Goal: Task Accomplishment & Management: Complete application form

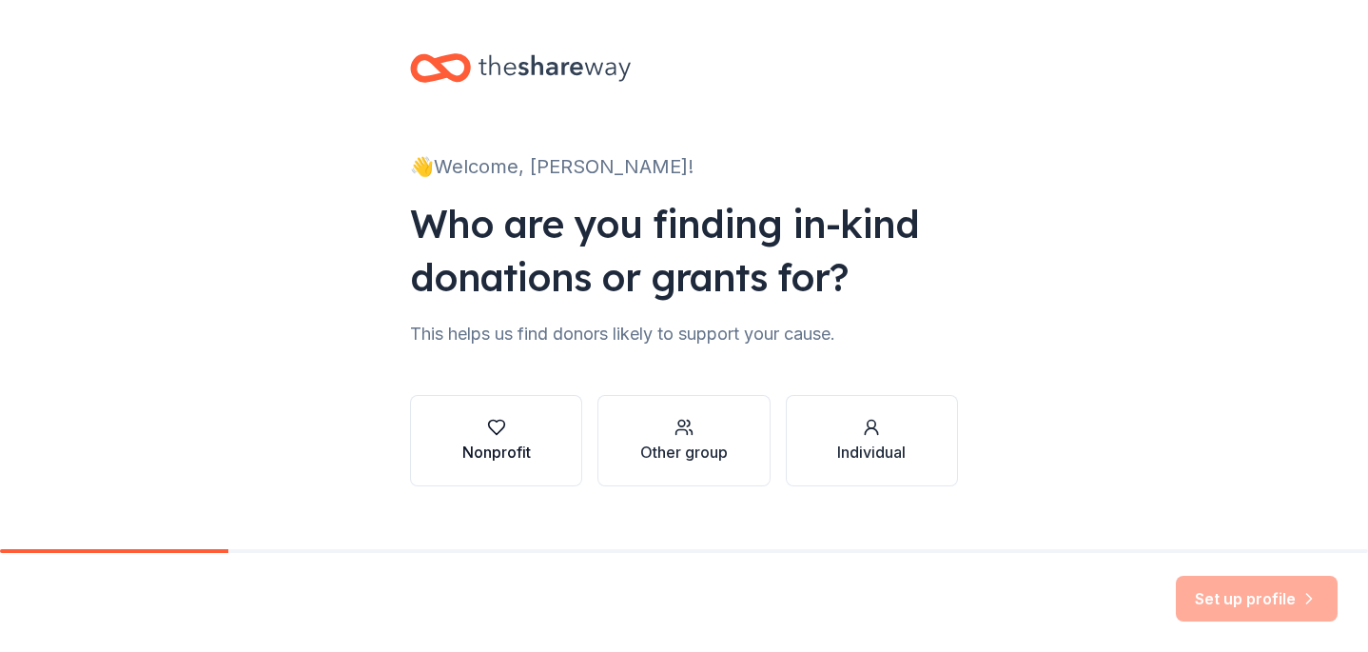
click at [518, 469] on button "Nonprofit" at bounding box center [496, 440] width 172 height 91
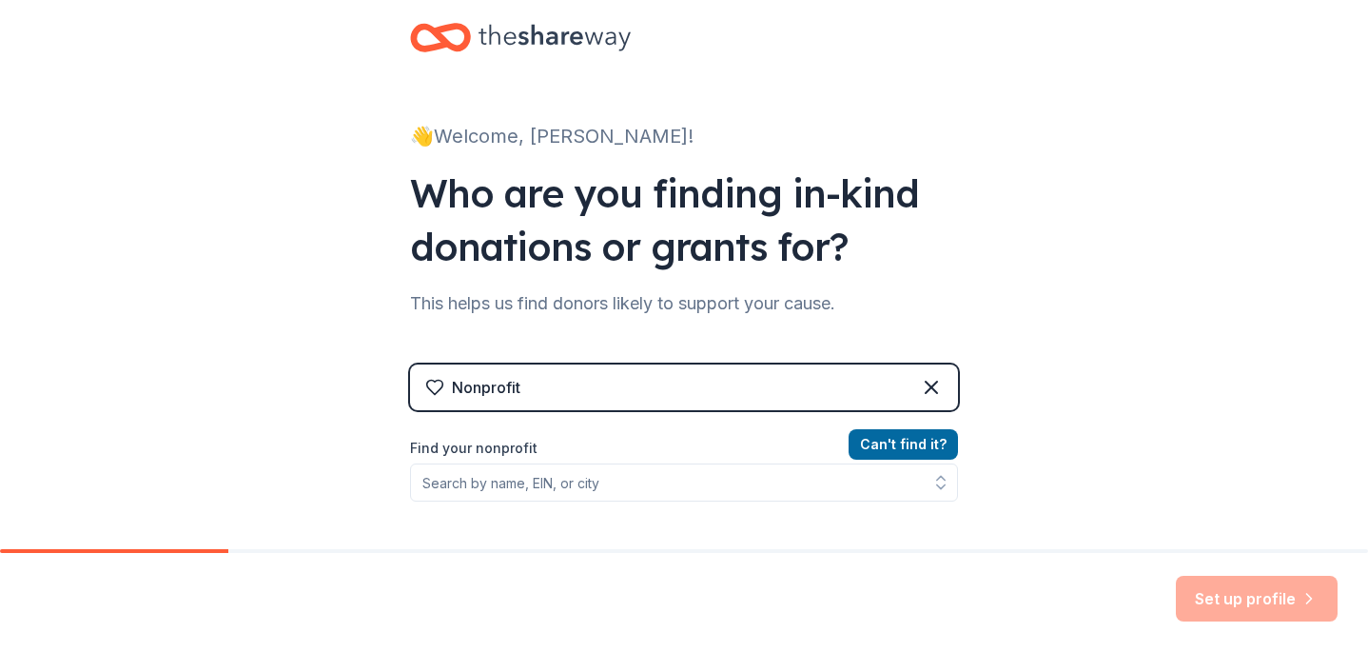
scroll to position [31, 0]
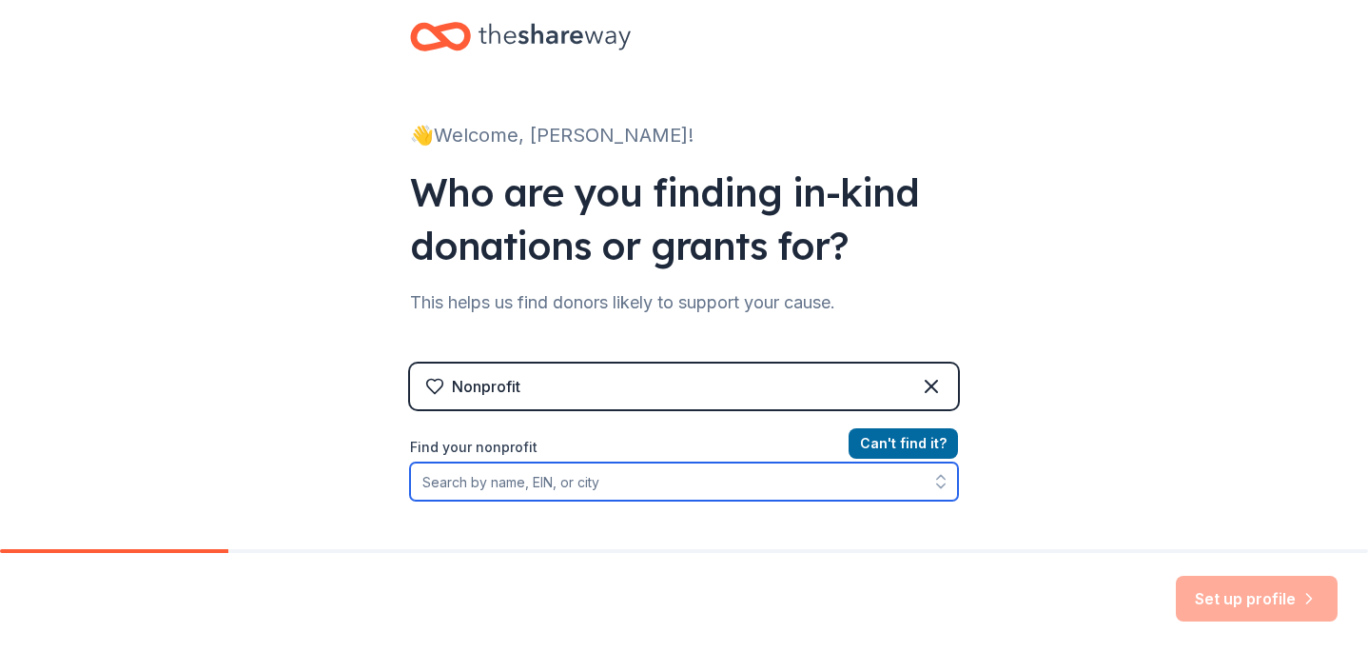
click at [613, 473] on input "Find your nonprofit" at bounding box center [684, 481] width 548 height 38
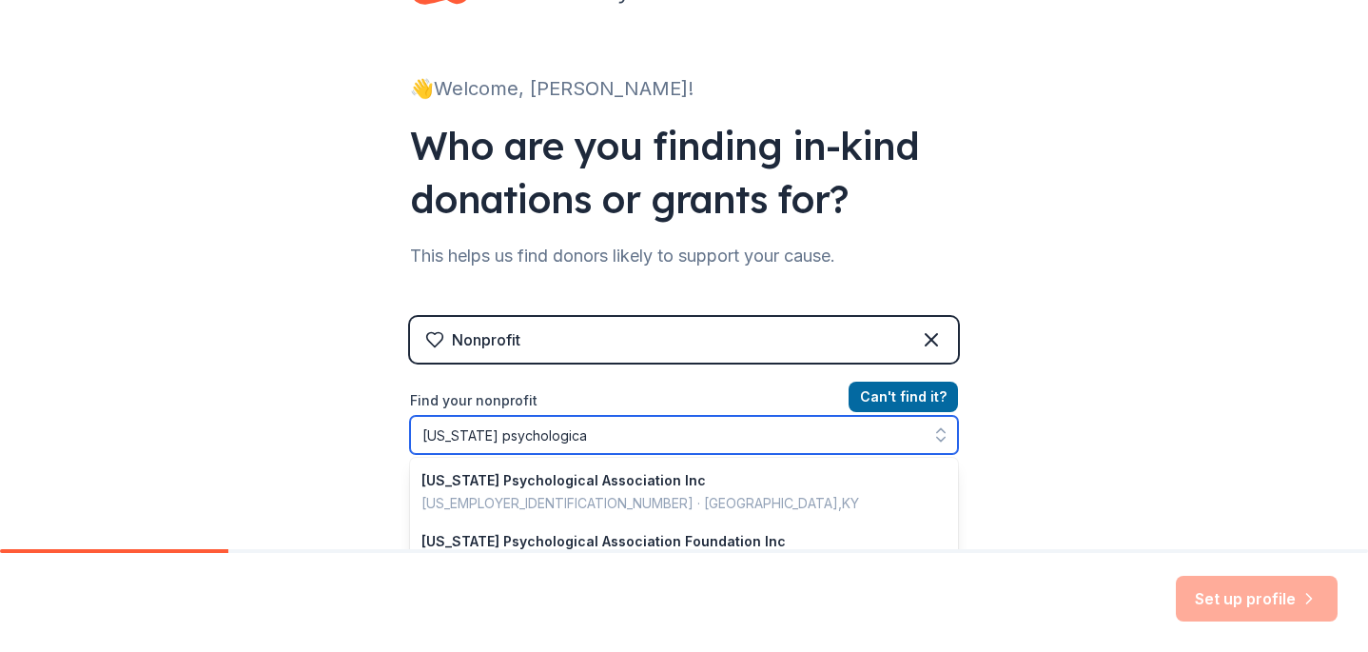
type input "kentucky psychological"
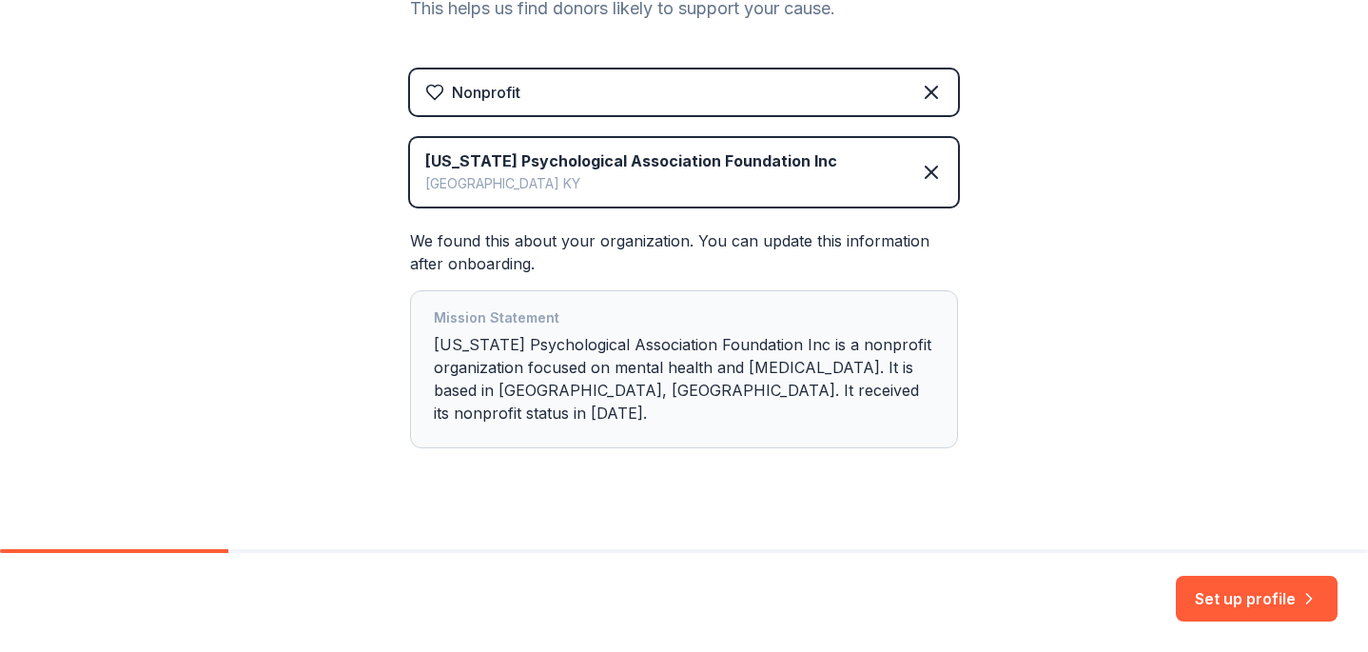
scroll to position [331, 0]
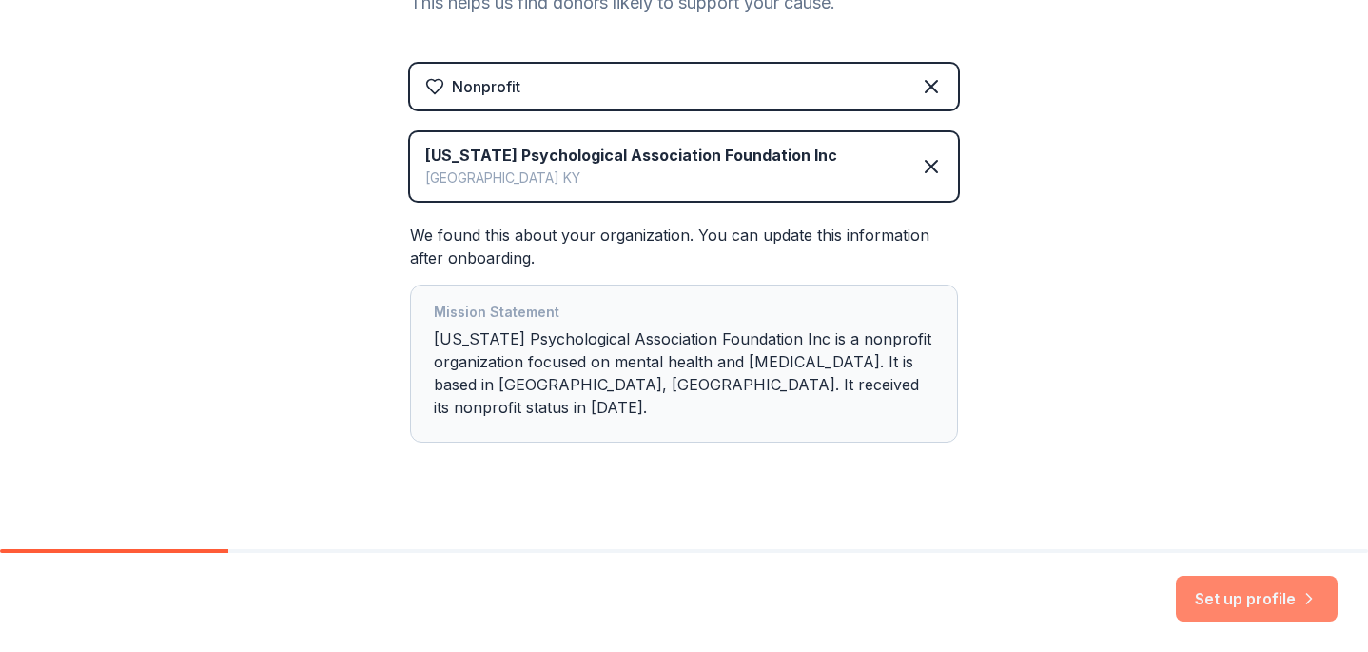
click at [1208, 606] on button "Set up profile" at bounding box center [1257, 599] width 162 height 46
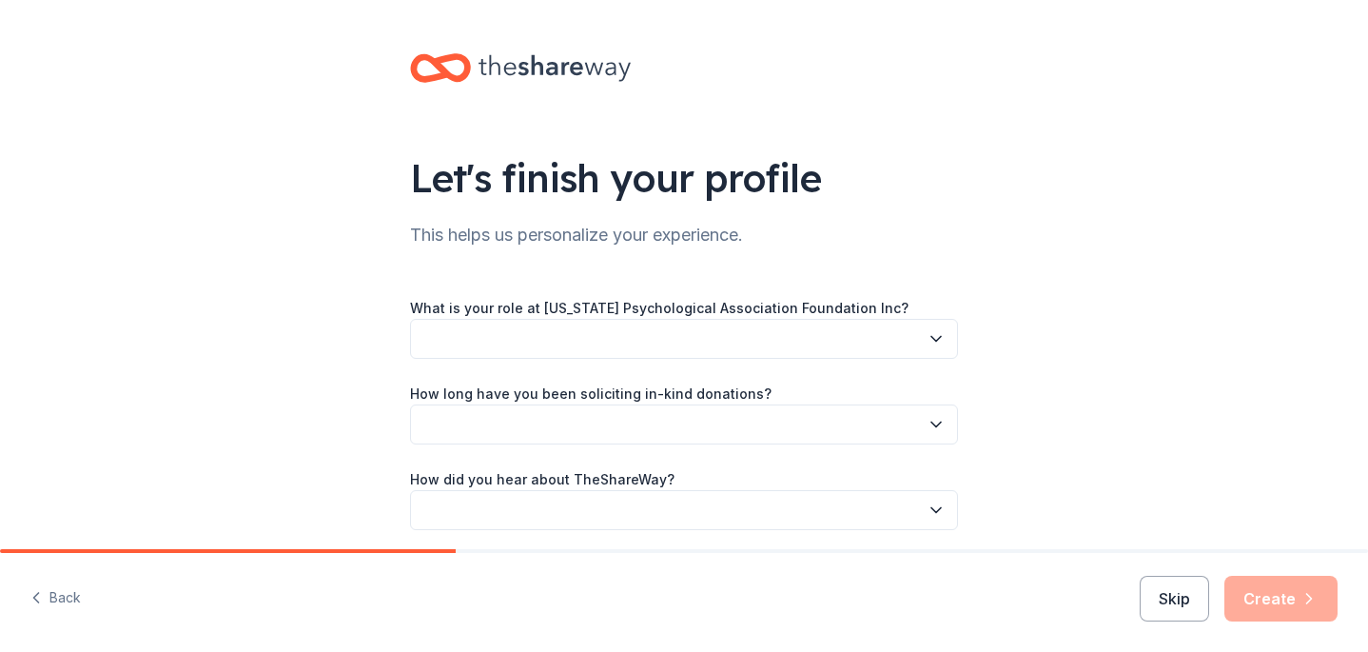
click at [935, 341] on icon "button" at bounding box center [936, 338] width 19 height 19
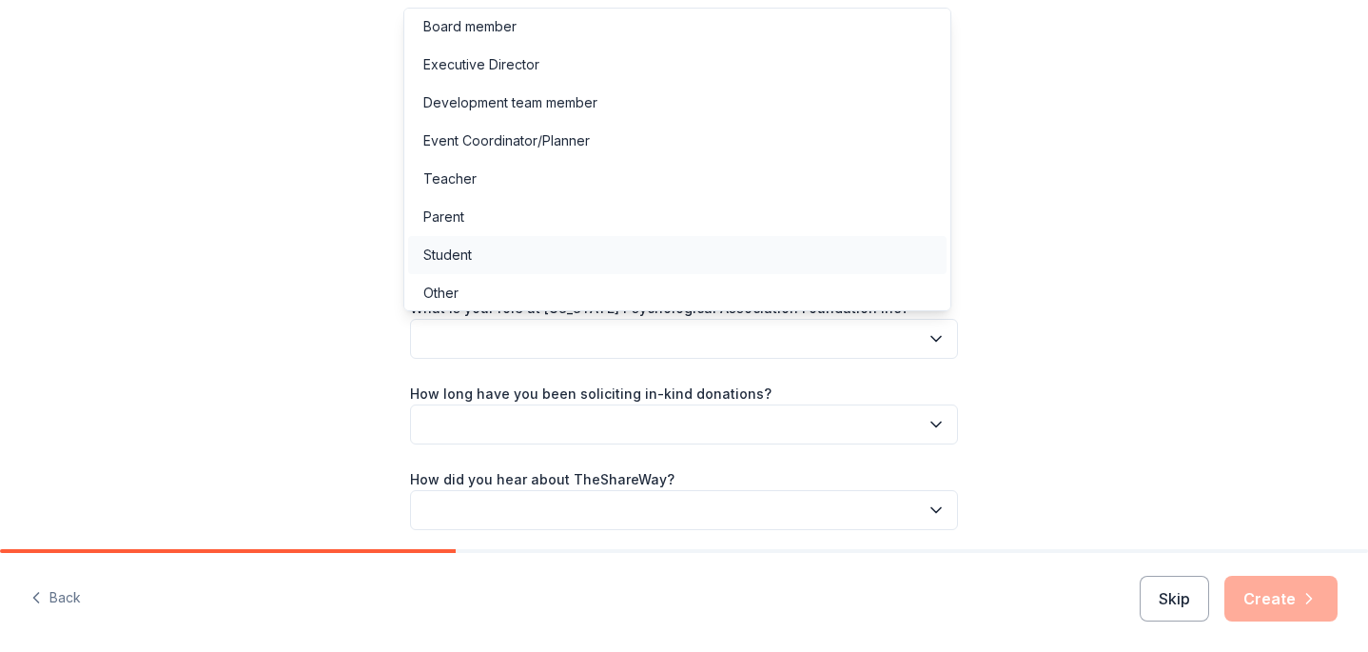
scroll to position [10, 0]
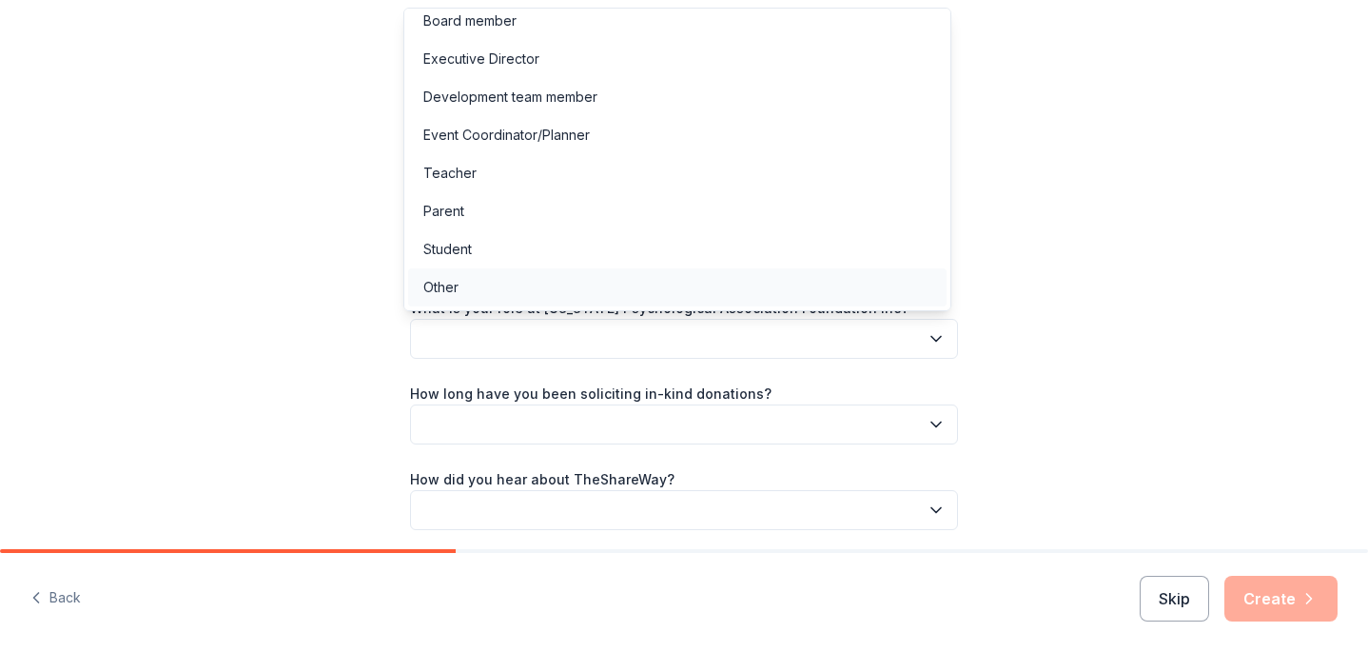
click at [829, 276] on div "Other" at bounding box center [677, 287] width 538 height 38
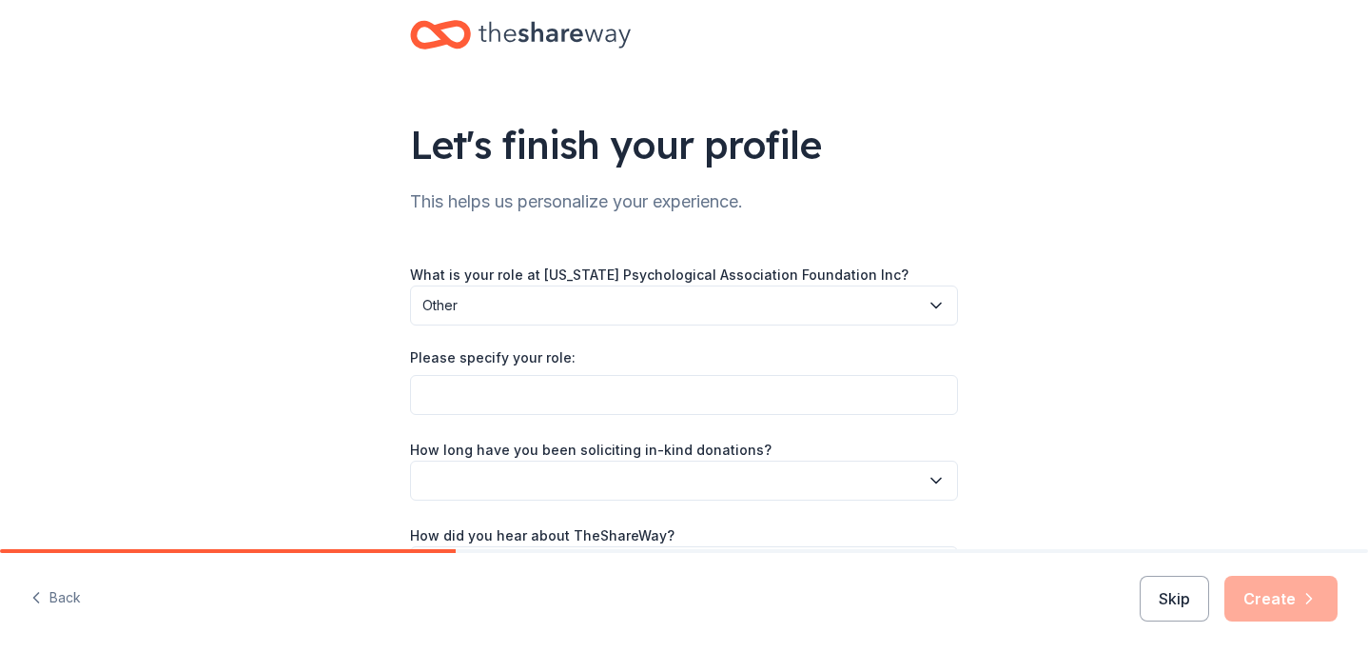
scroll to position [36, 0]
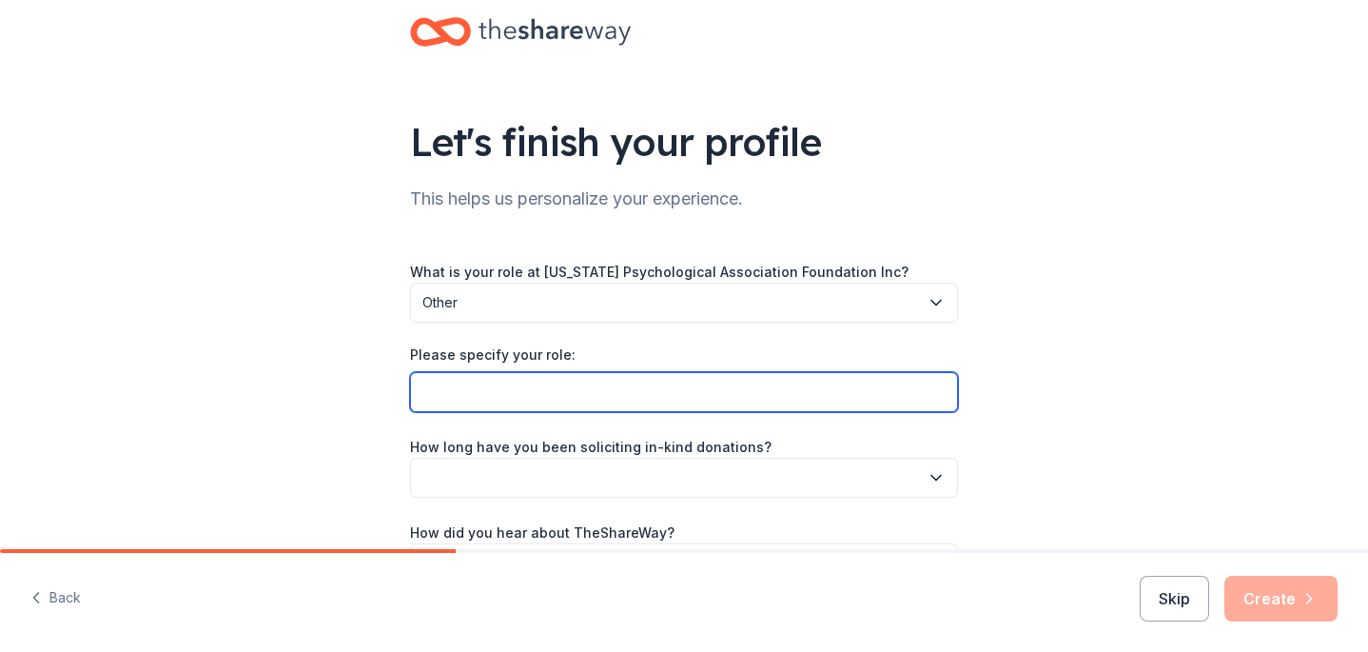
click at [615, 382] on input "Please specify your role:" at bounding box center [684, 392] width 548 height 40
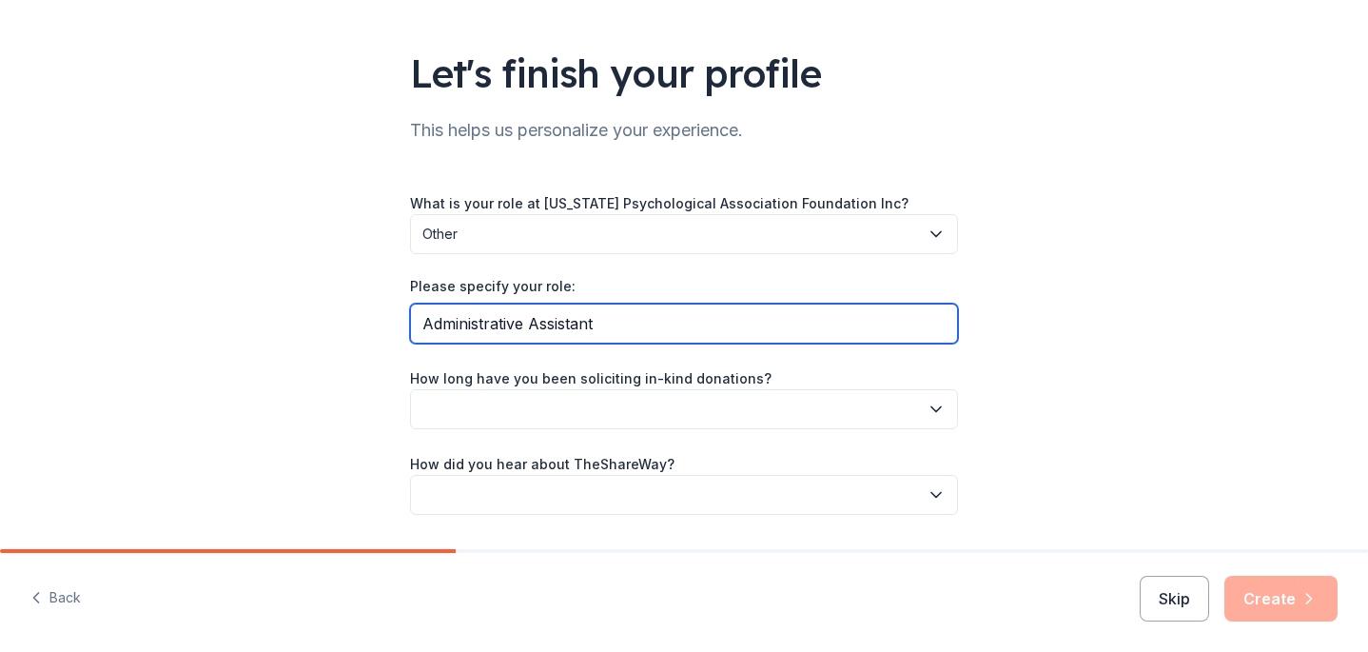
scroll to position [161, 0]
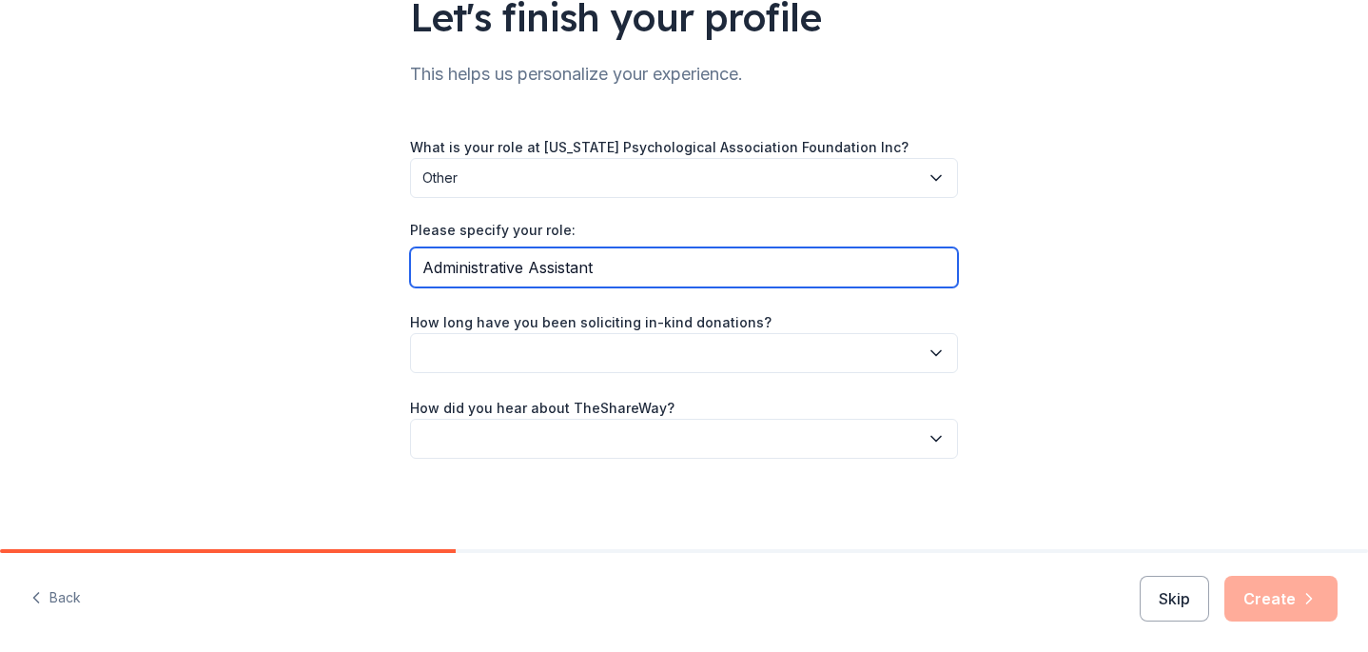
type input "Administrative Assistant"
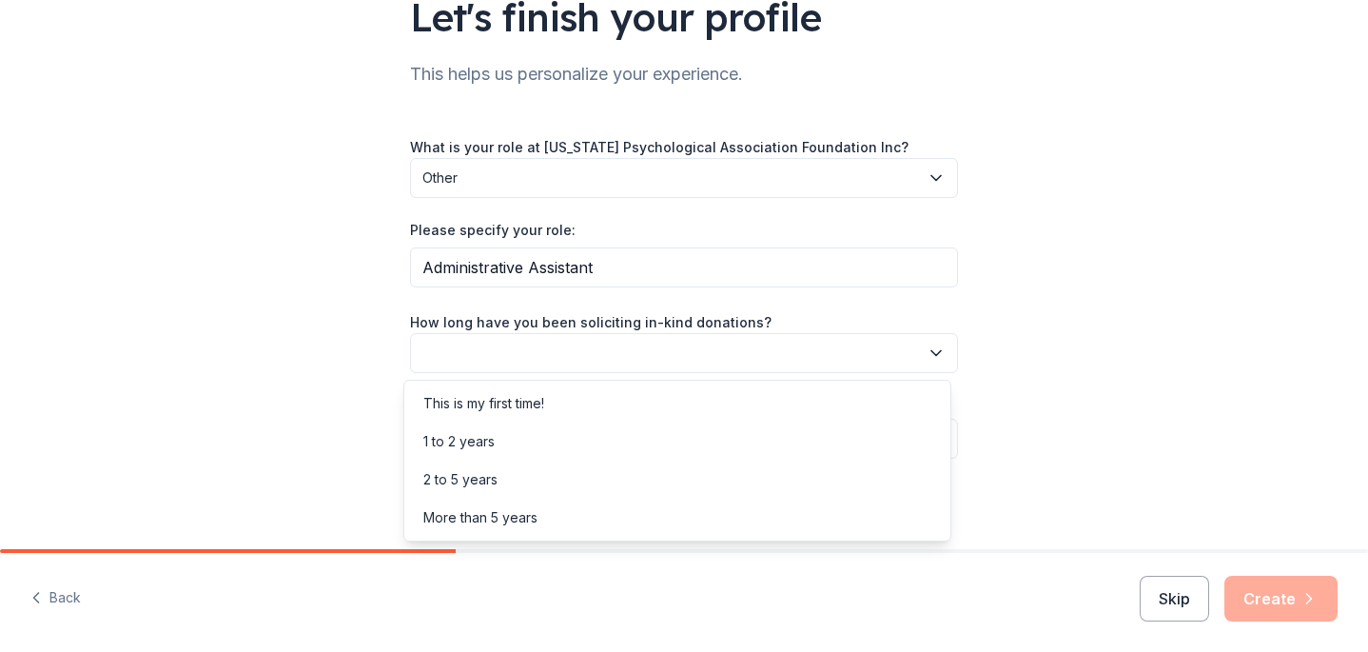
click at [678, 351] on button "button" at bounding box center [684, 353] width 548 height 40
click at [676, 384] on div "This is my first time!" at bounding box center [677, 403] width 538 height 38
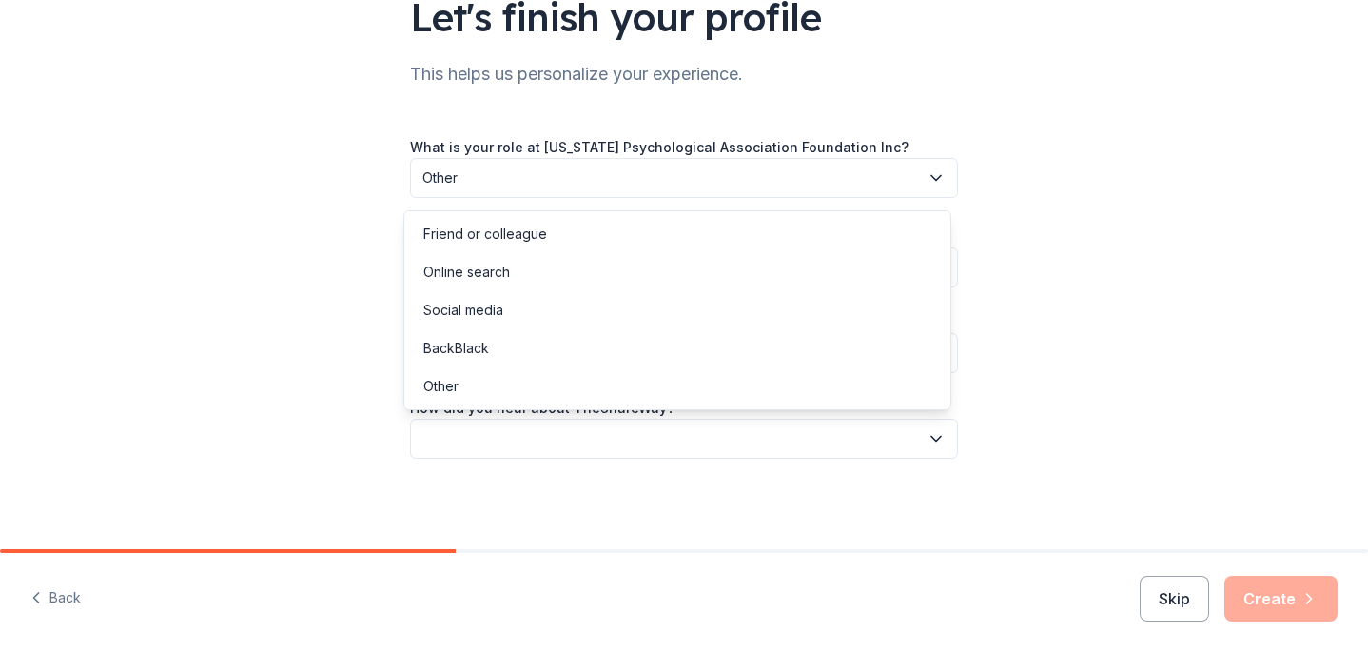
click at [672, 438] on button "button" at bounding box center [684, 439] width 548 height 40
click at [618, 235] on div "Friend or colleague" at bounding box center [677, 234] width 538 height 38
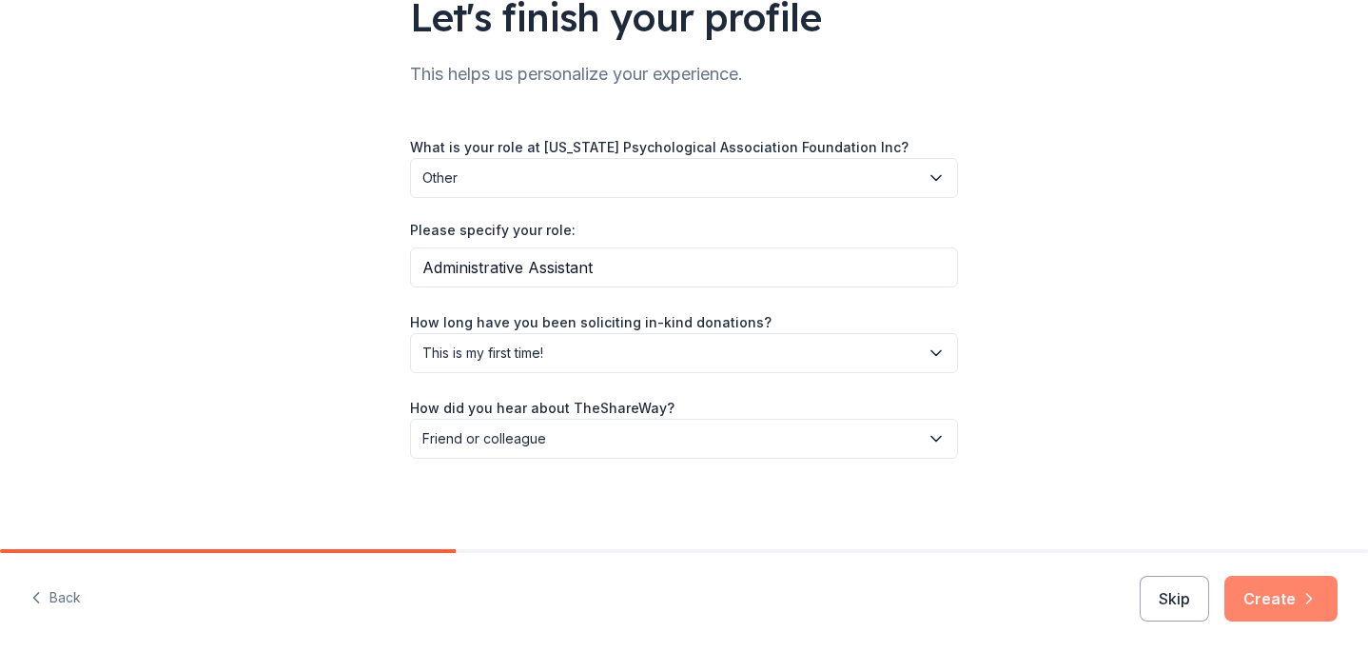
click at [1287, 592] on button "Create" at bounding box center [1280, 599] width 113 height 46
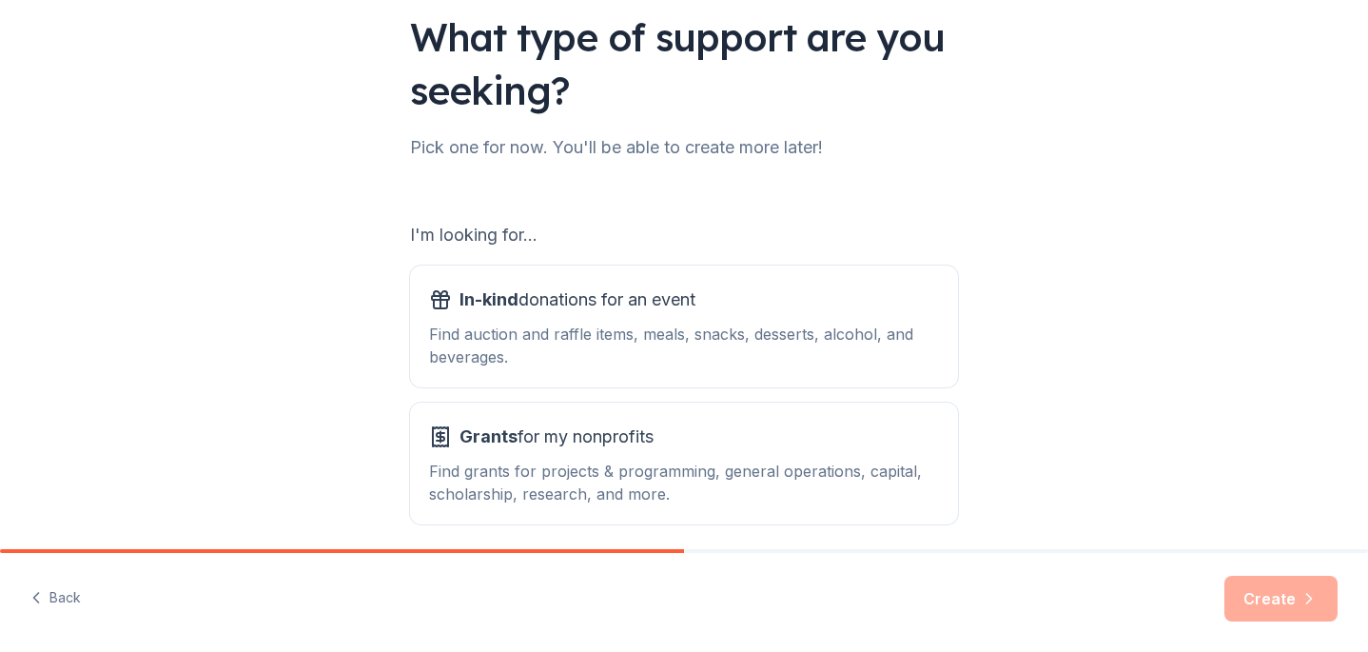
scroll to position [144, 0]
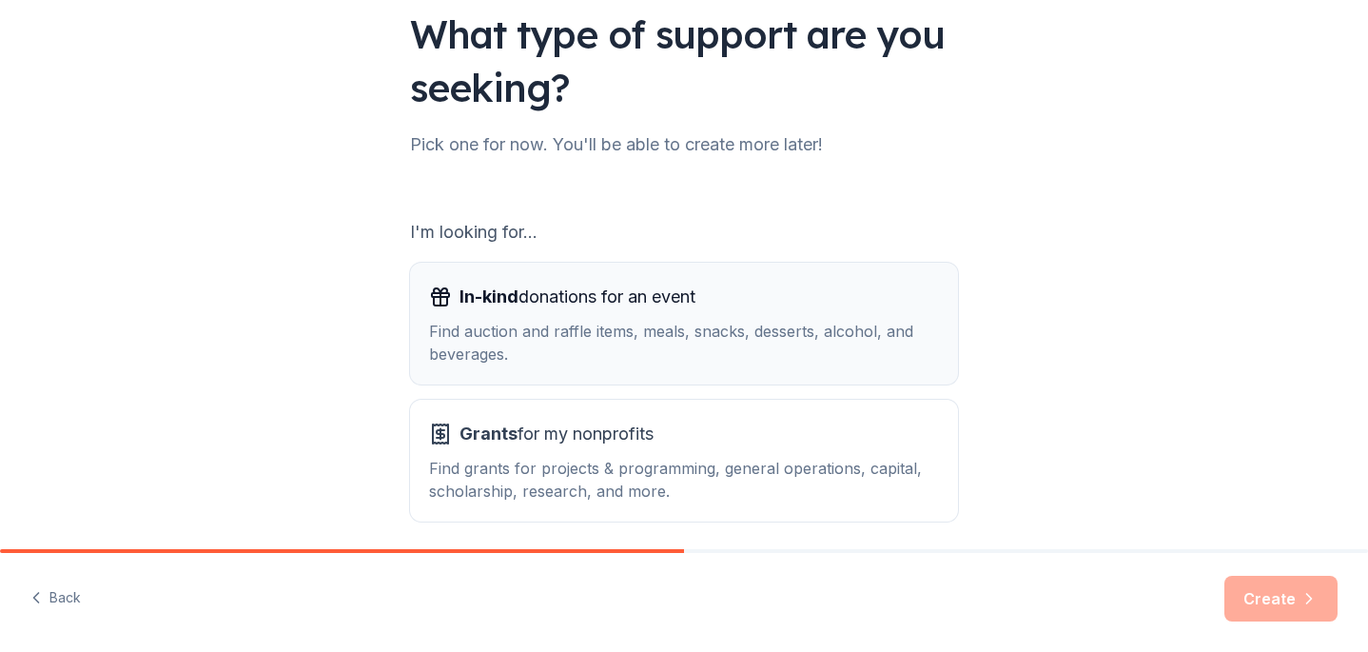
click at [768, 356] on div "Find auction and raffle items, meals, snacks, desserts, alcohol, and beverages." at bounding box center [684, 343] width 510 height 46
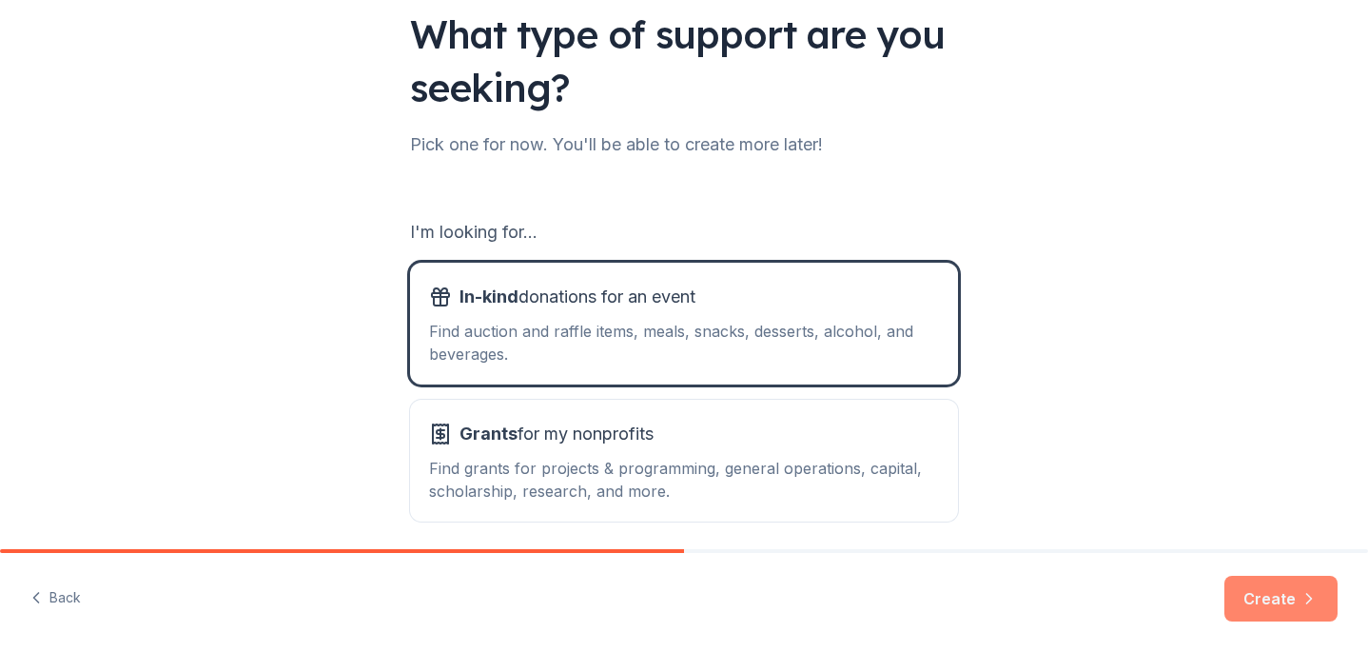
click at [1299, 598] on button "Create" at bounding box center [1280, 599] width 113 height 46
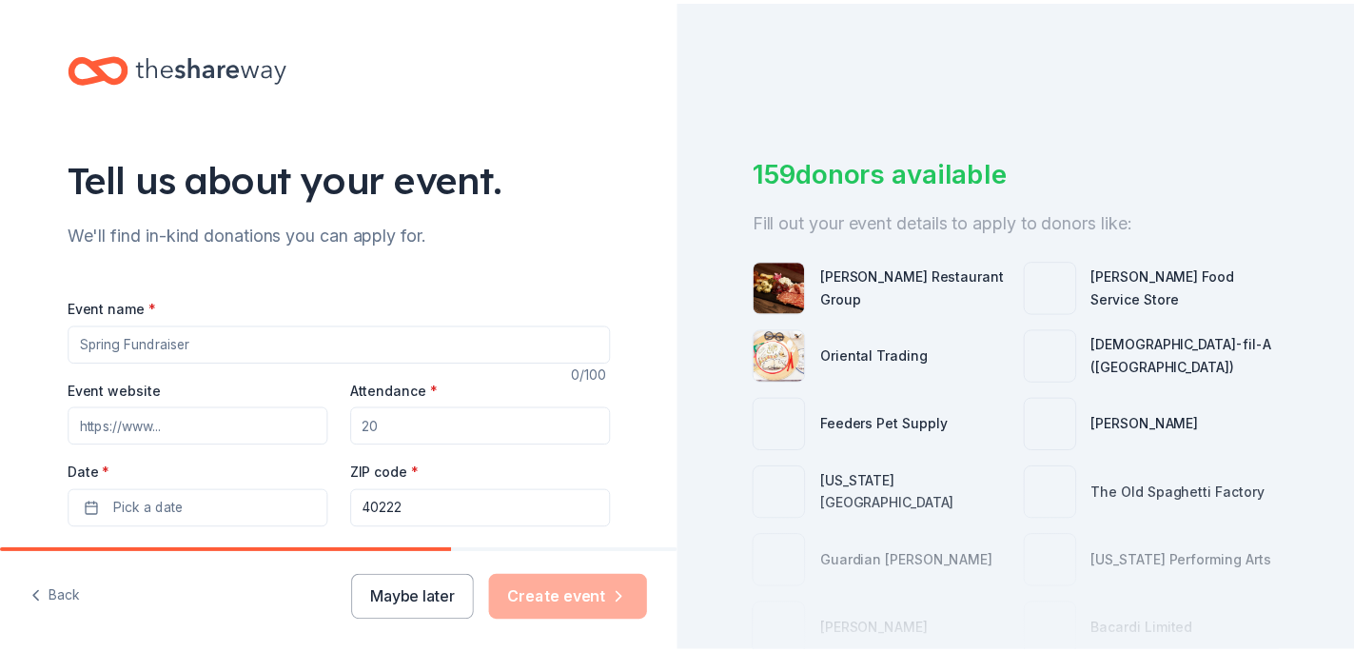
scroll to position [167, 0]
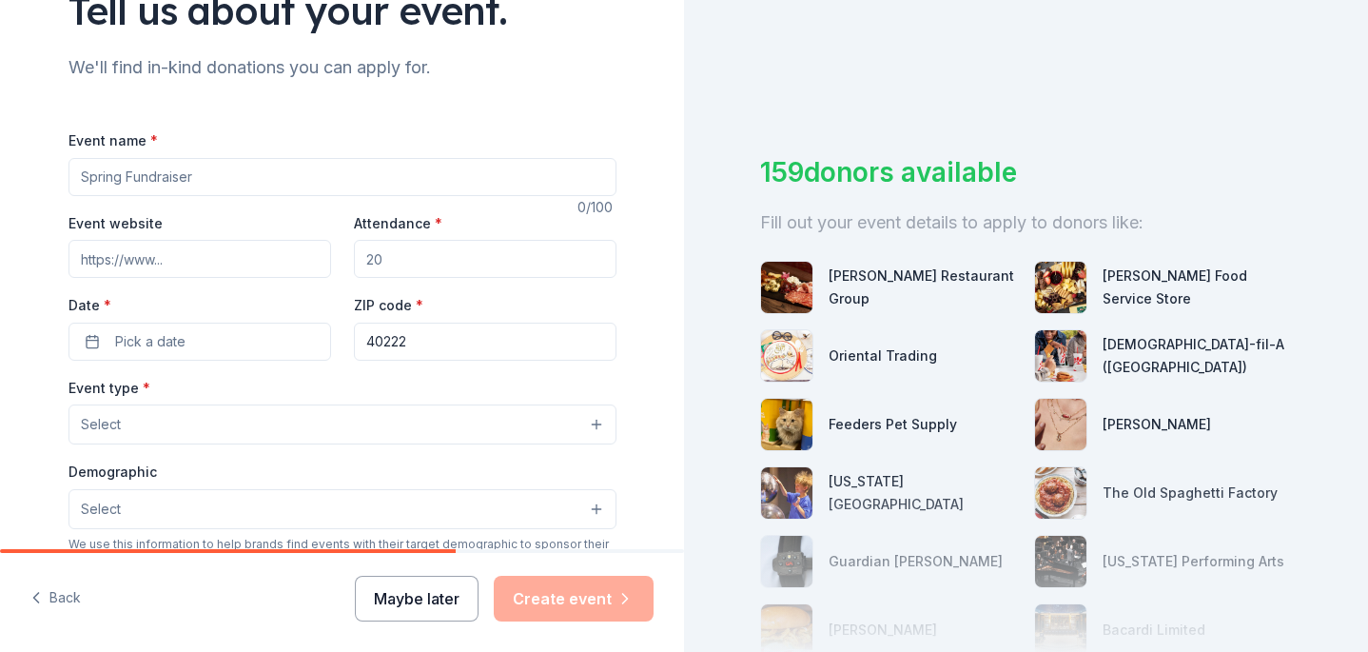
click at [444, 591] on button "Maybe later" at bounding box center [417, 599] width 124 height 46
click at [443, 591] on button "Maybe later" at bounding box center [417, 599] width 124 height 46
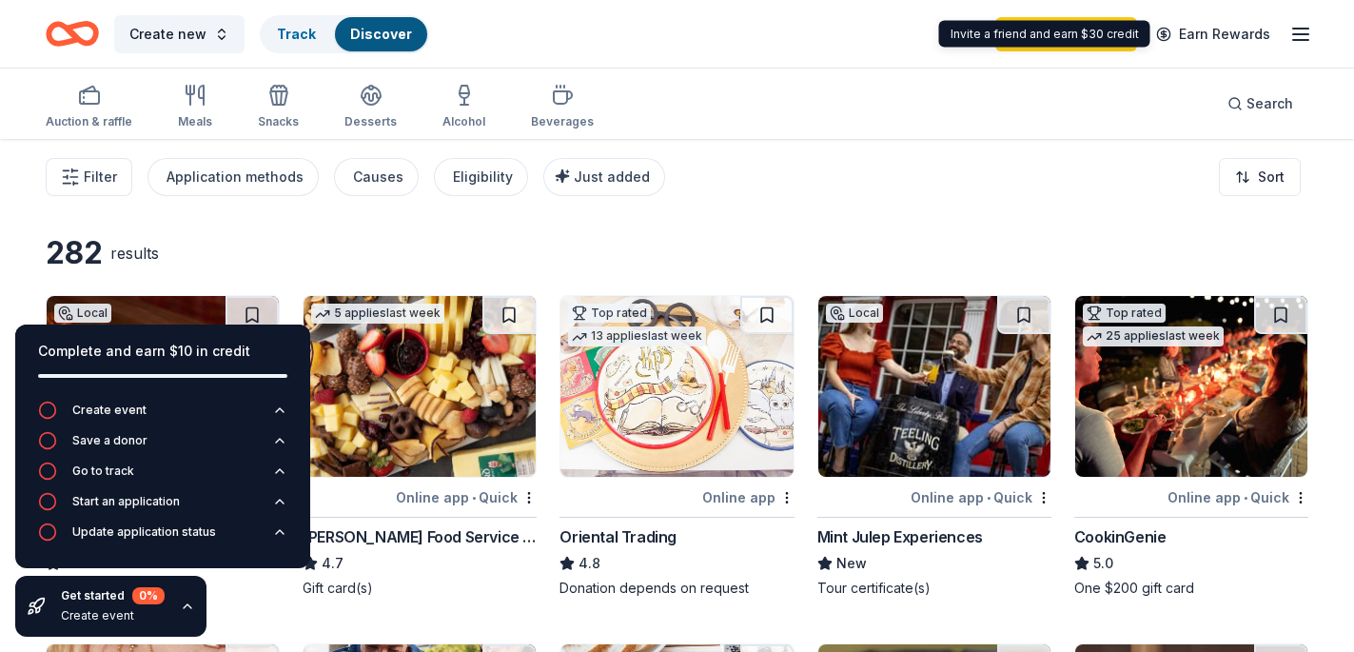
click at [1299, 34] on line "button" at bounding box center [1300, 34] width 15 height 0
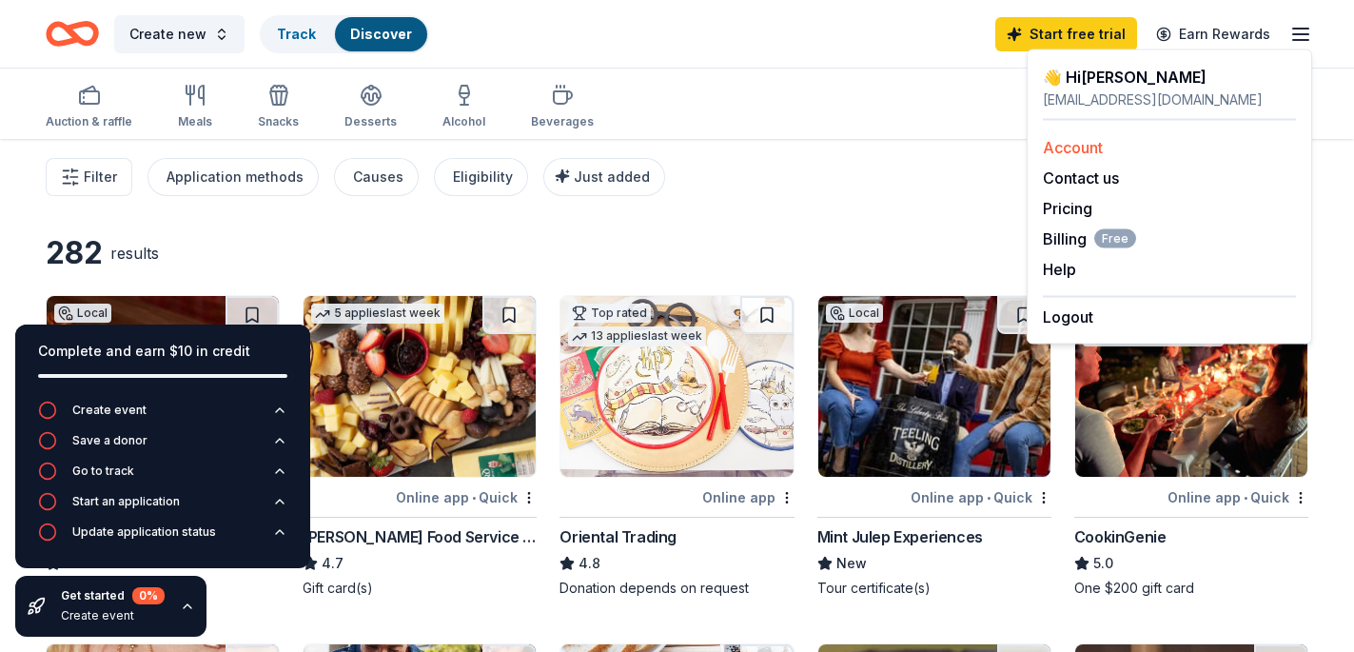
click at [1071, 143] on link "Account" at bounding box center [1073, 147] width 60 height 19
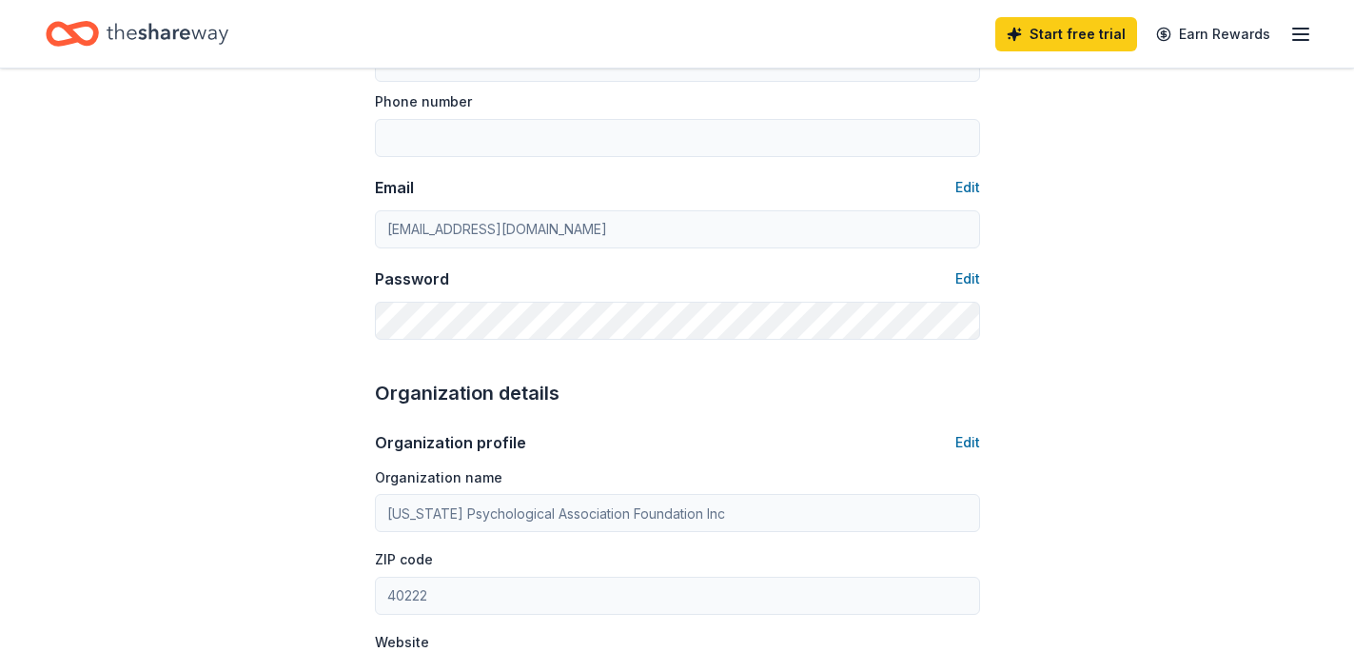
scroll to position [447, 0]
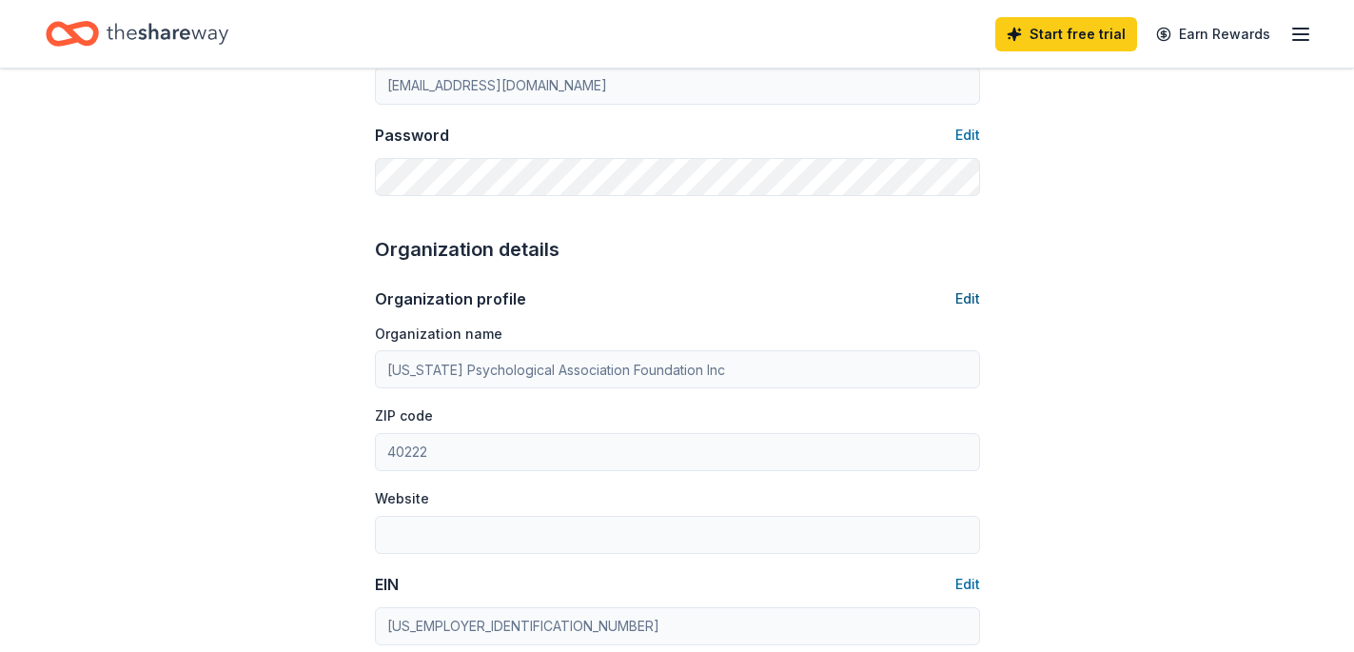
click at [968, 295] on button "Edit" at bounding box center [967, 298] width 25 height 23
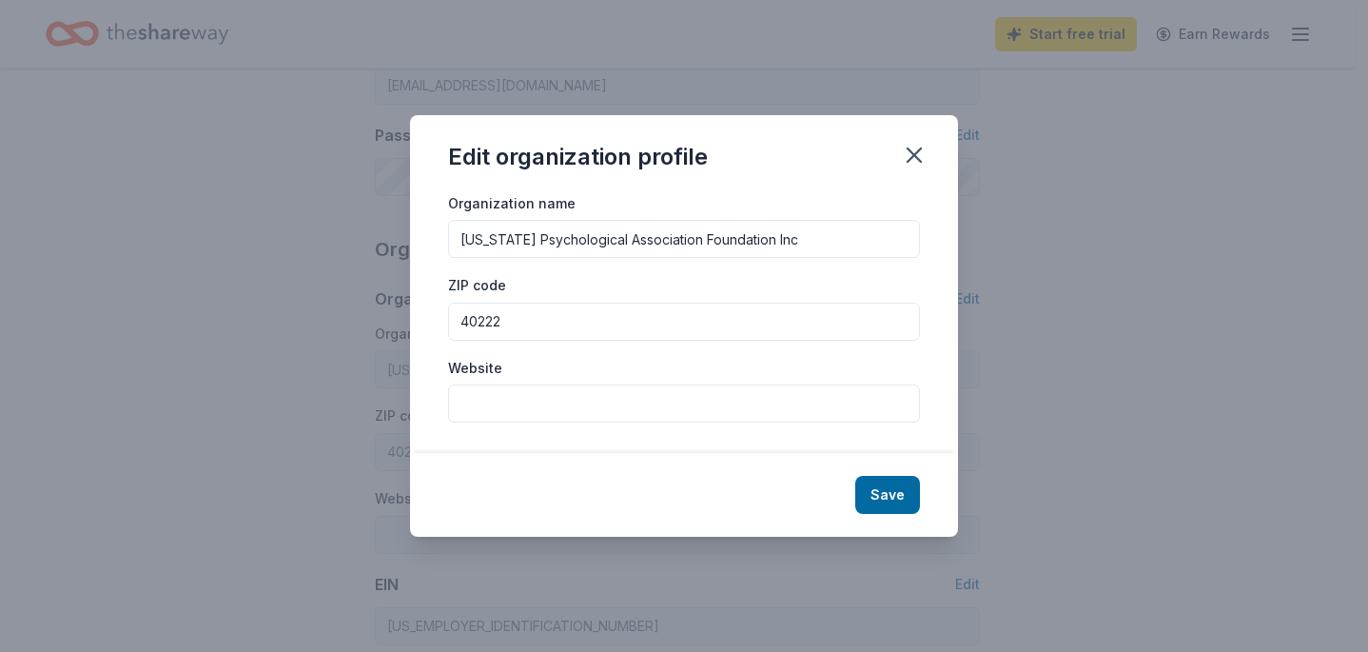
click at [863, 250] on input "[US_STATE] Psychological Association Foundation Inc" at bounding box center [684, 239] width 472 height 38
type input "K"
click at [911, 164] on icon "button" at bounding box center [914, 155] width 27 height 27
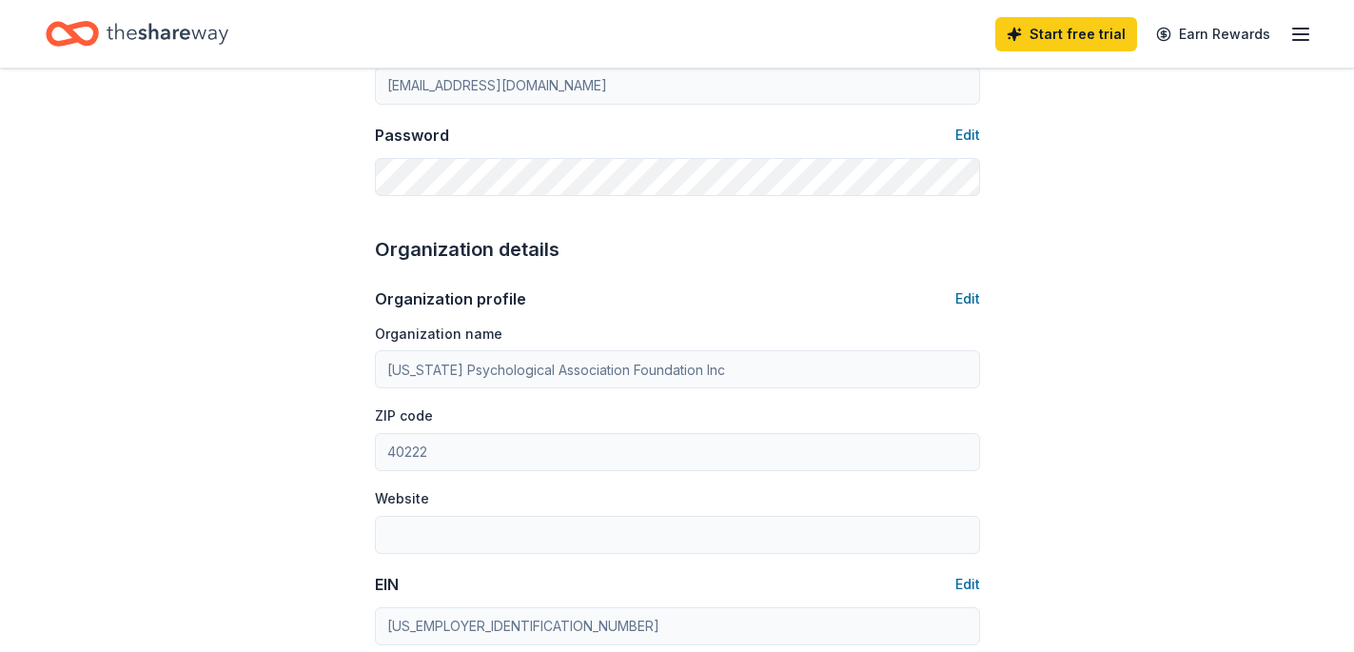
scroll to position [595, 0]
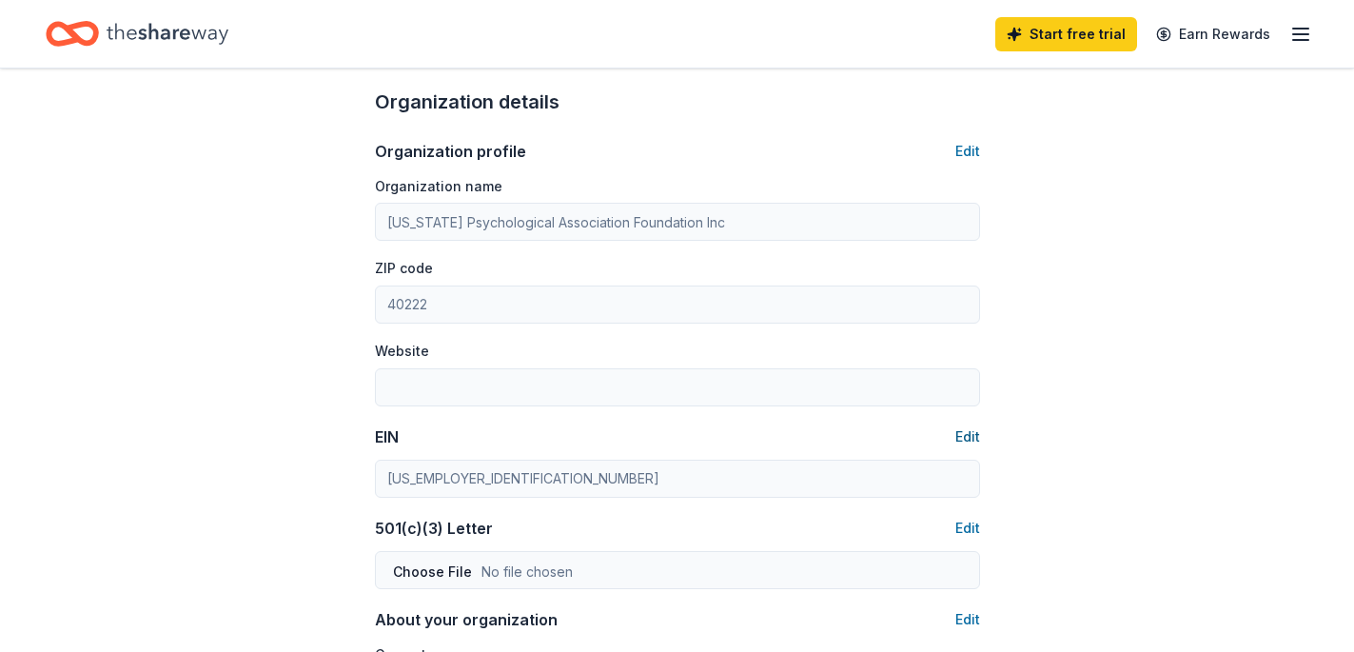
click at [966, 433] on button "Edit" at bounding box center [967, 436] width 25 height 23
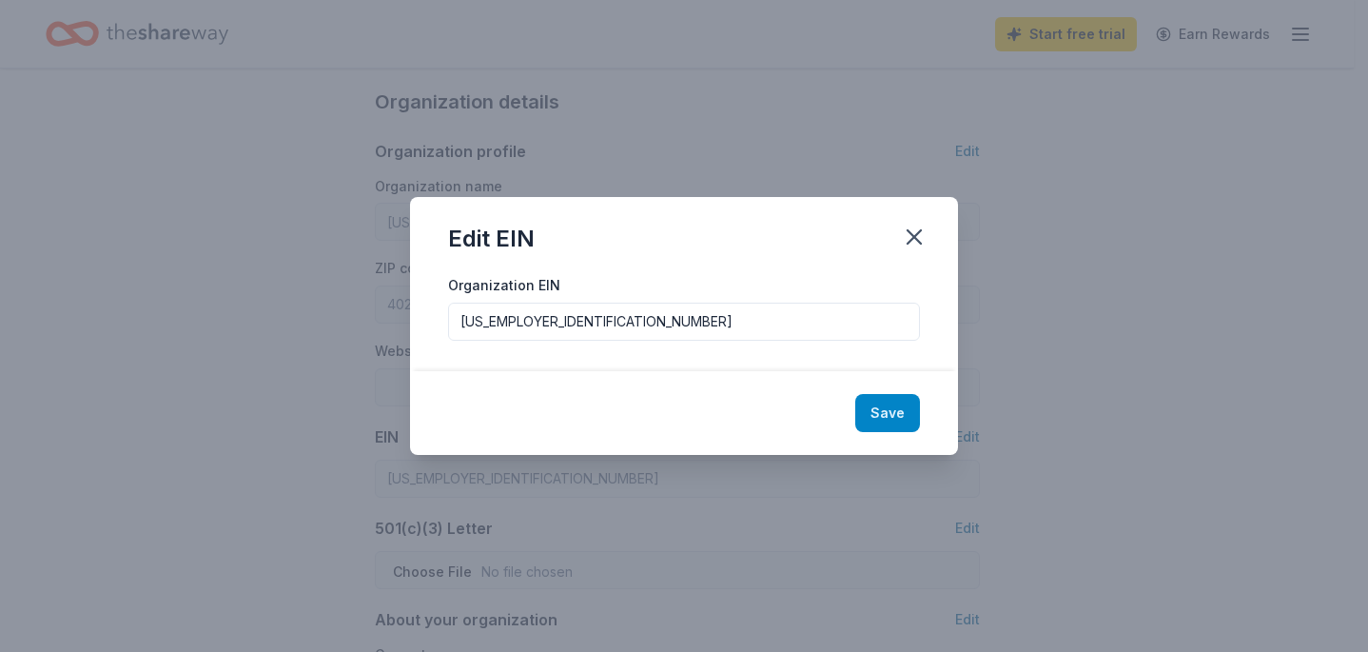
click at [895, 410] on button "Save" at bounding box center [887, 413] width 65 height 38
click at [916, 235] on icon "button" at bounding box center [914, 236] width 13 height 13
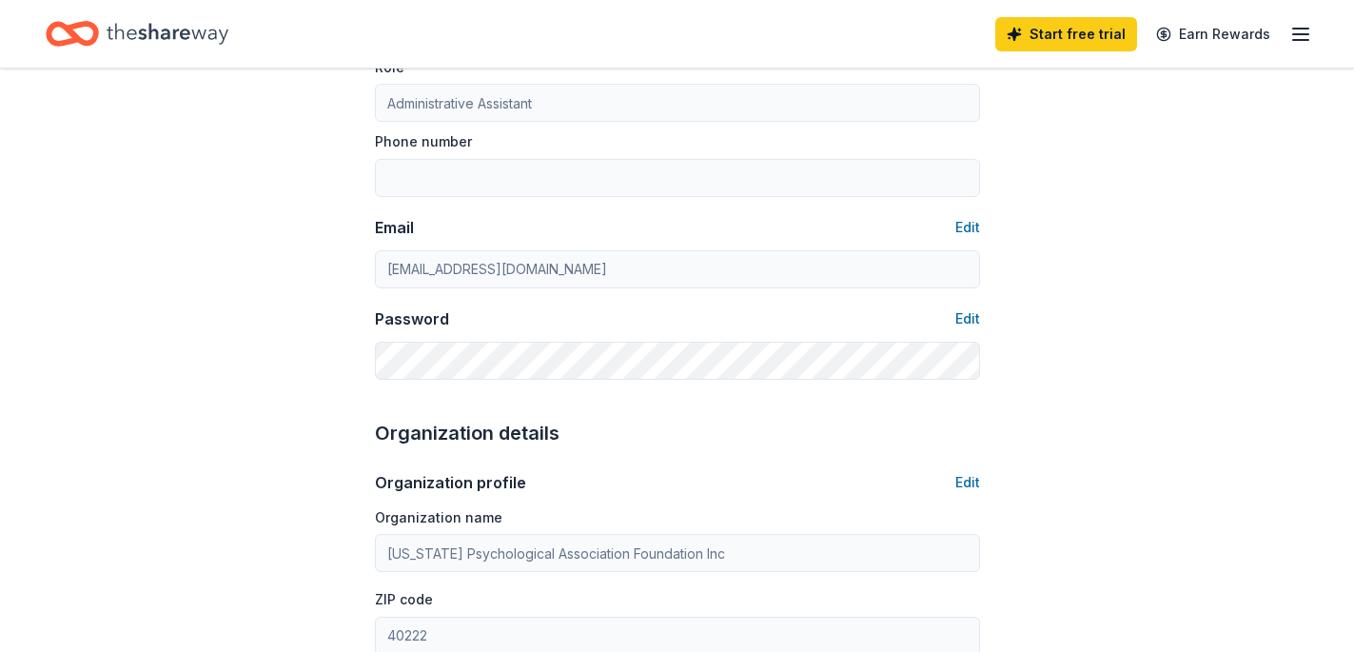
scroll to position [0, 0]
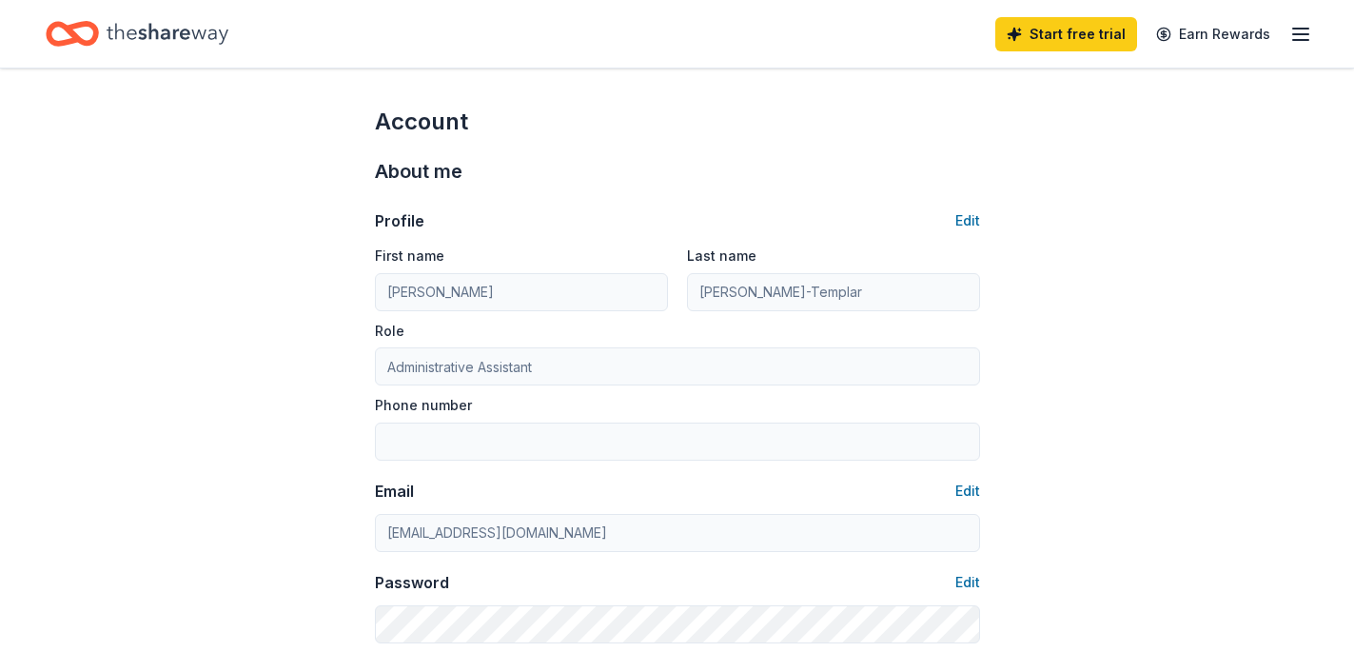
click at [179, 33] on icon "Home" at bounding box center [168, 33] width 122 height 39
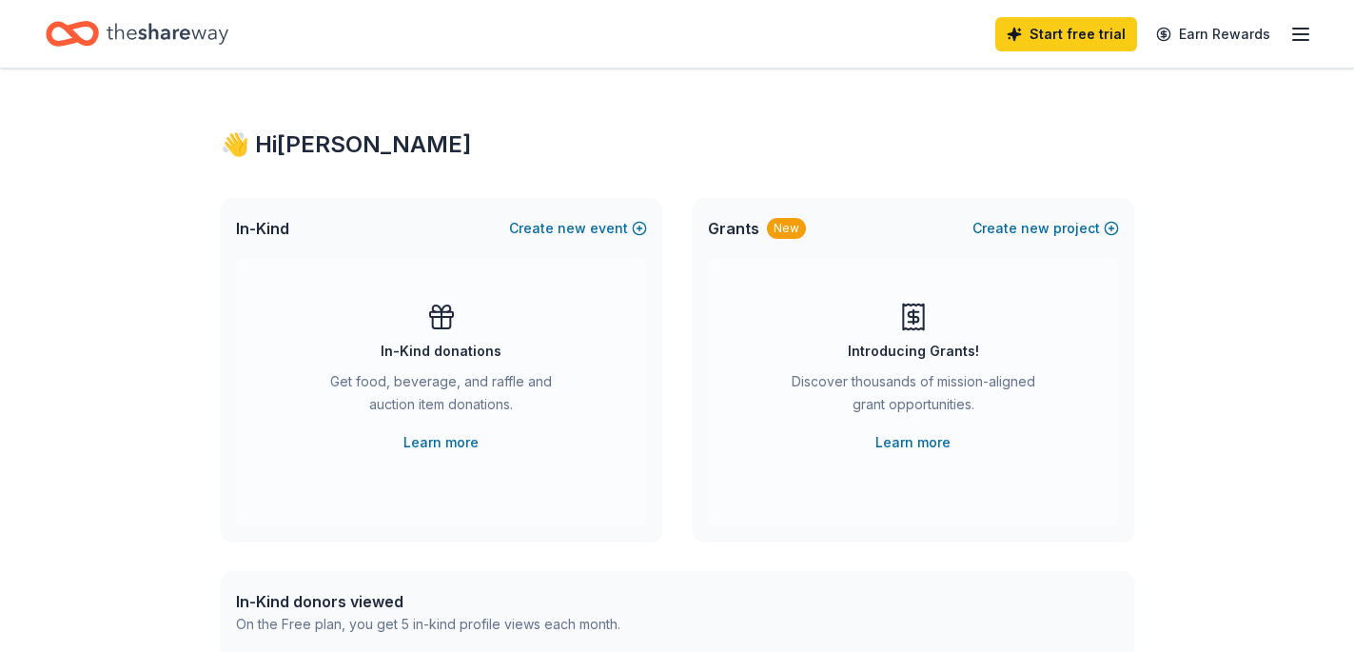
click at [117, 28] on icon "Home" at bounding box center [168, 33] width 122 height 39
click at [57, 36] on icon "Home" at bounding box center [72, 33] width 53 height 45
click at [1291, 31] on icon "button" at bounding box center [1300, 34] width 23 height 23
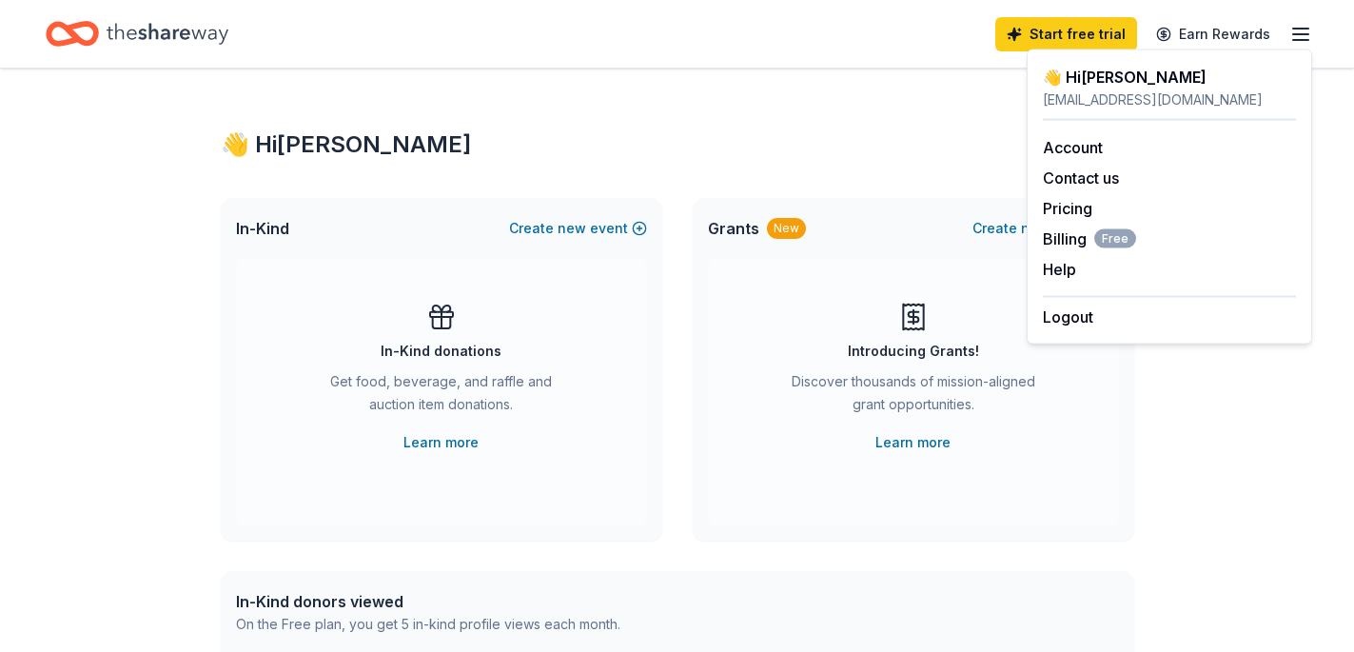
click at [214, 29] on icon "Home" at bounding box center [168, 33] width 122 height 21
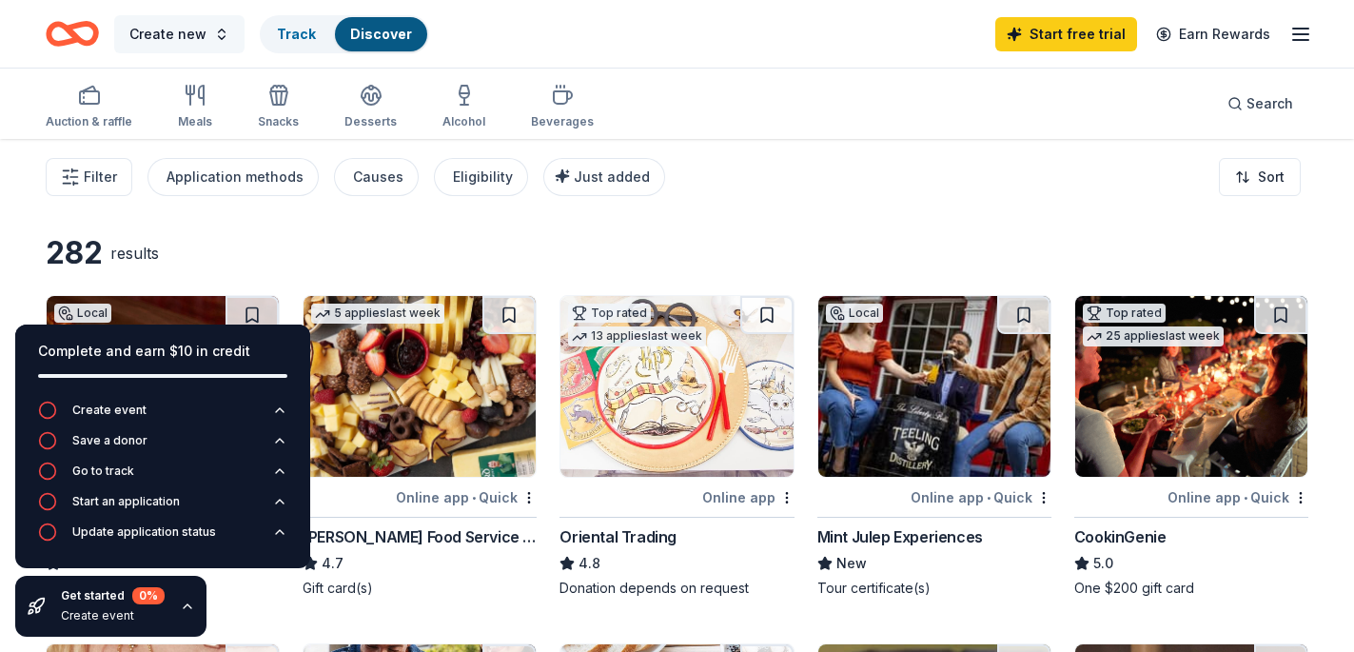
click at [226, 37] on button "Create new" at bounding box center [179, 34] width 130 height 38
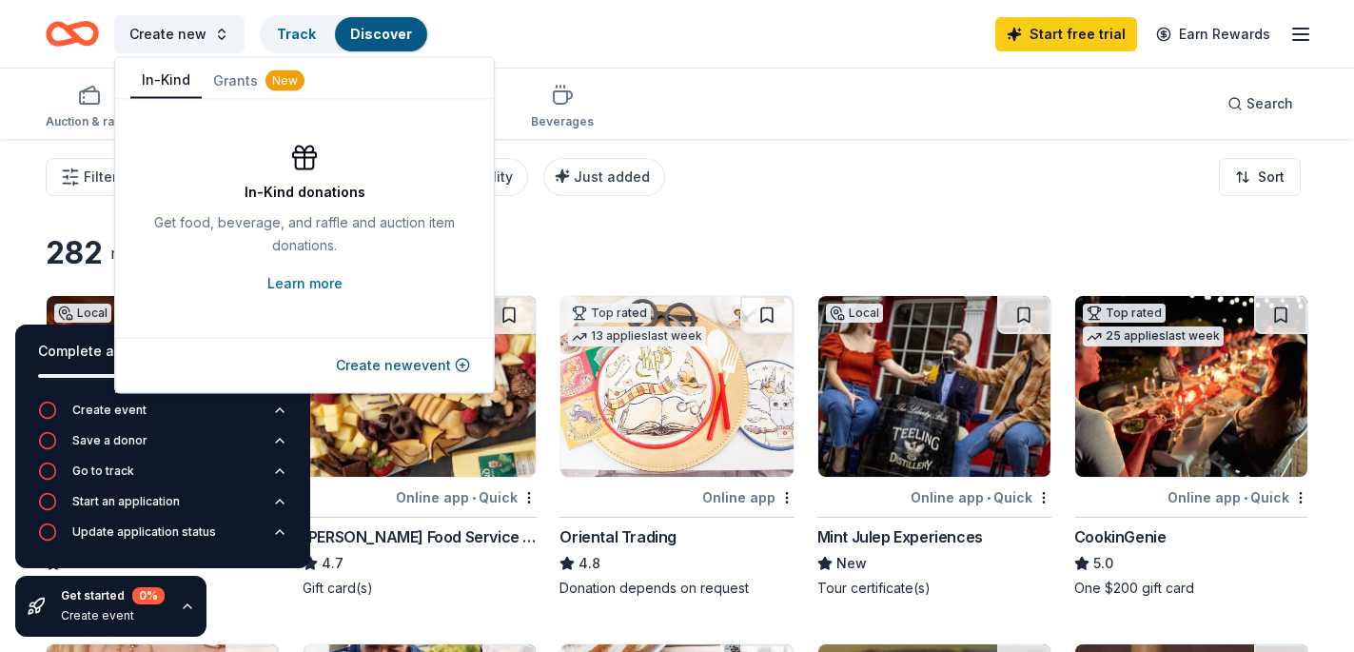
click at [172, 82] on button "In-Kind" at bounding box center [165, 81] width 71 height 36
click at [426, 372] on button "Create new event" at bounding box center [403, 365] width 134 height 23
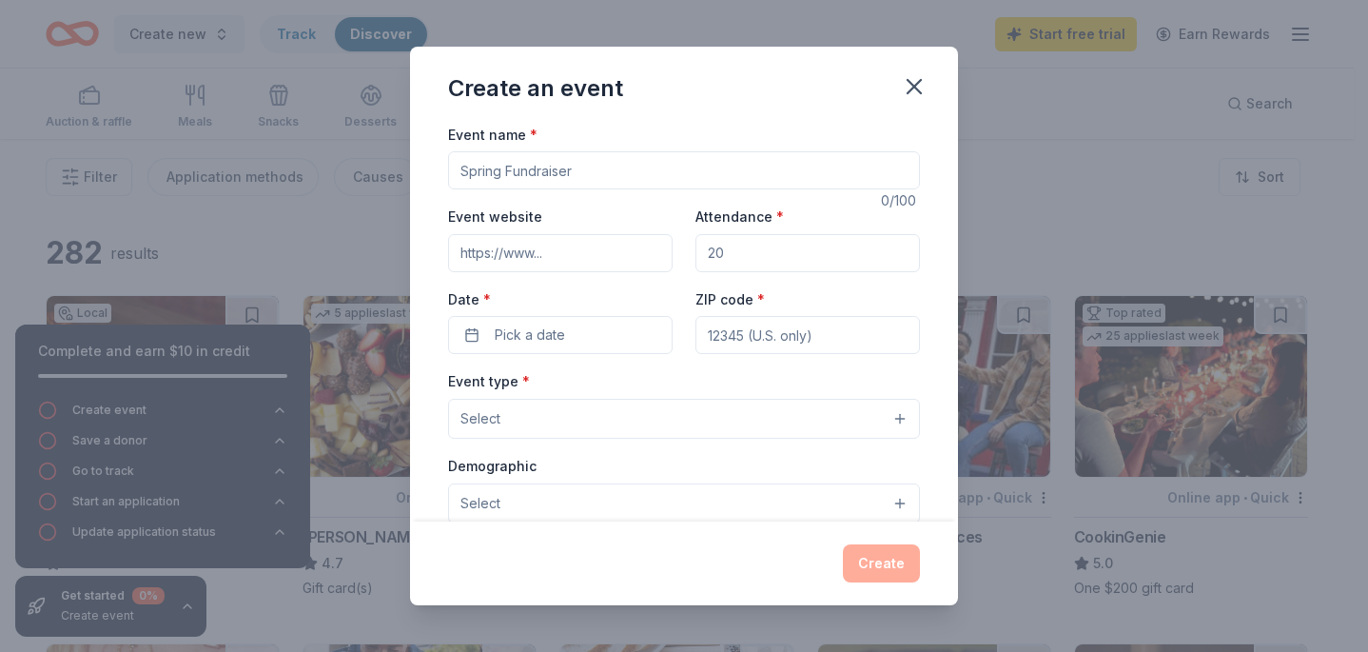
click at [537, 170] on input "Event name *" at bounding box center [684, 170] width 472 height 38
click at [581, 176] on input "Event name *" at bounding box center [684, 170] width 472 height 38
type input "2025 Silent Auction Supporting KPF"
click at [751, 260] on input "Attendance *" at bounding box center [807, 253] width 225 height 38
type input "200"
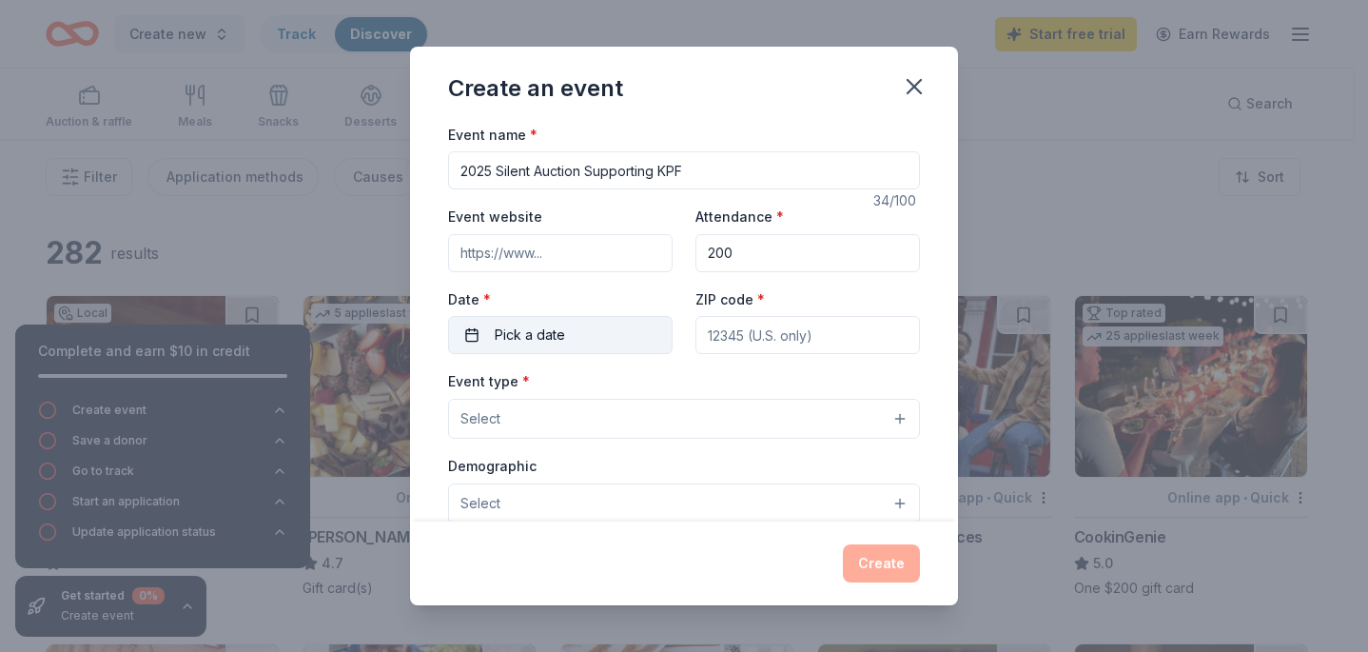
click at [591, 341] on button "Pick a date" at bounding box center [560, 335] width 225 height 38
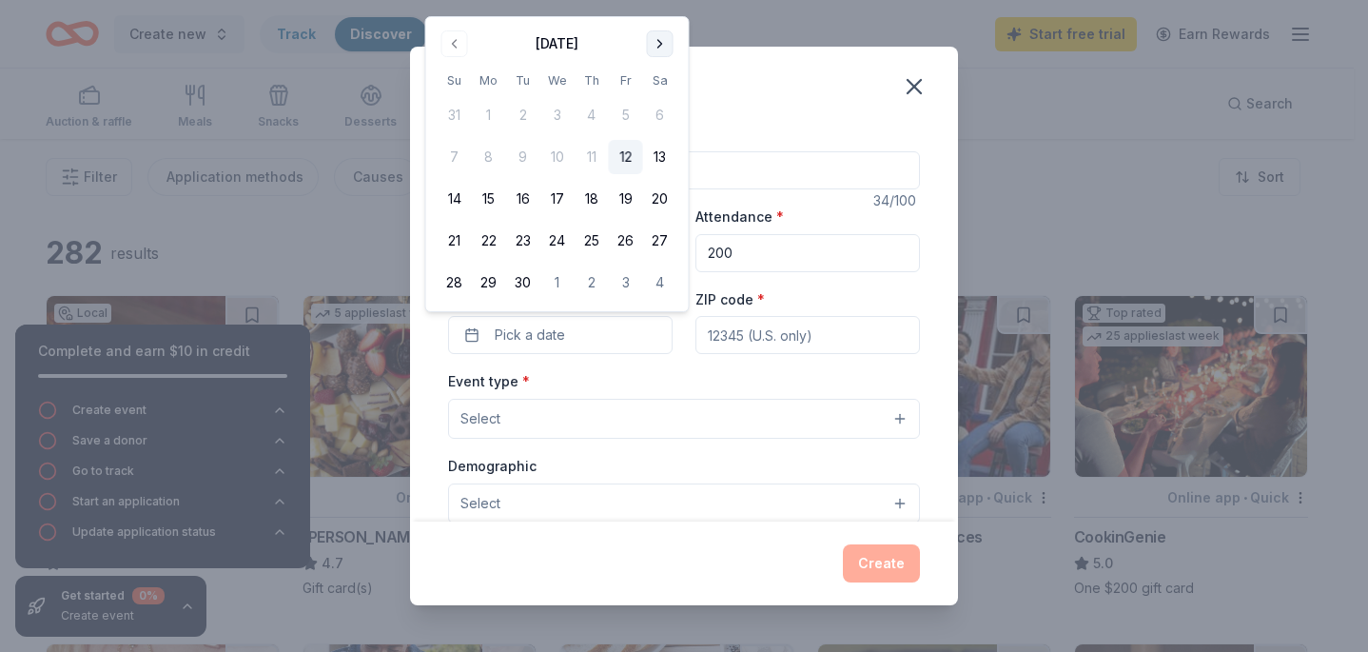
click at [655, 42] on button "Go to next month" at bounding box center [660, 43] width 27 height 27
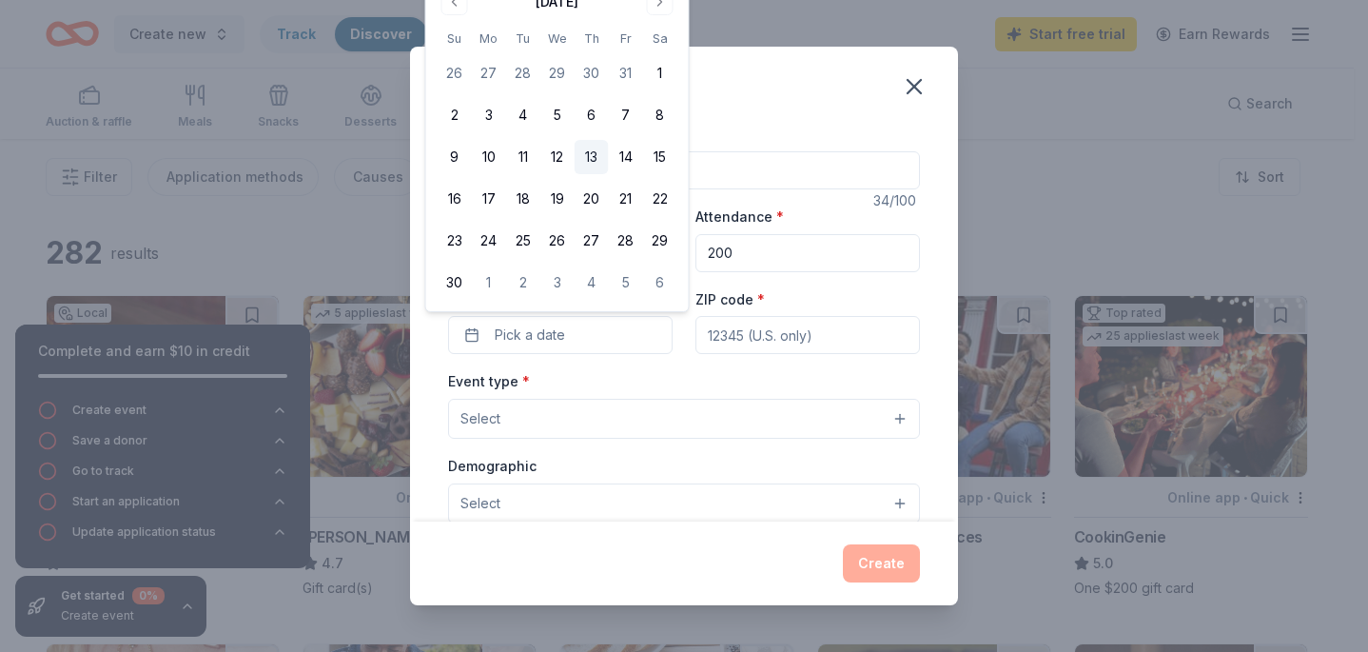
click at [595, 161] on button "13" at bounding box center [592, 157] width 34 height 34
click at [667, 159] on button "15" at bounding box center [660, 157] width 34 height 34
click at [597, 163] on button "13" at bounding box center [592, 157] width 34 height 34
click at [776, 339] on input "ZIP code *" at bounding box center [807, 335] width 225 height 38
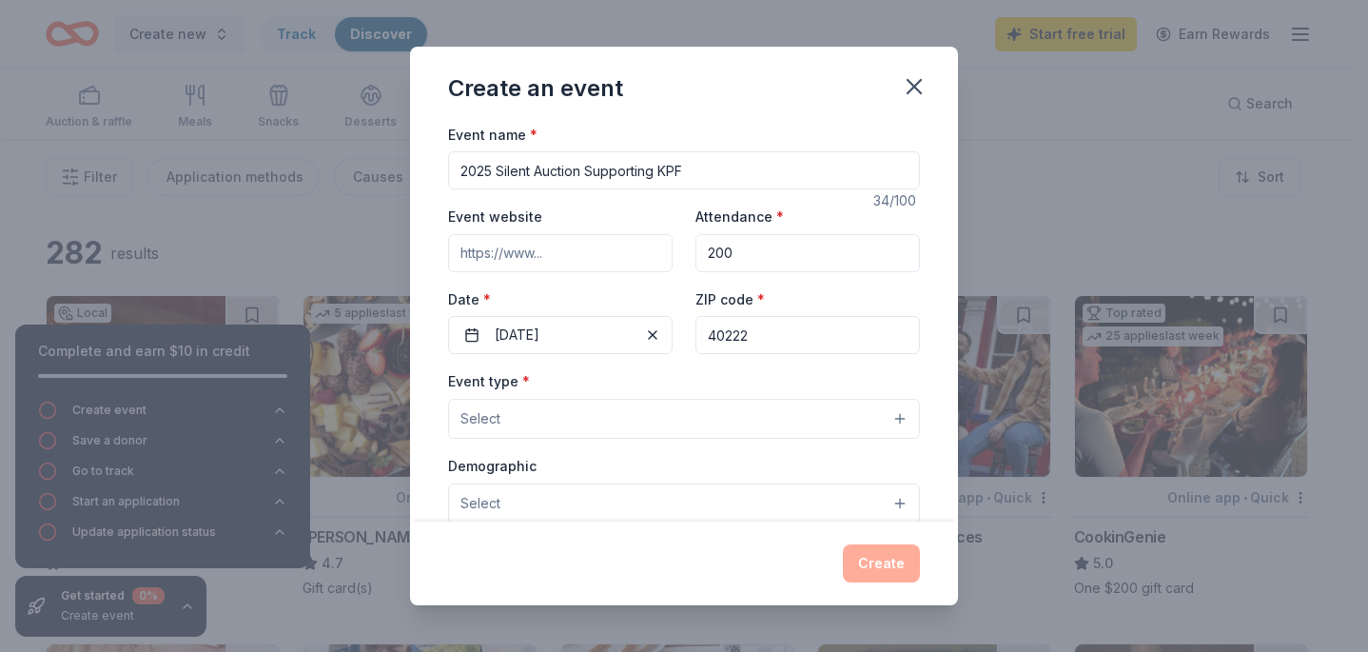
type input "40222"
click at [623, 384] on div "Event type * Select" at bounding box center [684, 403] width 472 height 69
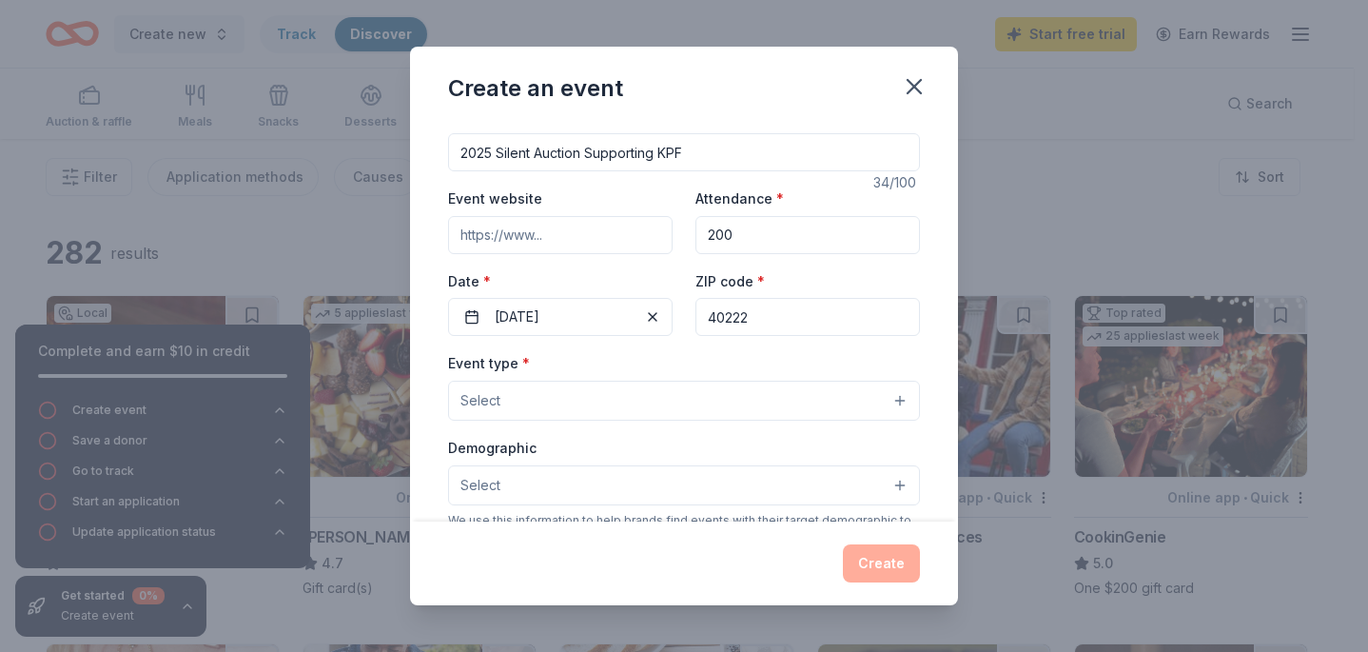
scroll to position [36, 0]
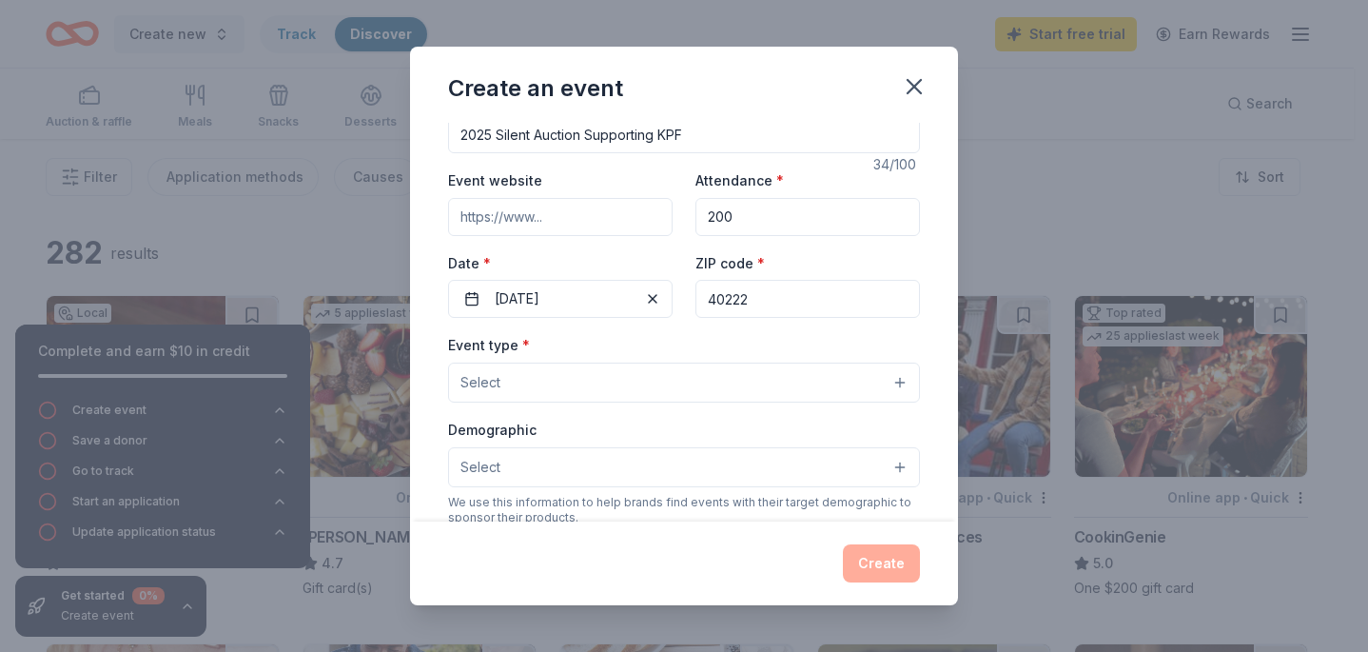
click at [623, 384] on button "Select" at bounding box center [684, 382] width 472 height 40
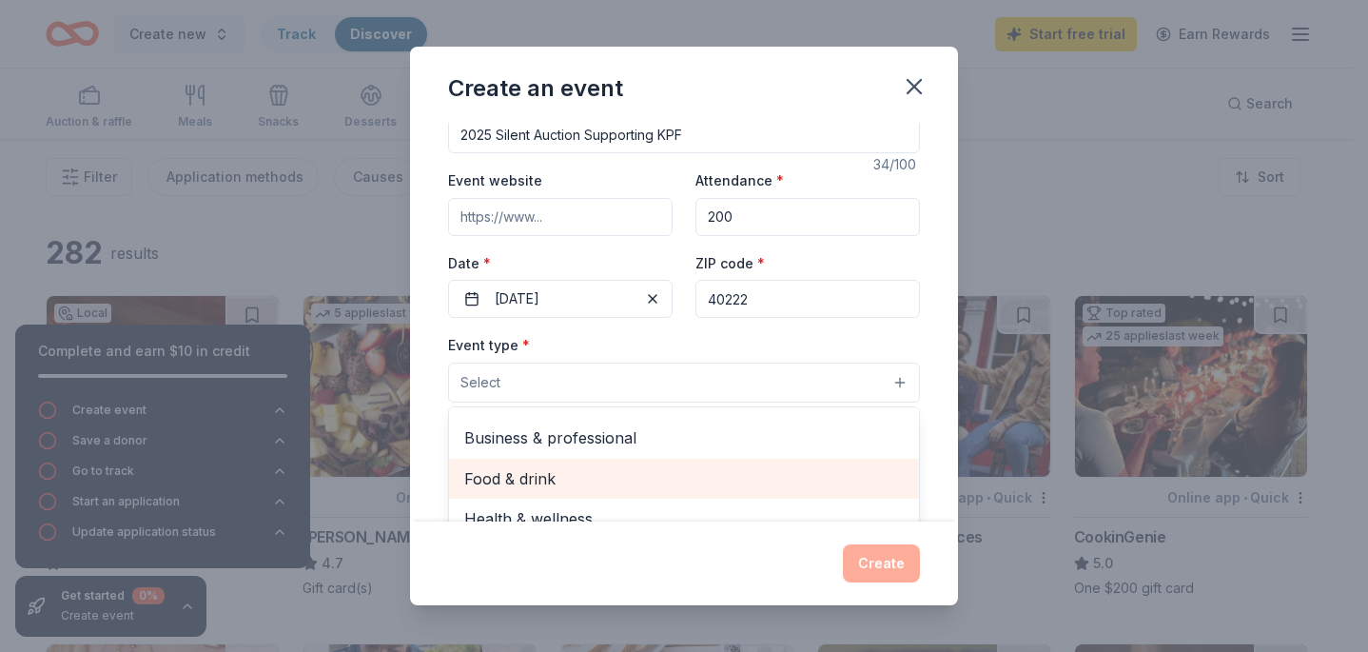
scroll to position [0, 0]
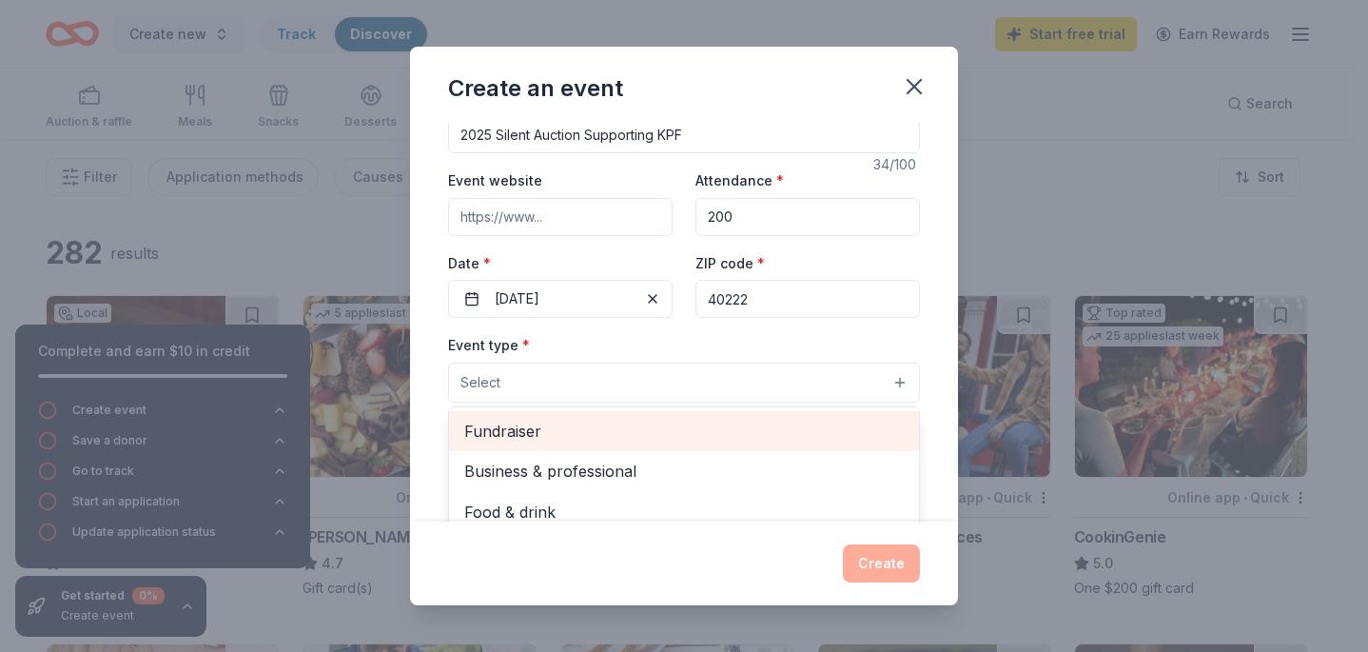
click at [624, 436] on span "Fundraiser" at bounding box center [683, 431] width 439 height 25
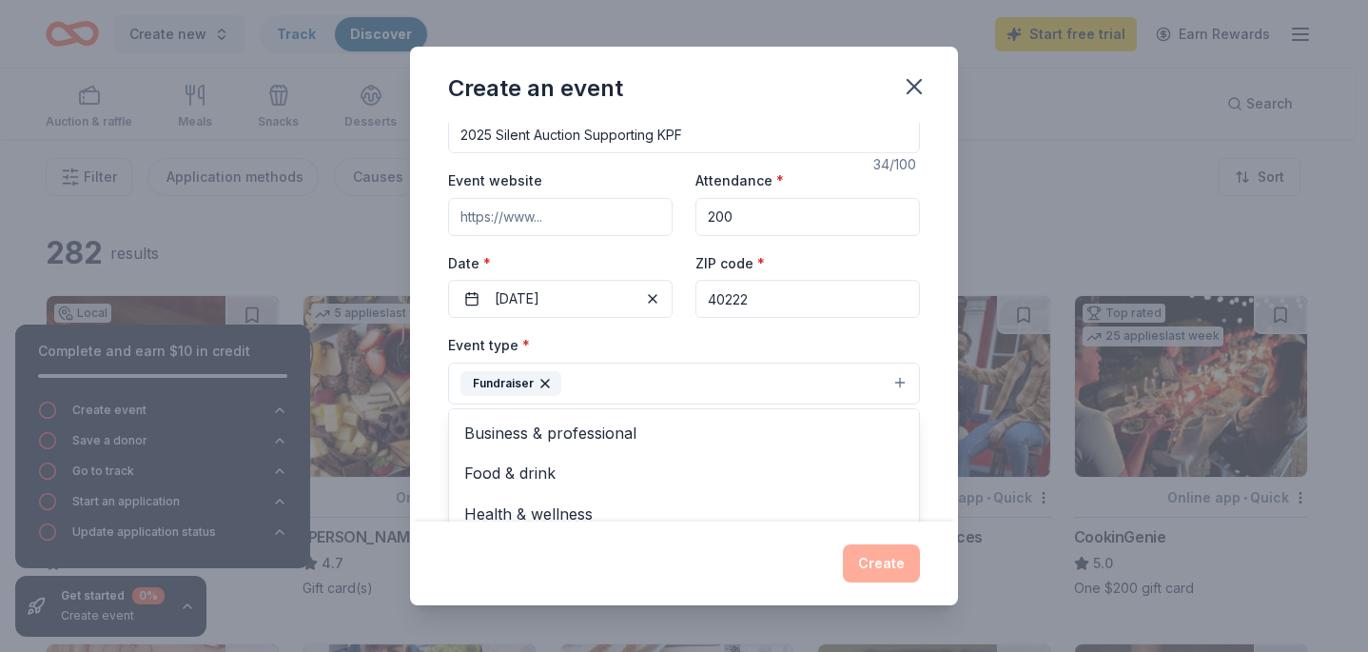
click at [918, 342] on div "Event name * 2025 Silent Auction Supporting KPF 34 /100 Event website Attendanc…" at bounding box center [684, 323] width 548 height 400
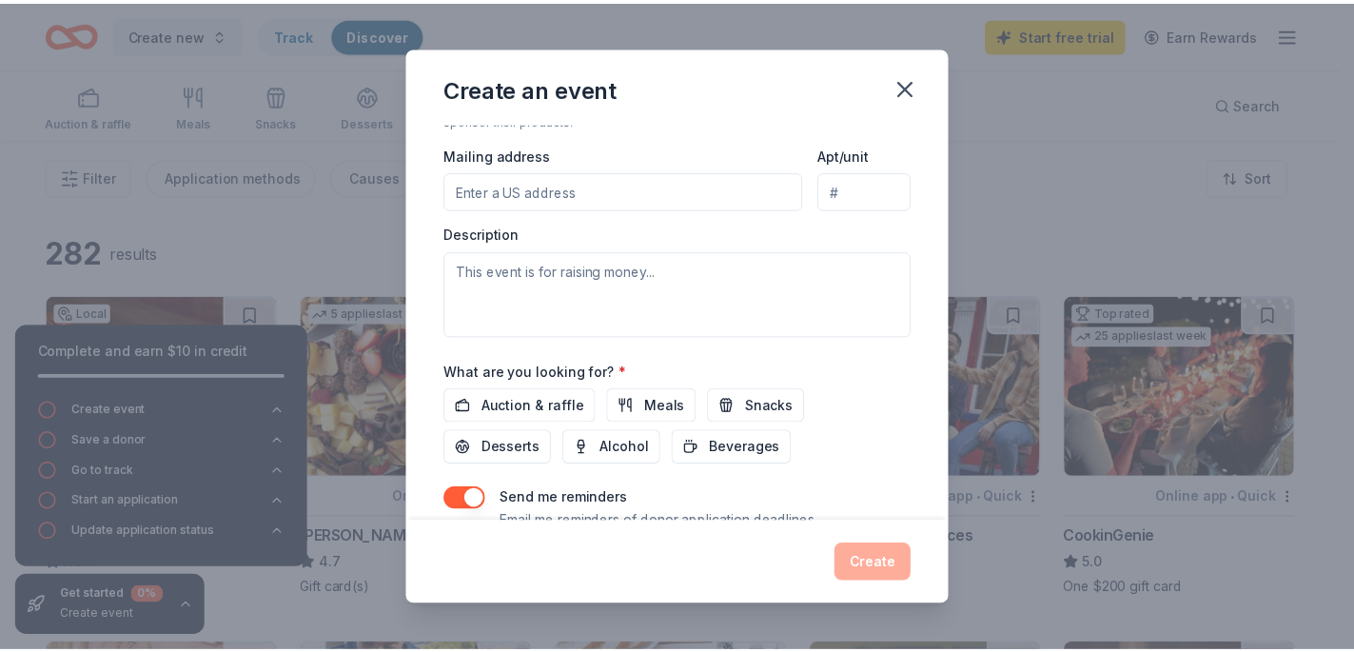
scroll to position [512, 0]
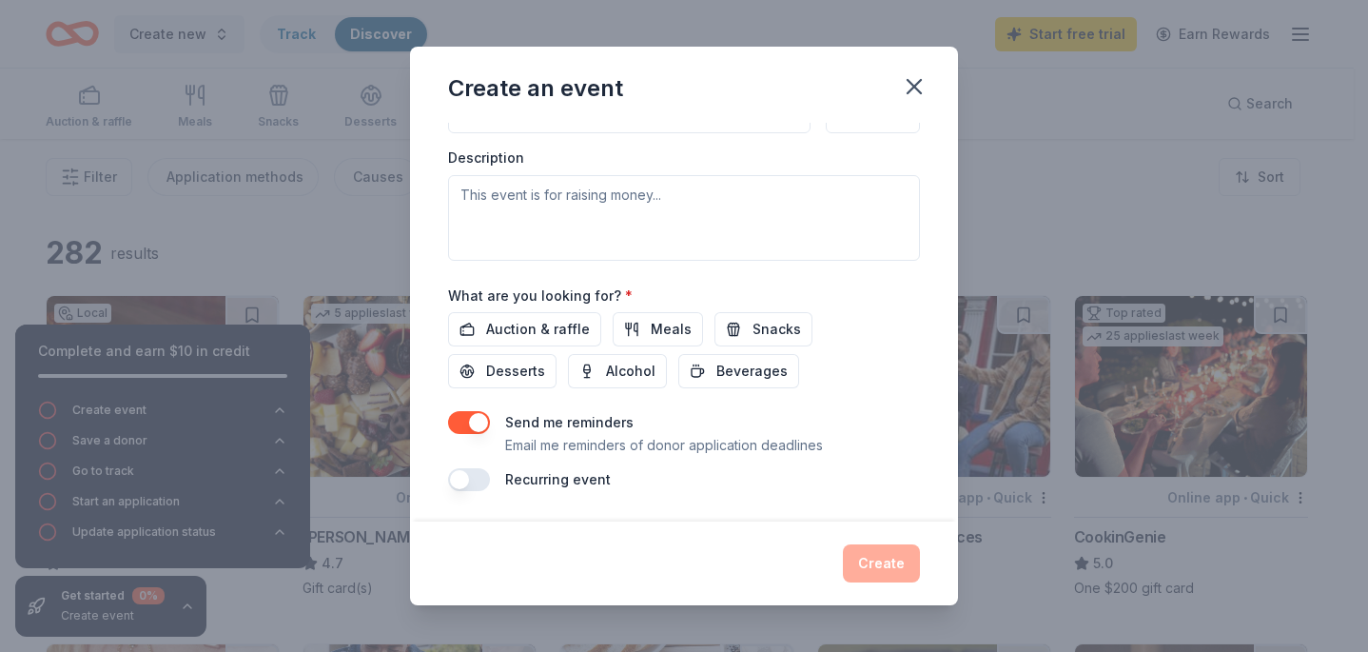
click at [481, 429] on button "button" at bounding box center [469, 422] width 42 height 23
click at [540, 335] on span "Auction & raffle" at bounding box center [538, 329] width 104 height 23
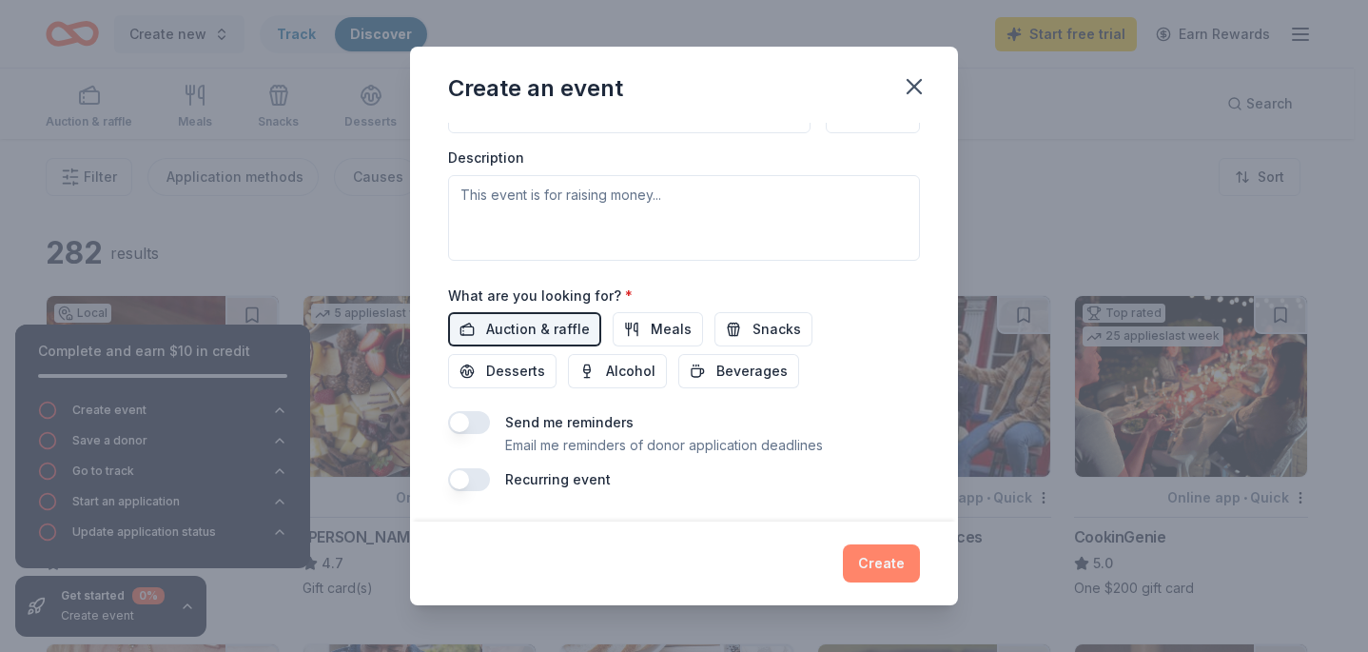
click at [886, 561] on button "Create" at bounding box center [881, 563] width 77 height 38
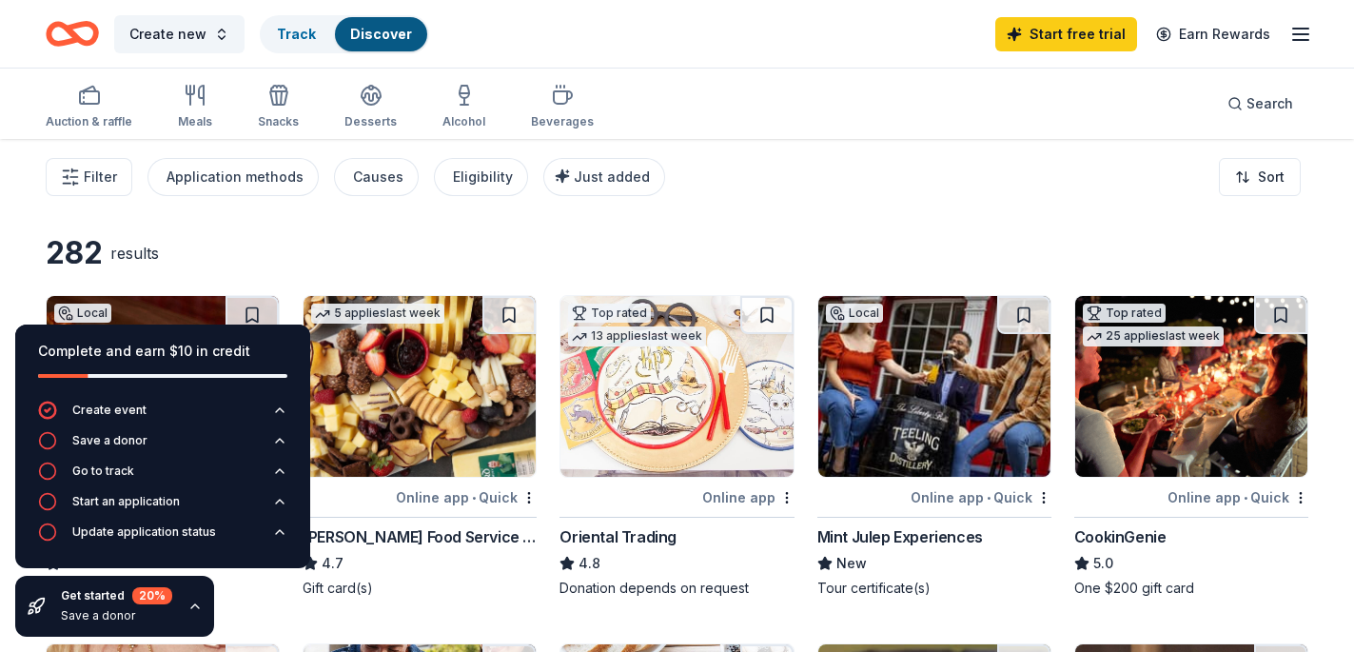
scroll to position [0, 0]
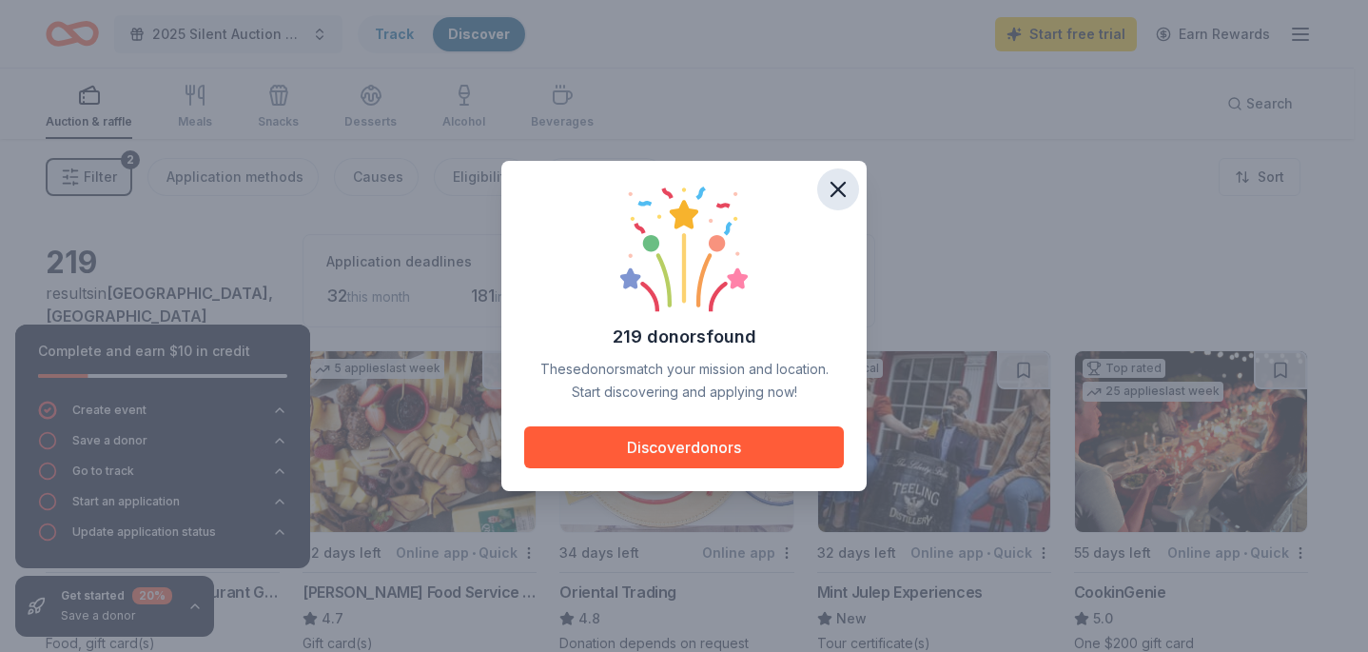
click at [841, 193] on icon "button" at bounding box center [837, 189] width 13 height 13
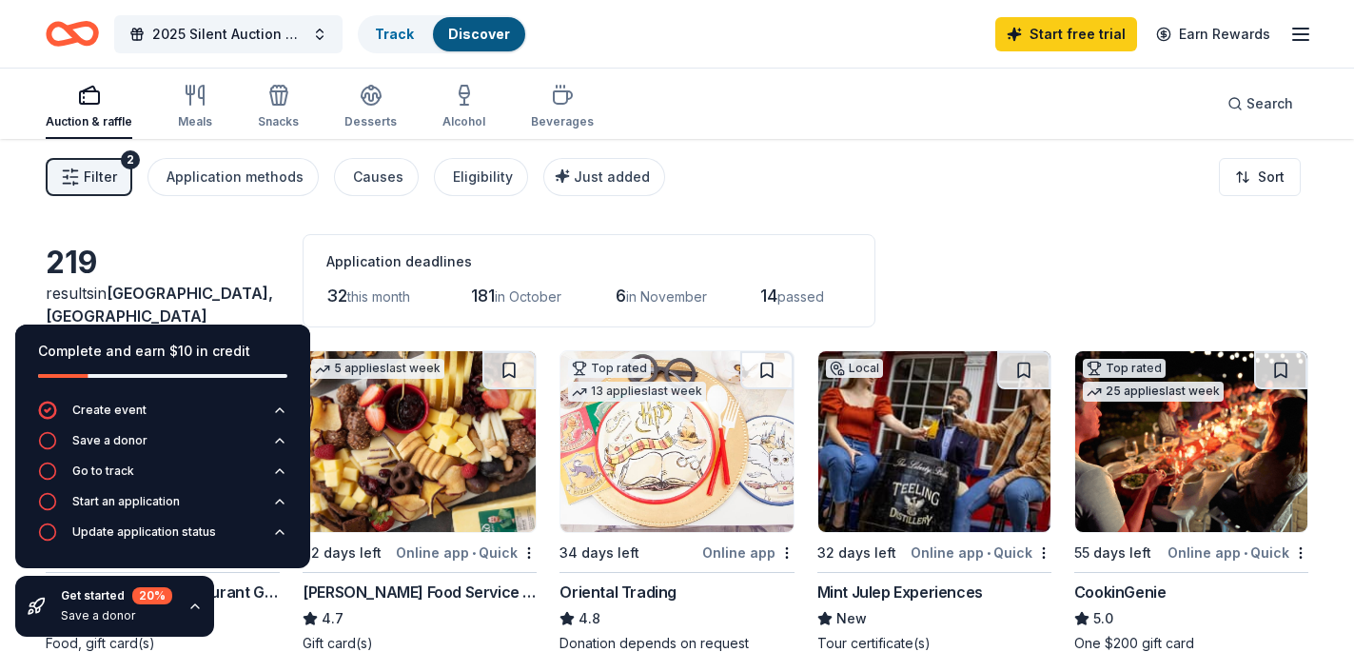
click at [1298, 37] on icon "button" at bounding box center [1300, 34] width 23 height 23
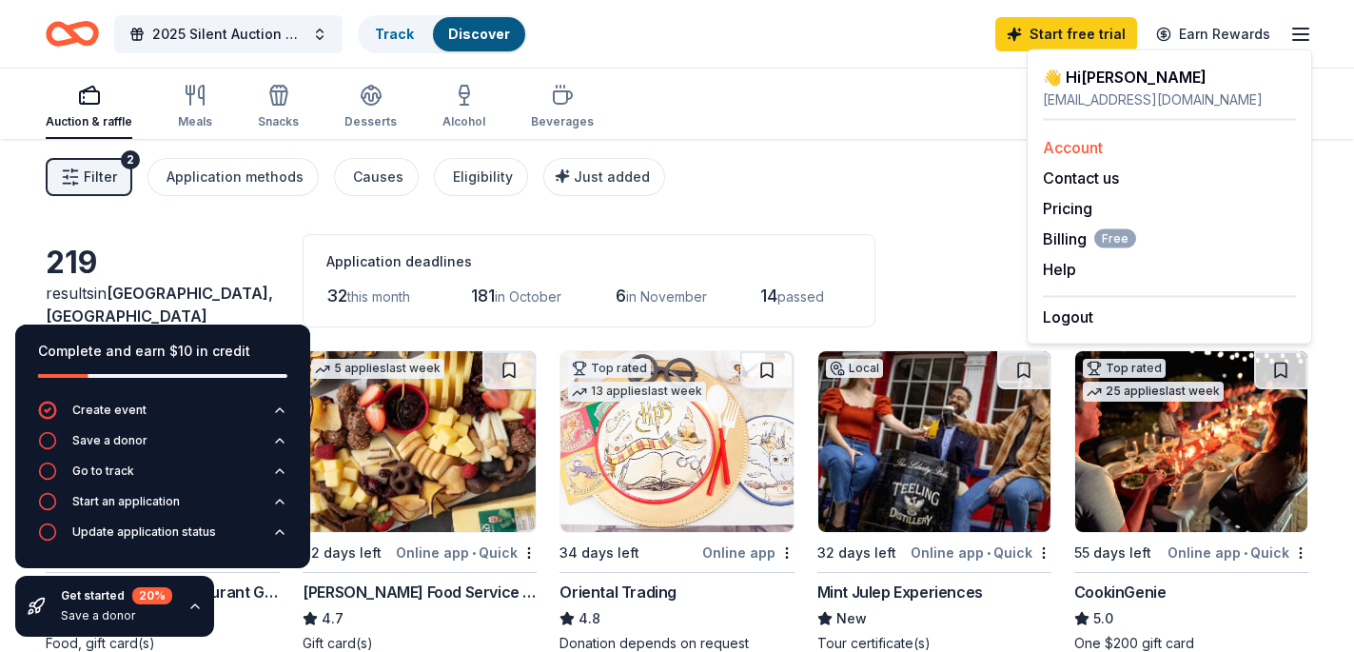
click at [1046, 154] on link "Account" at bounding box center [1073, 147] width 60 height 19
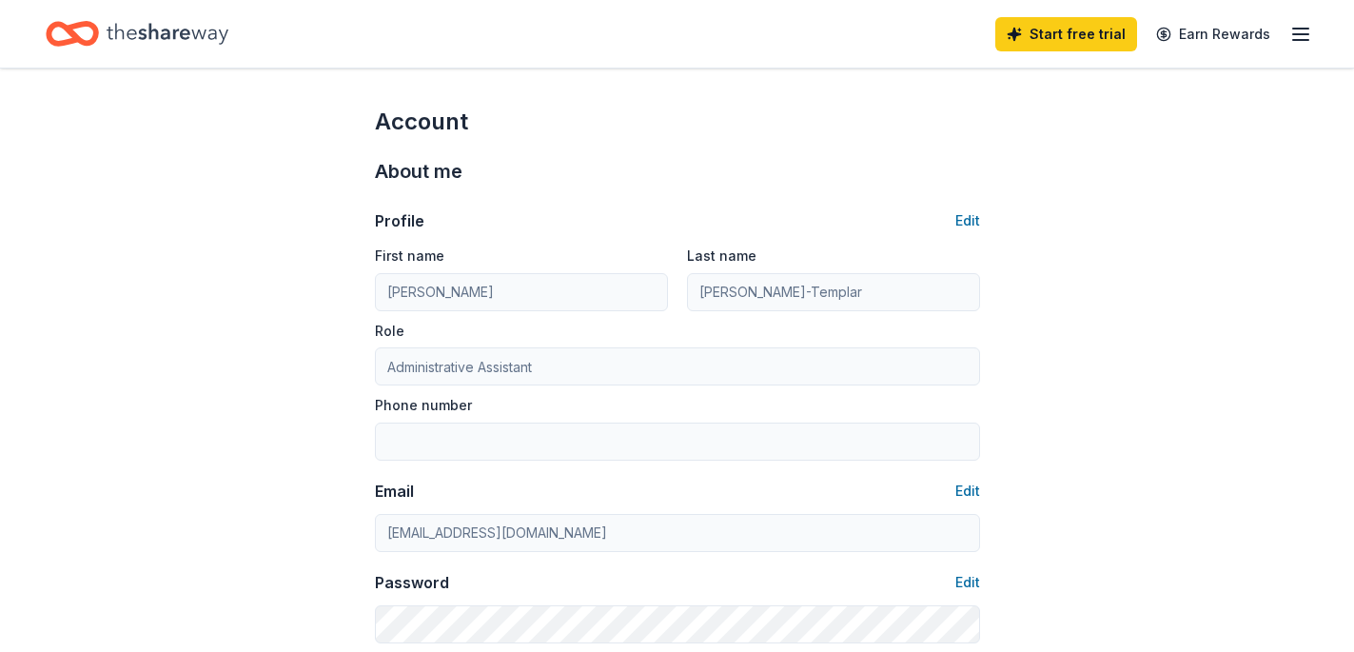
click at [1294, 35] on icon "button" at bounding box center [1300, 34] width 23 height 23
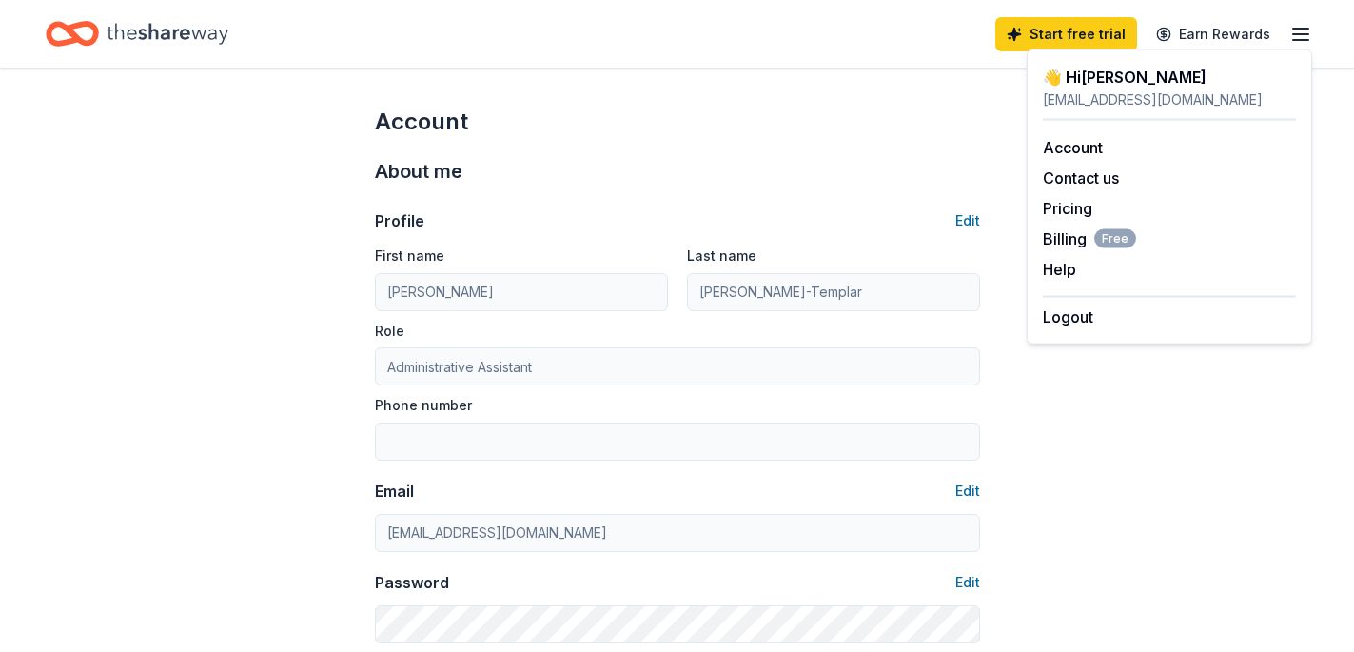
click at [1294, 35] on icon "button" at bounding box center [1300, 34] width 23 height 23
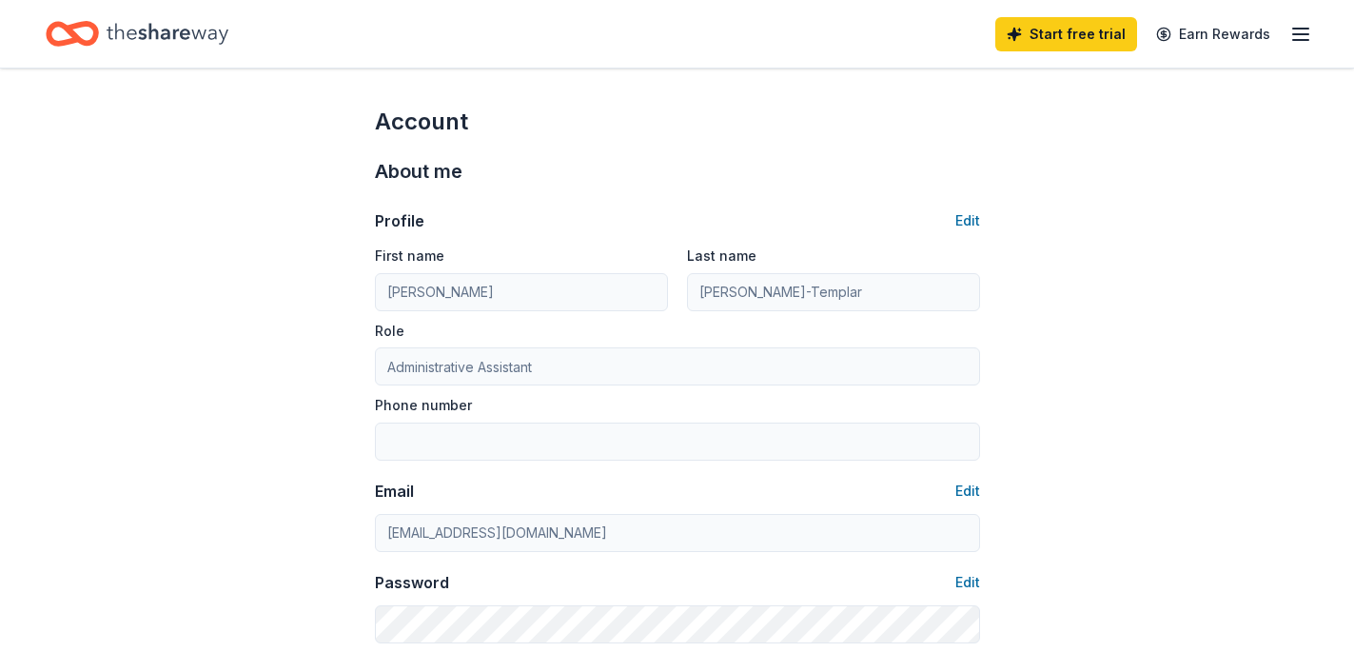
click at [160, 39] on icon "Home" at bounding box center [168, 33] width 122 height 39
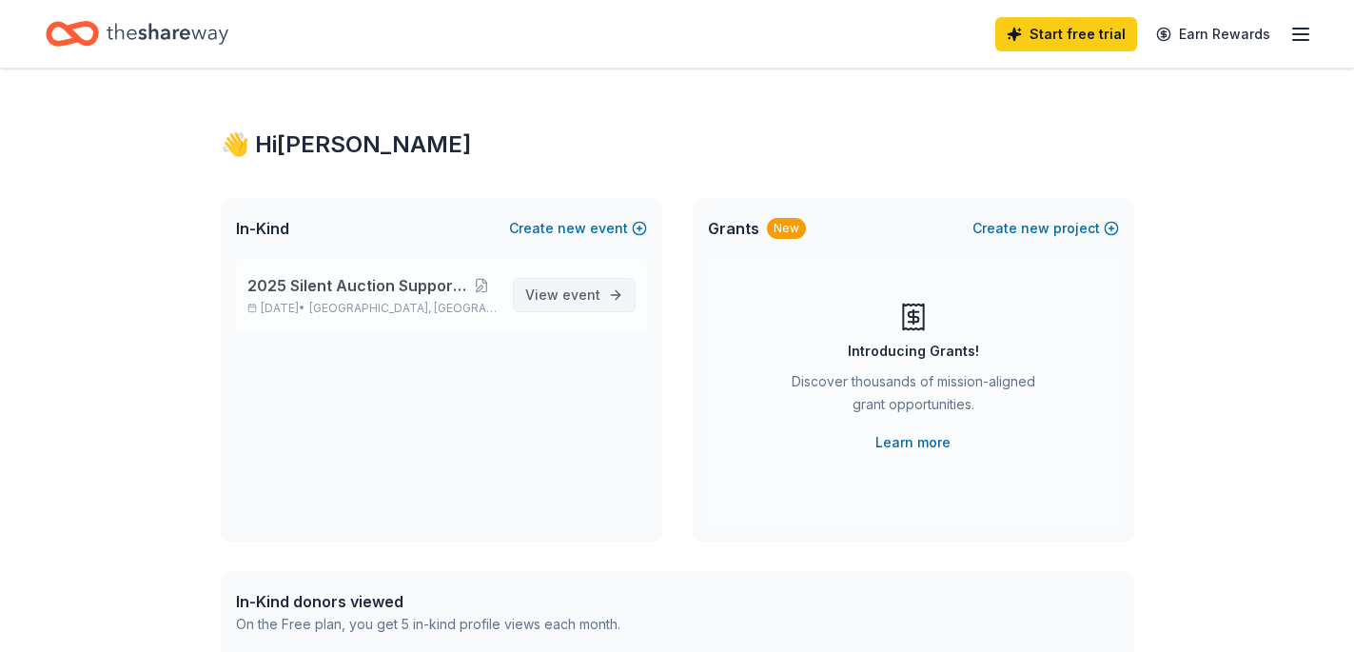
click at [573, 287] on span "event" at bounding box center [581, 294] width 38 height 16
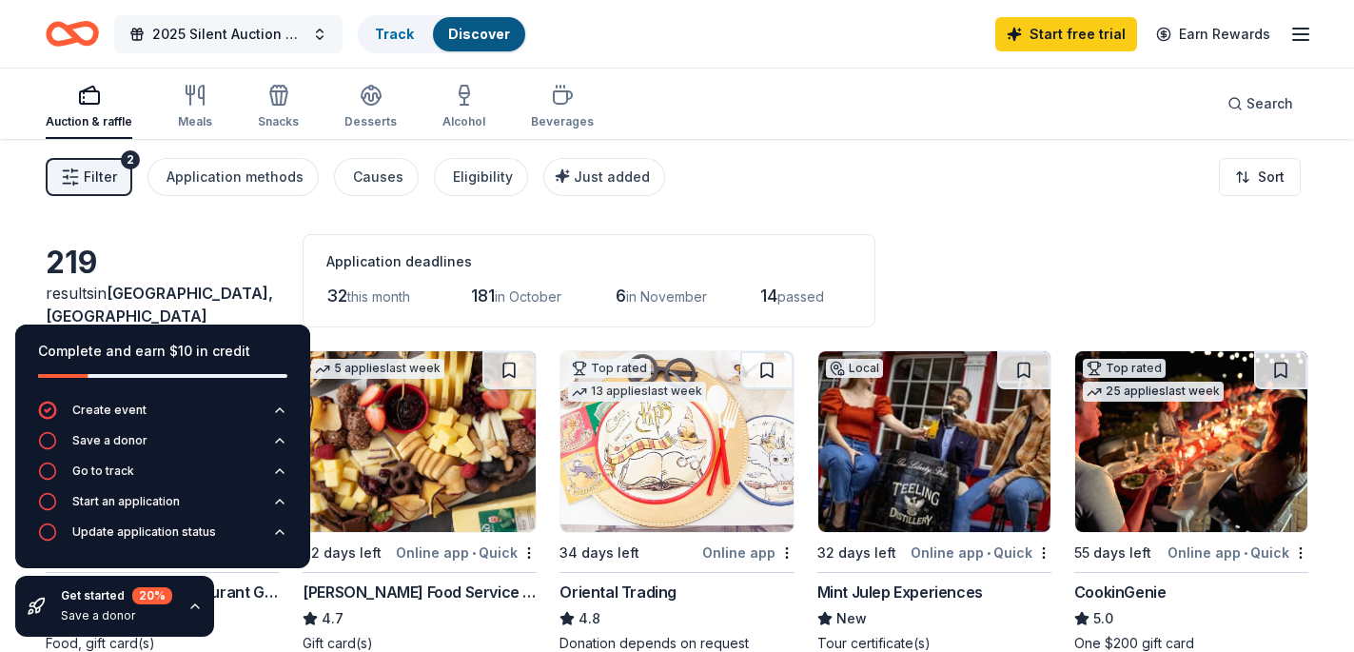
click at [274, 33] on span "2025 Silent Auction Supporting KPF" at bounding box center [228, 34] width 152 height 23
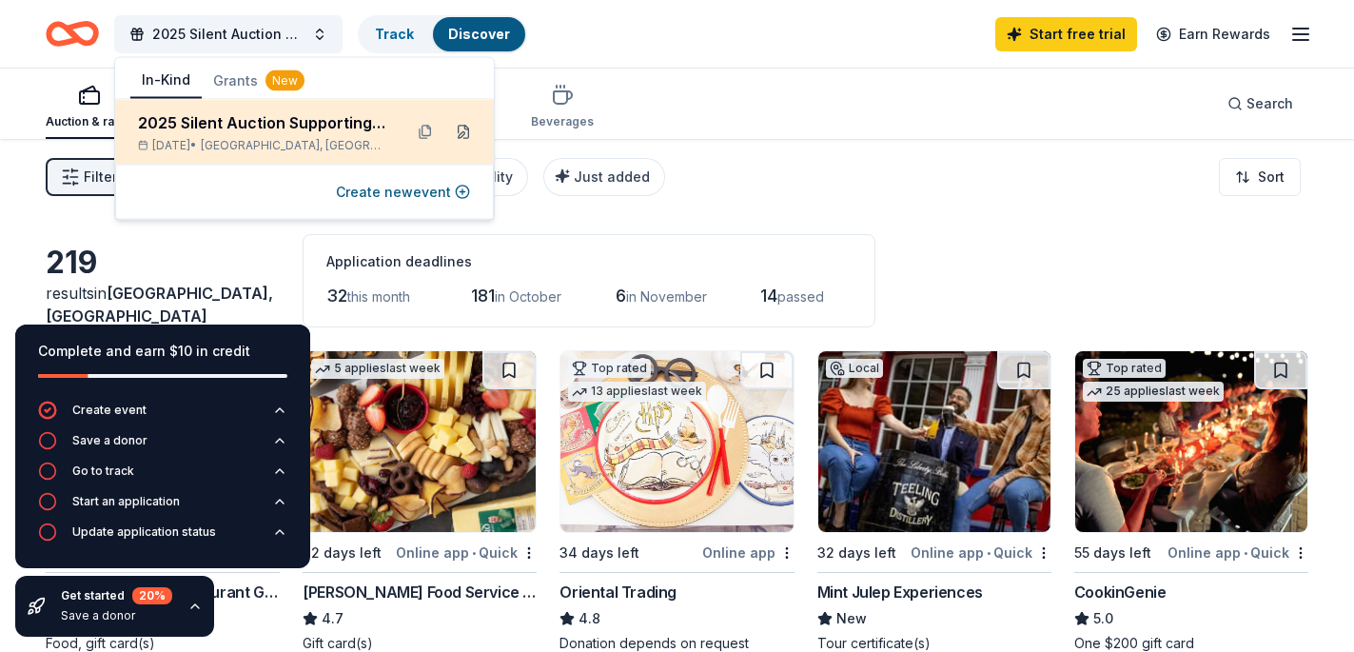
click at [462, 139] on button at bounding box center [463, 132] width 30 height 30
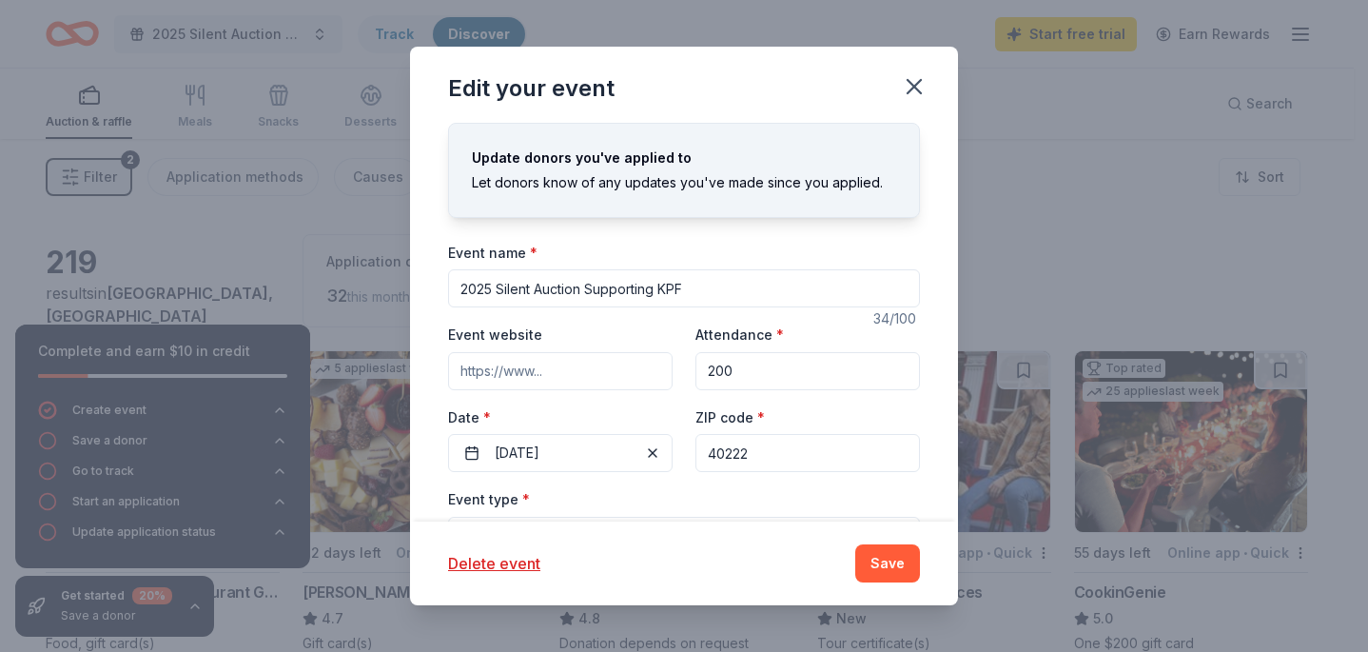
click at [762, 367] on input "200" at bounding box center [807, 371] width 225 height 38
type input "2"
type input "350"
click at [495, 378] on input "Event website" at bounding box center [560, 371] width 225 height 38
paste input "https://givebutter.com/c/3akIYF"
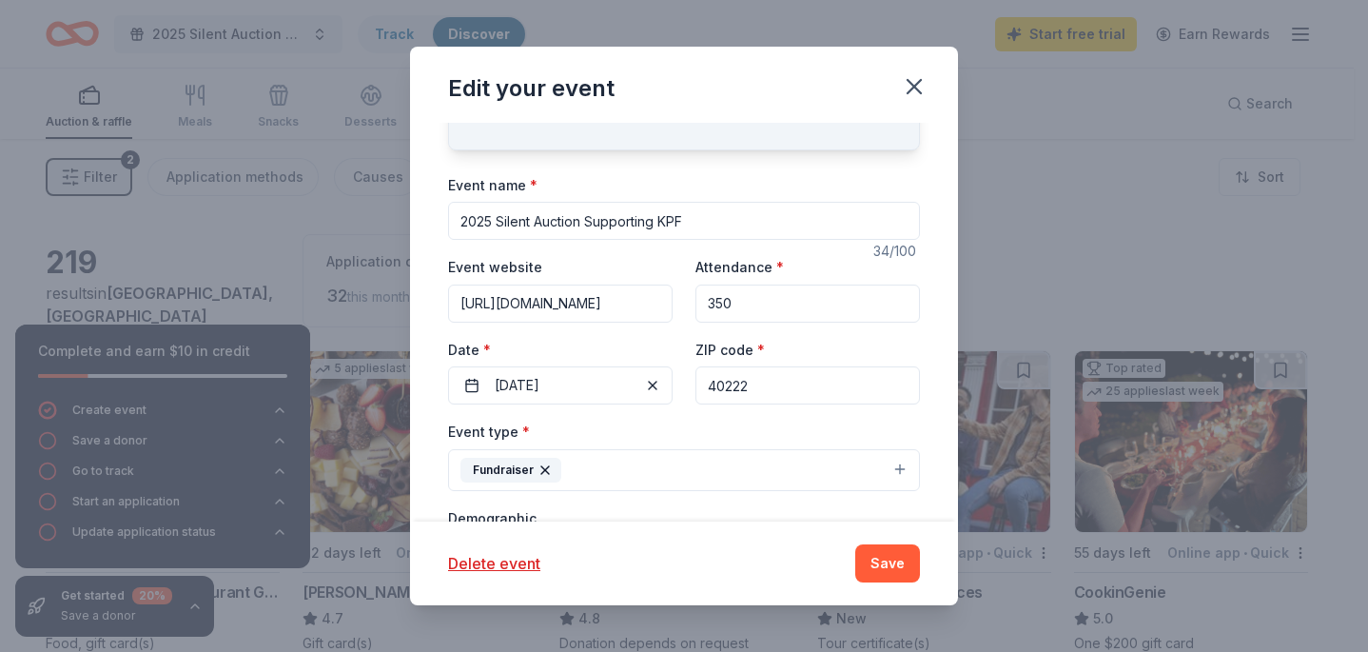
scroll to position [229, 0]
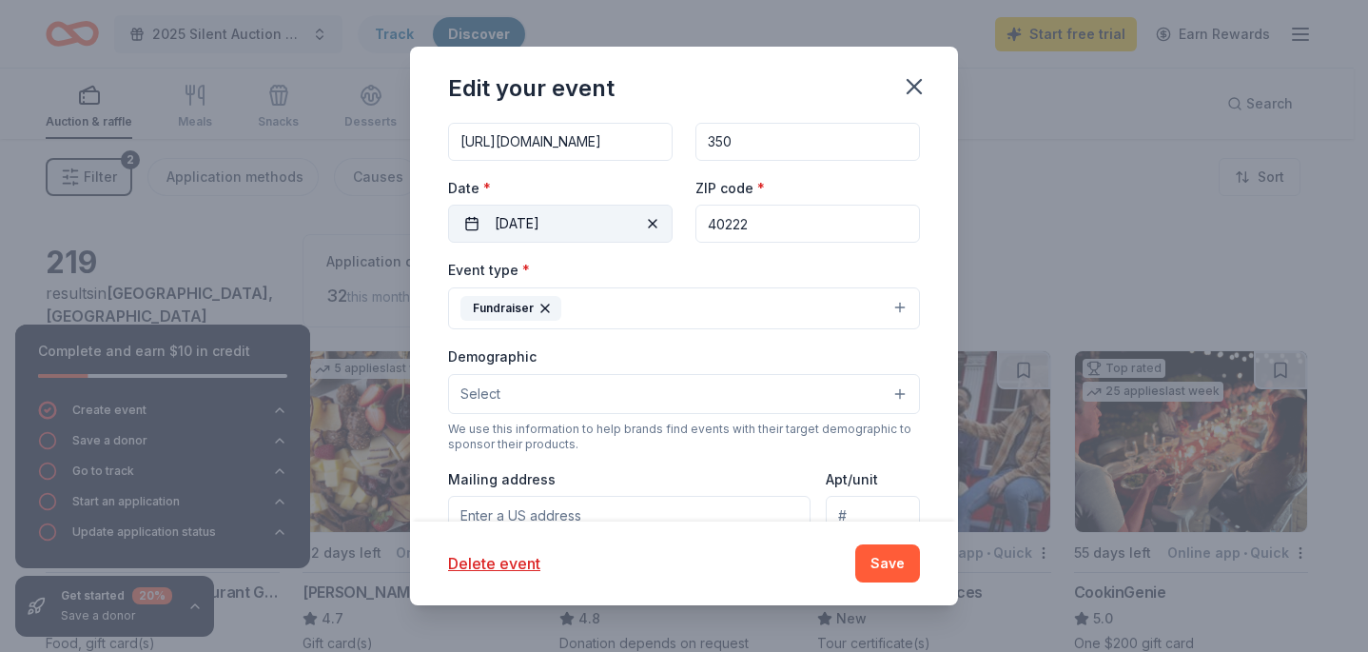
type input "https://givebutter.com/c/3akIYF"
click at [598, 220] on button "11/13/2025" at bounding box center [560, 224] width 225 height 38
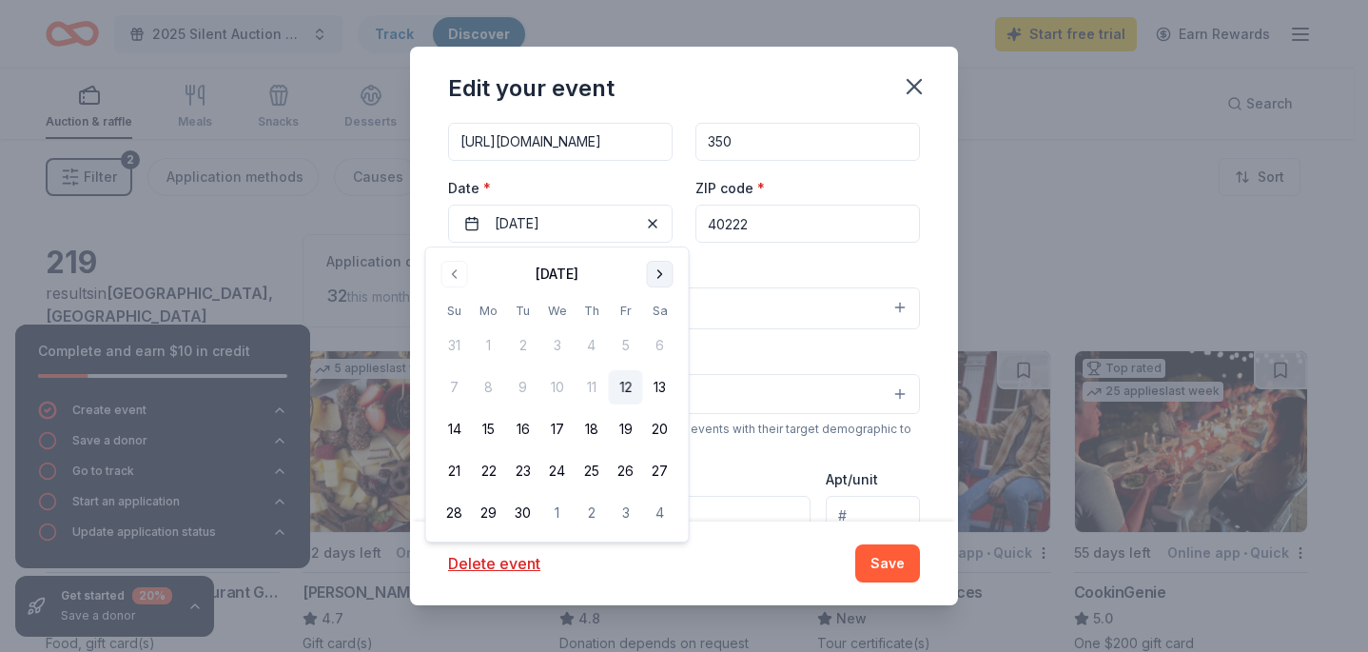
click at [654, 281] on button "Go to next month" at bounding box center [660, 274] width 27 height 27
drag, startPoint x: 594, startPoint y: 427, endPoint x: 655, endPoint y: 424, distance: 61.9
click at [655, 424] on tr "9 10 11 12 13 14 15" at bounding box center [558, 429] width 240 height 34
click at [655, 424] on button "15" at bounding box center [660, 429] width 34 height 34
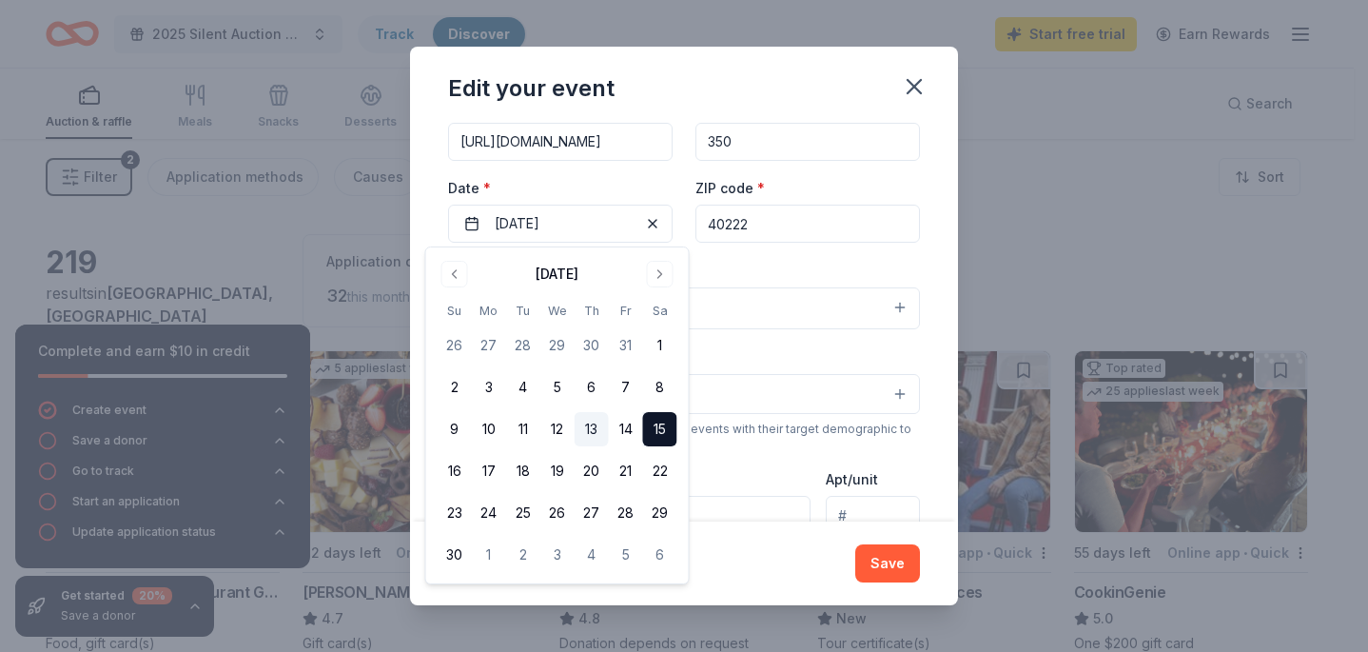
click at [593, 424] on button "13" at bounding box center [592, 429] width 34 height 34
click at [732, 265] on div "Event type * Fundraiser" at bounding box center [684, 293] width 472 height 71
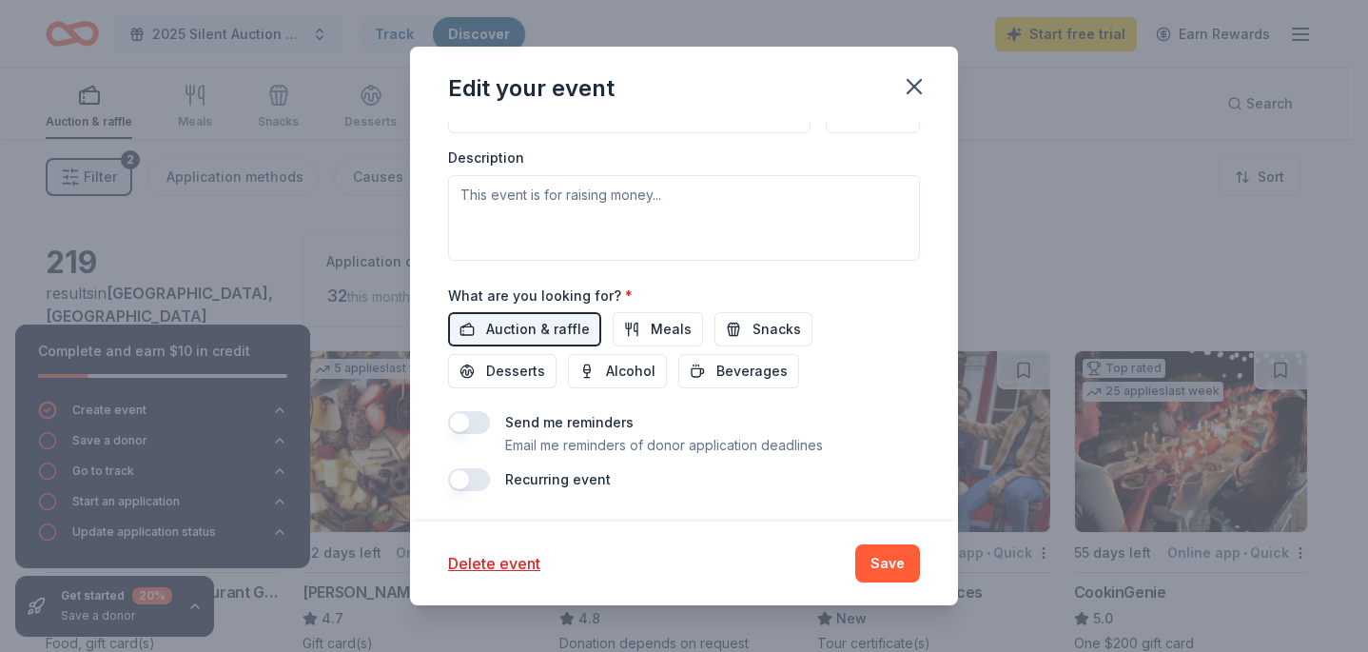
scroll to position [225, 0]
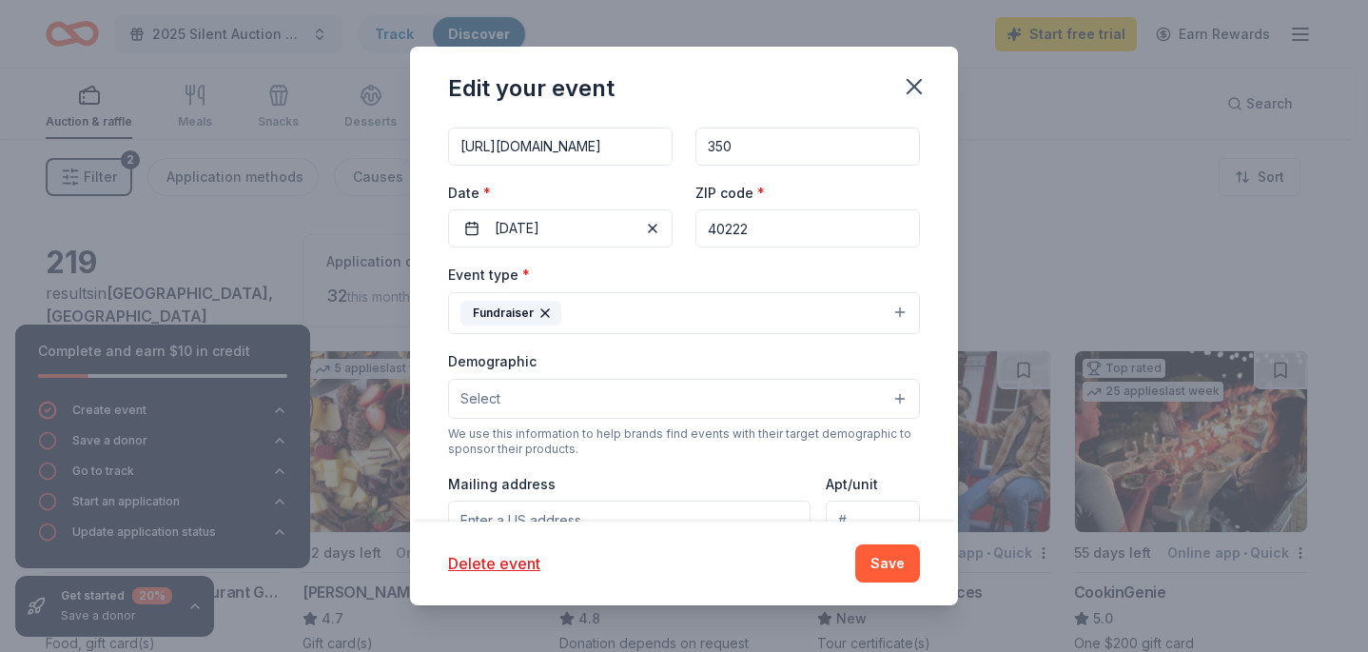
click at [682, 306] on button "Fundraiser" at bounding box center [684, 313] width 472 height 42
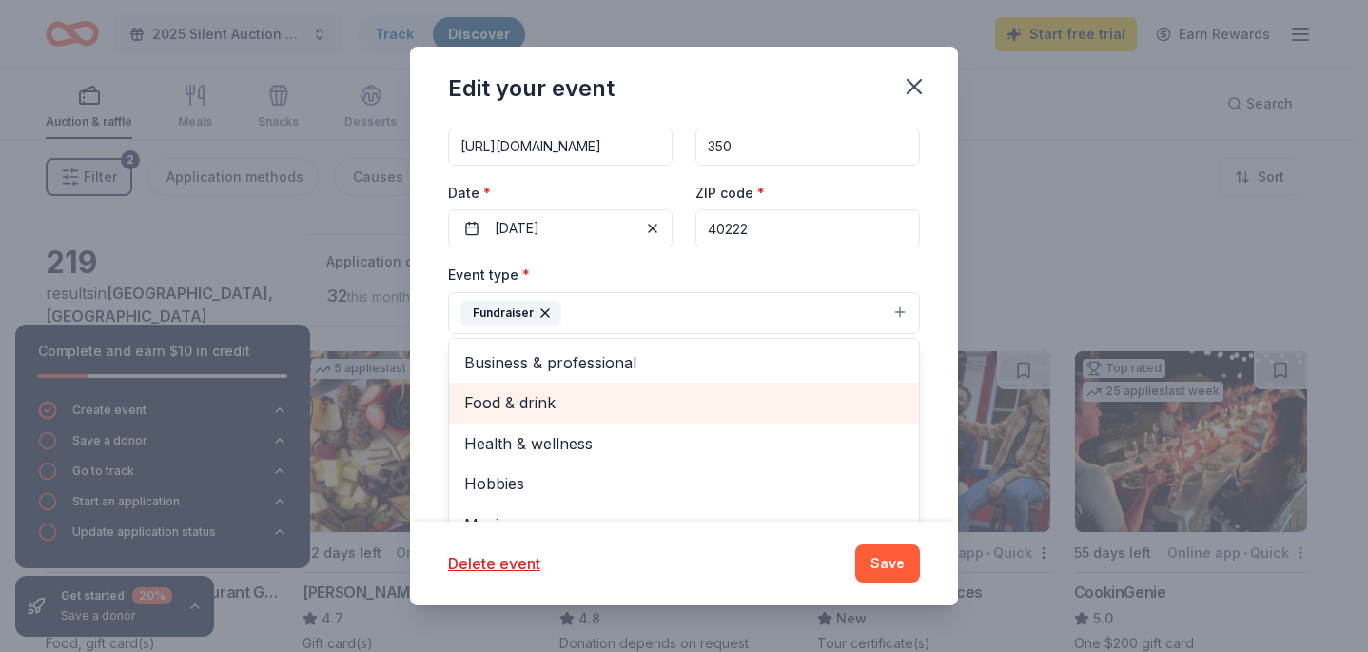
click at [643, 400] on span "Food & drink" at bounding box center [683, 402] width 439 height 25
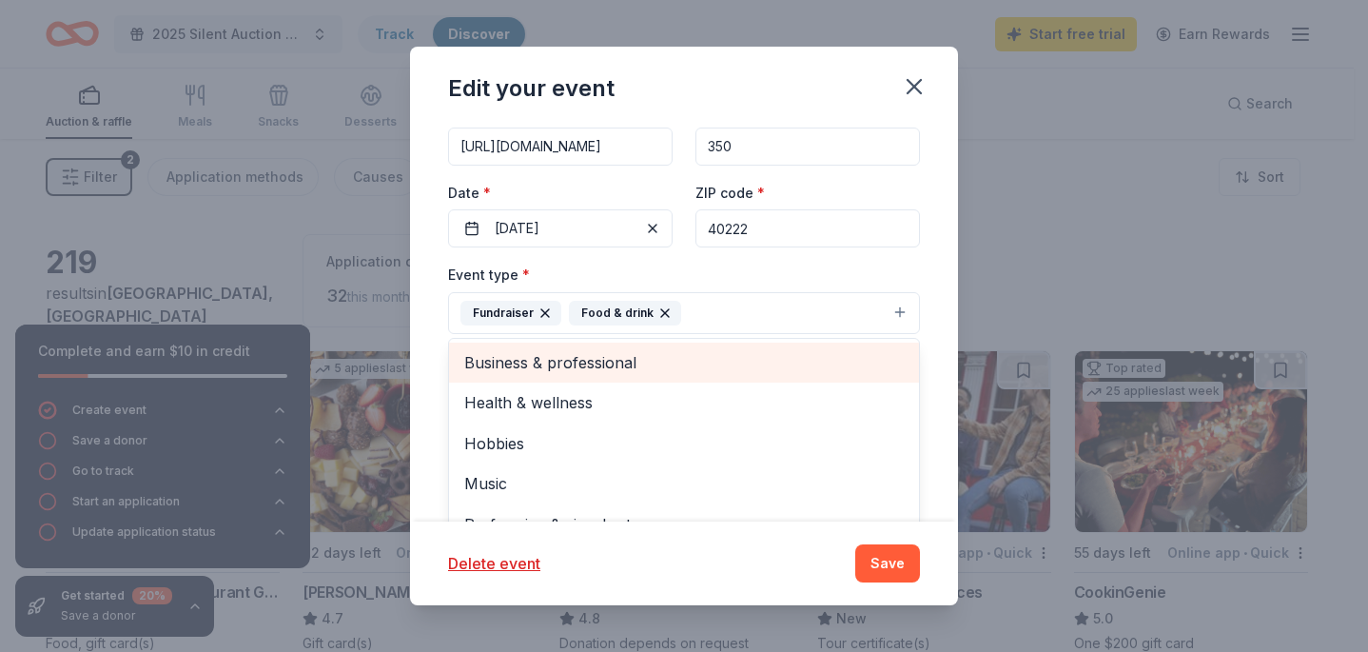
click at [707, 350] on span "Business & professional" at bounding box center [683, 362] width 439 height 25
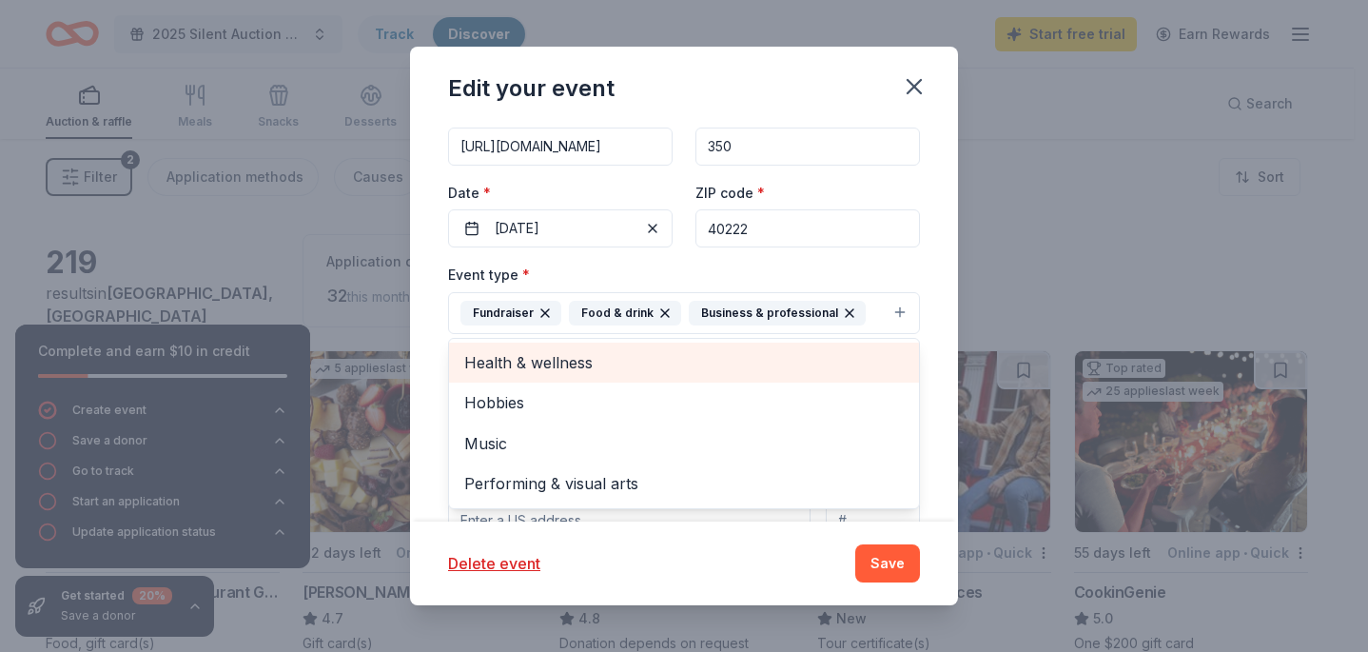
click at [705, 357] on span "Health & wellness" at bounding box center [683, 362] width 439 height 25
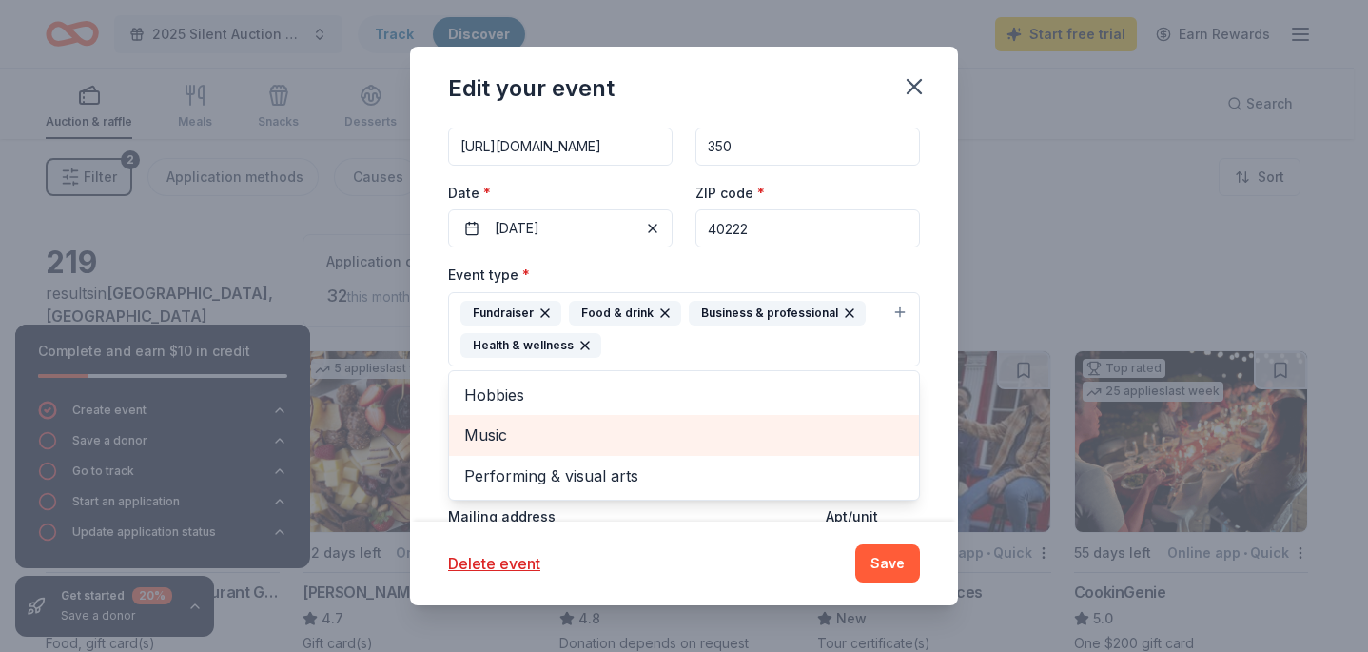
click at [541, 431] on span "Music" at bounding box center [683, 434] width 439 height 25
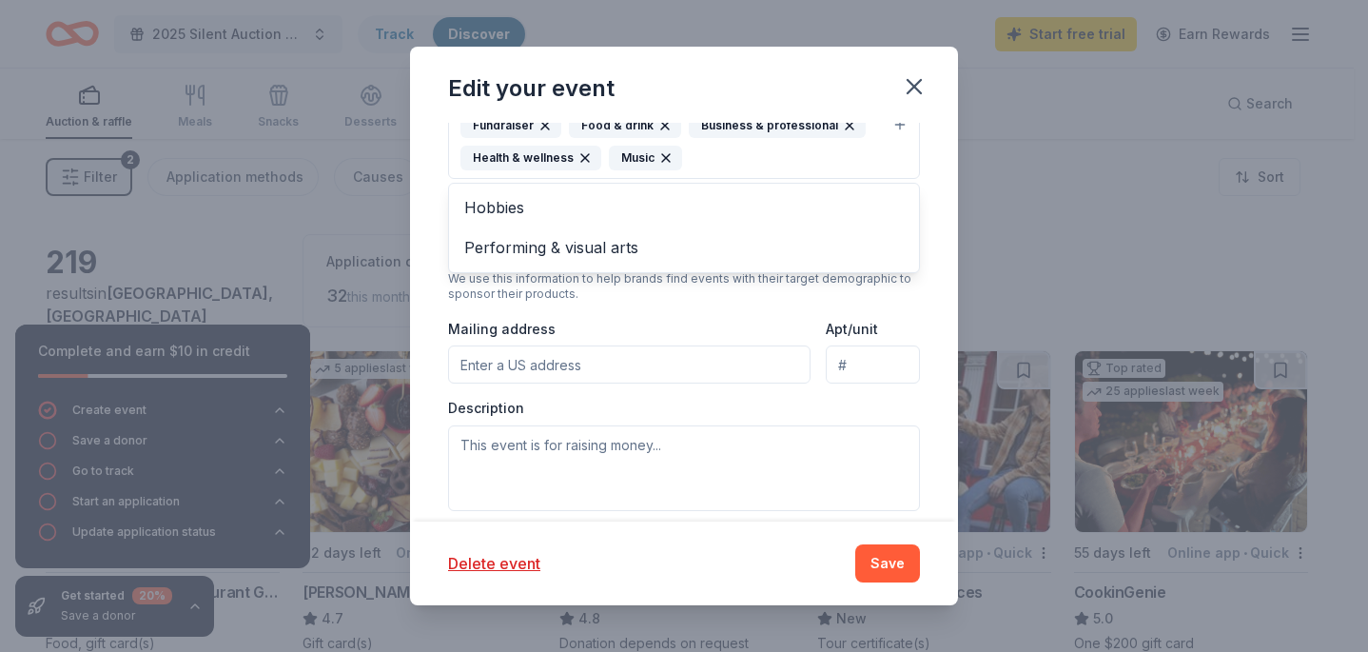
click at [740, 321] on div "Event type * Fundraiser Food & drink Business & professional Health & wellness …" at bounding box center [684, 292] width 472 height 435
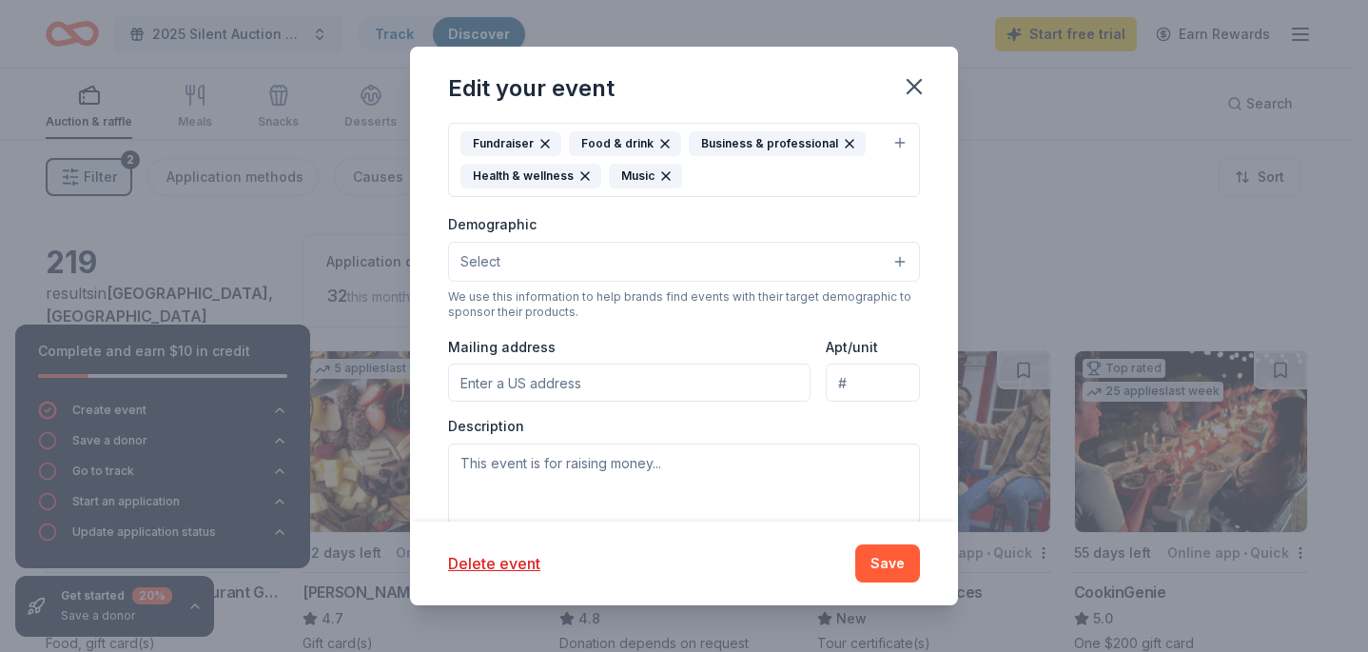
click at [846, 262] on button "Select" at bounding box center [684, 262] width 472 height 40
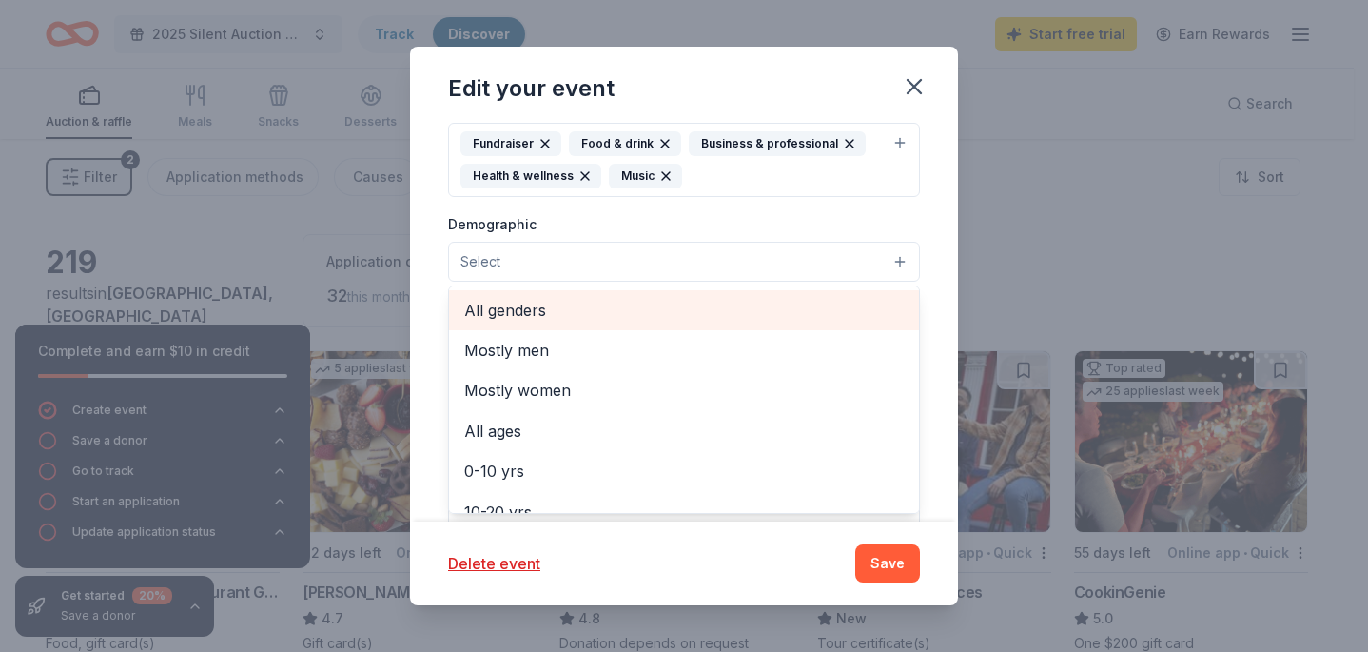
click at [760, 302] on span "All genders" at bounding box center [683, 310] width 439 height 25
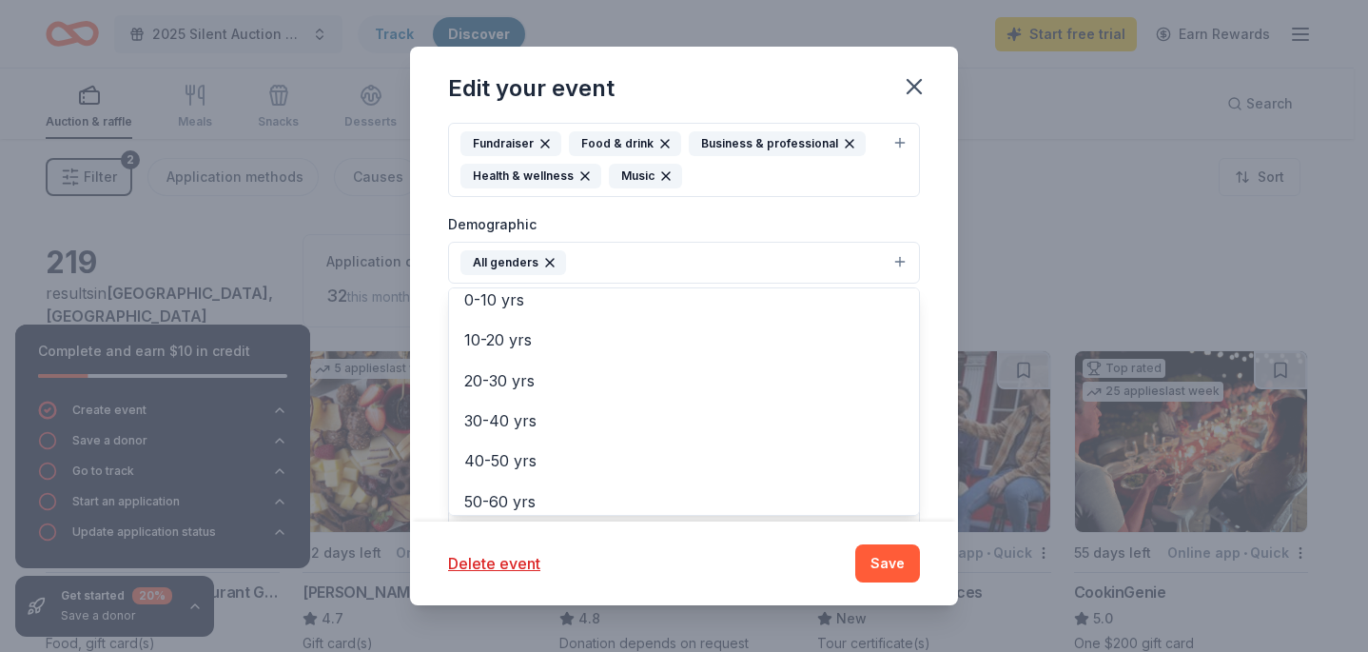
scroll to position [134, 0]
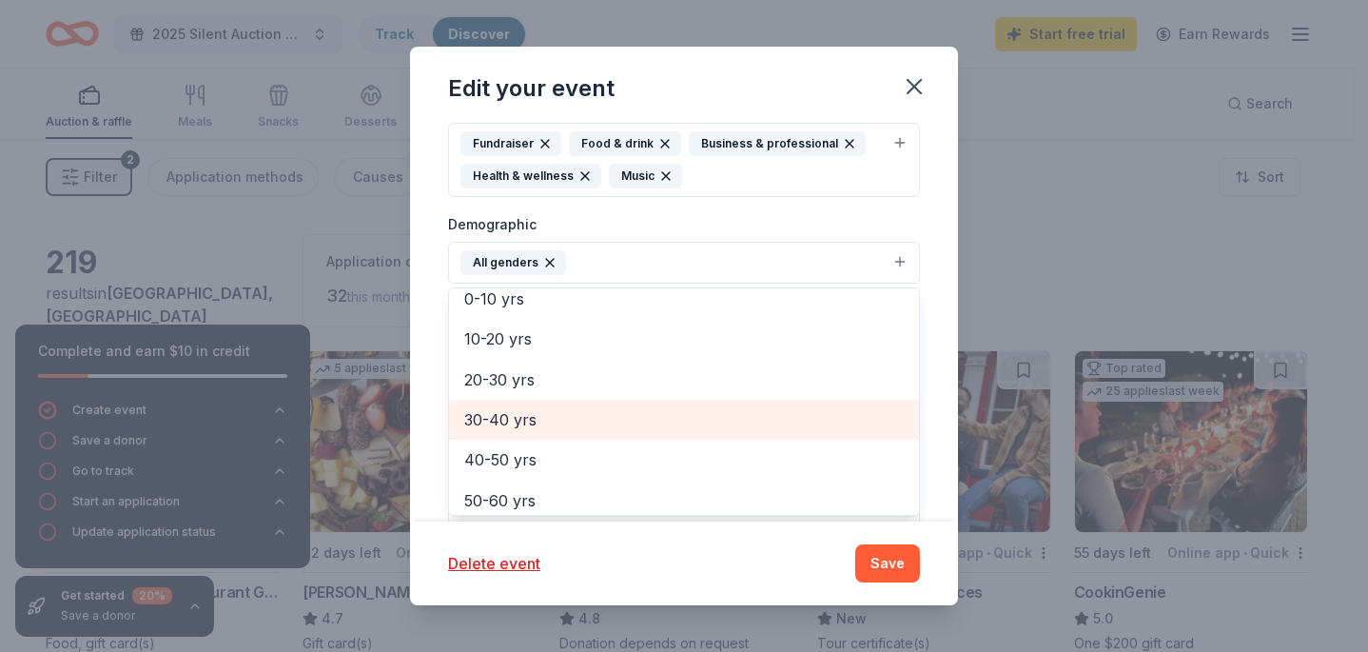
click at [682, 403] on div "30-40 yrs" at bounding box center [684, 420] width 470 height 40
click at [682, 403] on div "40-50 yrs" at bounding box center [684, 420] width 470 height 40
click at [682, 403] on div "50-60 yrs" at bounding box center [684, 420] width 470 height 40
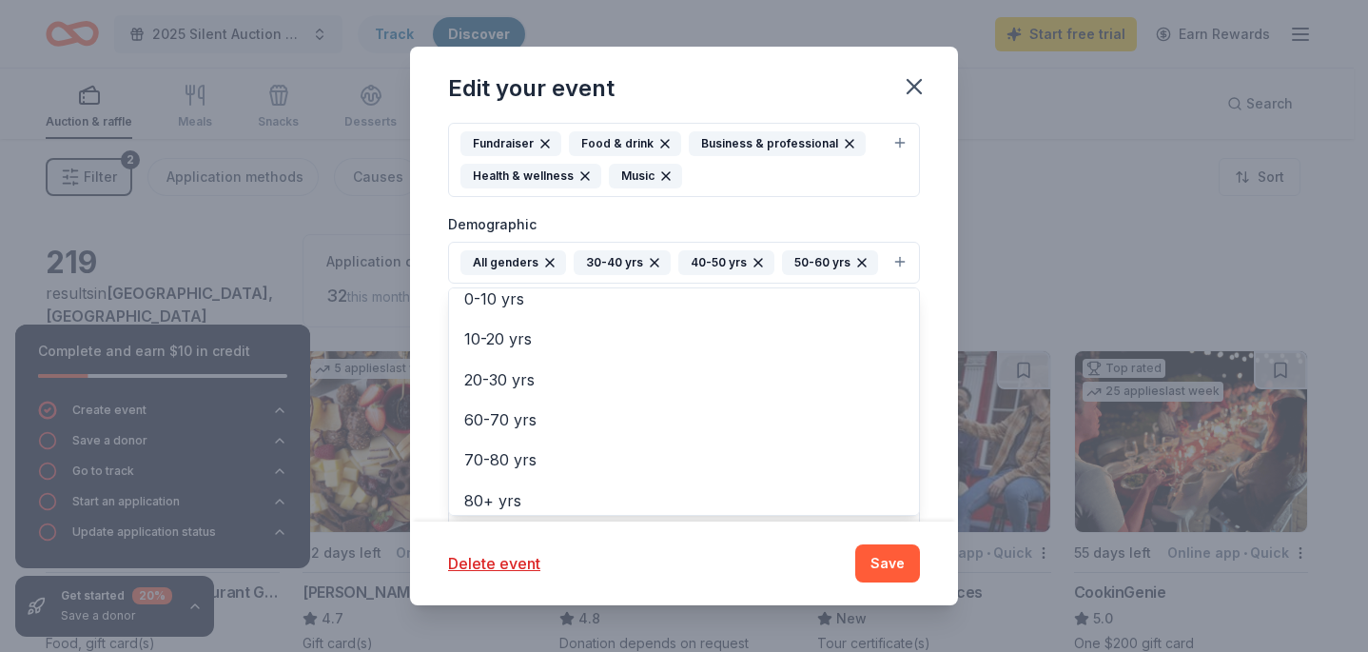
click at [822, 217] on div "Demographic All genders 30-40 yrs 40-50 yrs 50-60 yrs Mostly men Mostly women A…" at bounding box center [684, 247] width 472 height 71
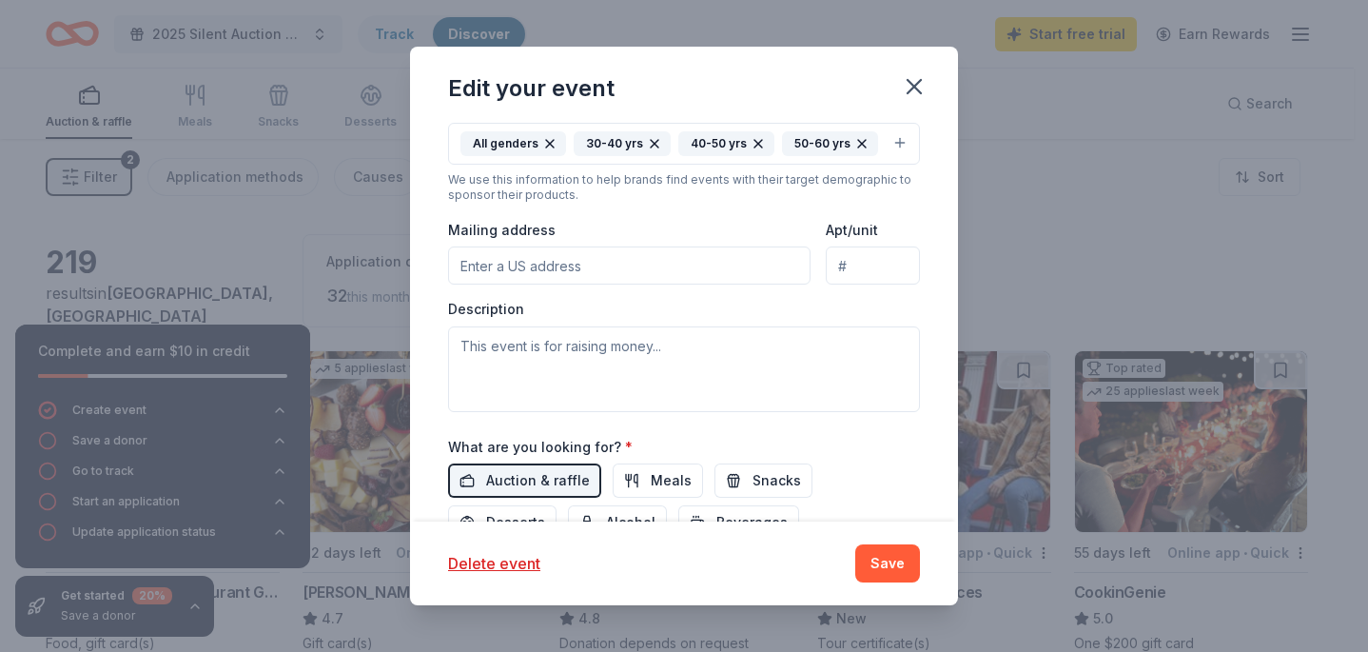
scroll to position [696, 0]
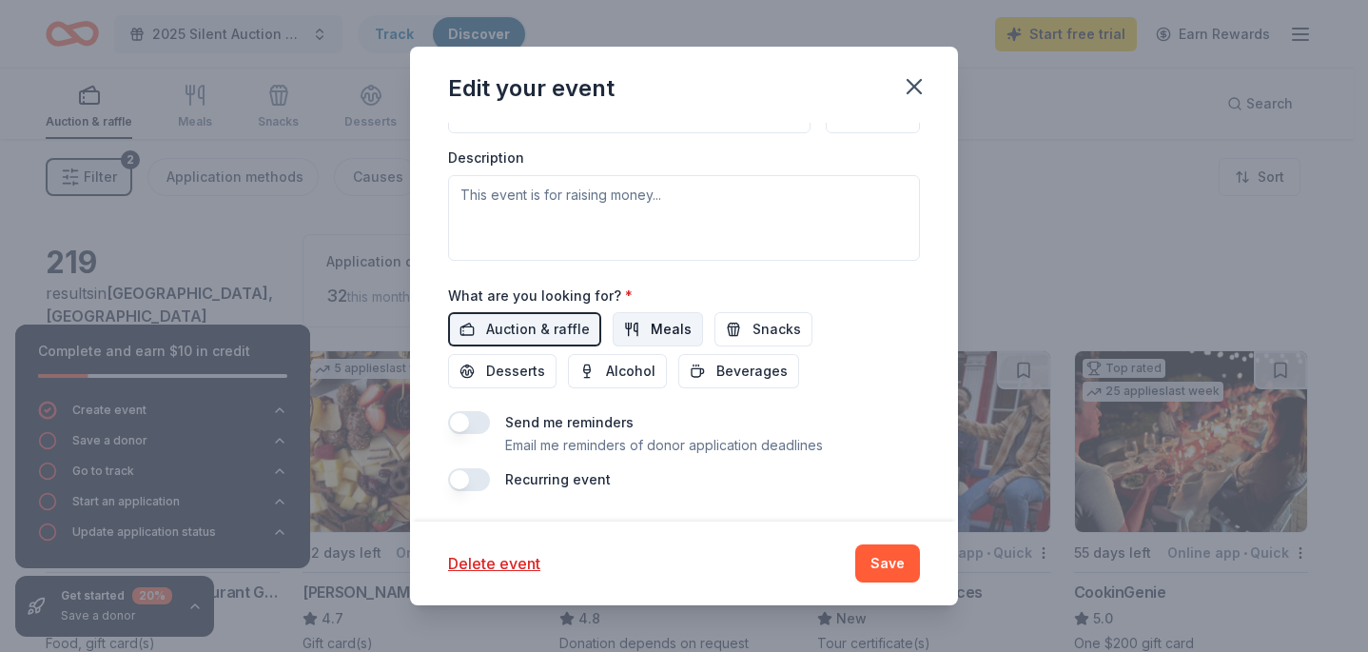
click at [664, 317] on button "Meals" at bounding box center [658, 329] width 90 height 34
click at [754, 325] on span "Snacks" at bounding box center [776, 329] width 49 height 23
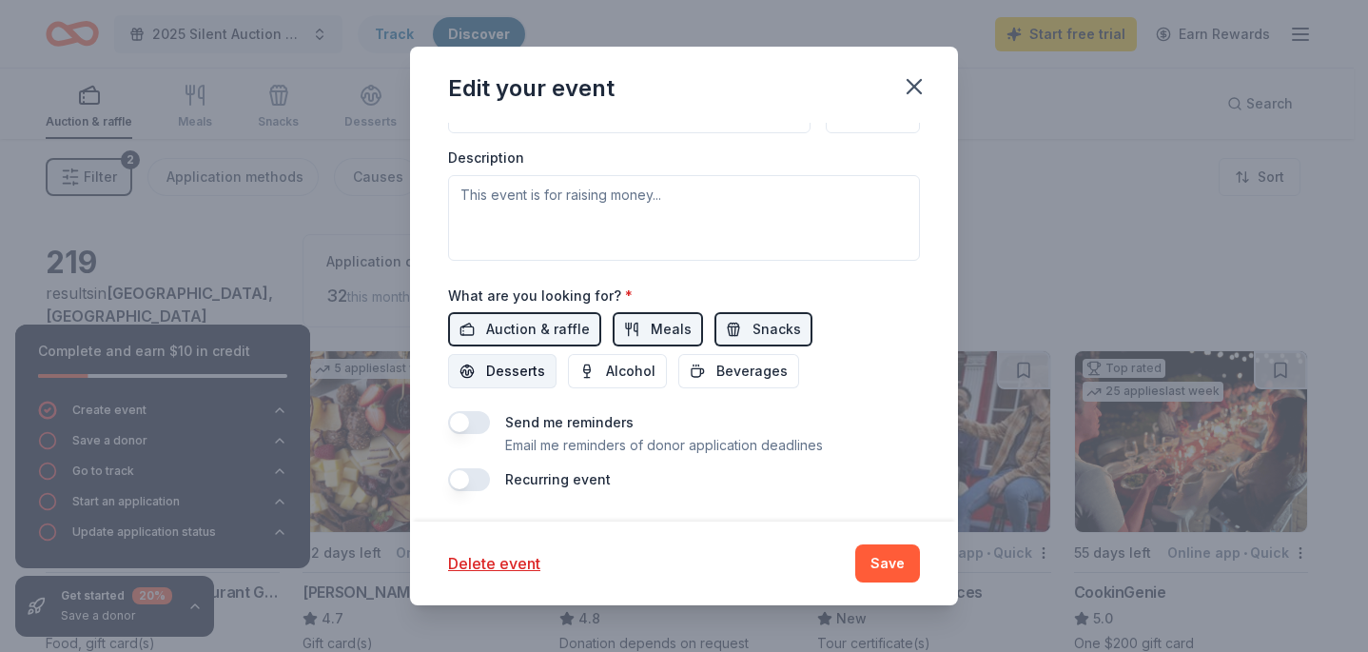
click at [533, 369] on span "Desserts" at bounding box center [515, 371] width 59 height 23
click at [624, 361] on span "Alcohol" at bounding box center [630, 371] width 49 height 23
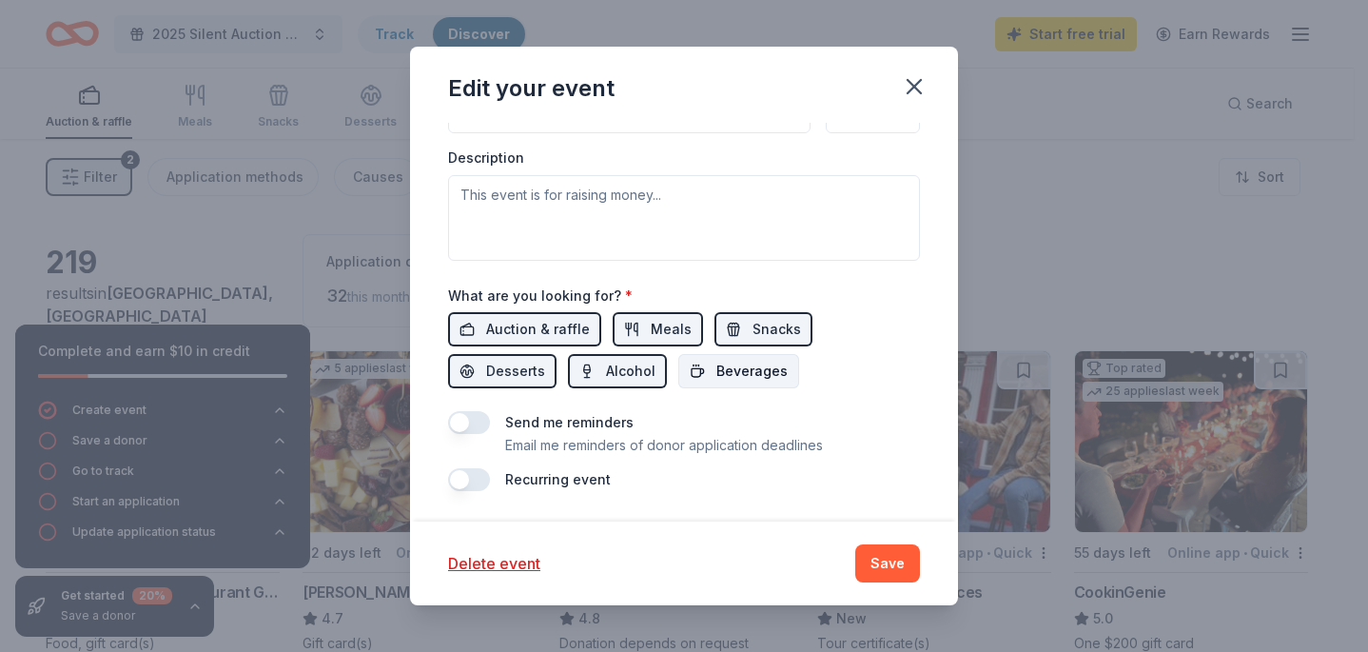
click at [716, 367] on span "Beverages" at bounding box center [751, 371] width 71 height 23
click at [459, 425] on button "button" at bounding box center [469, 422] width 42 height 23
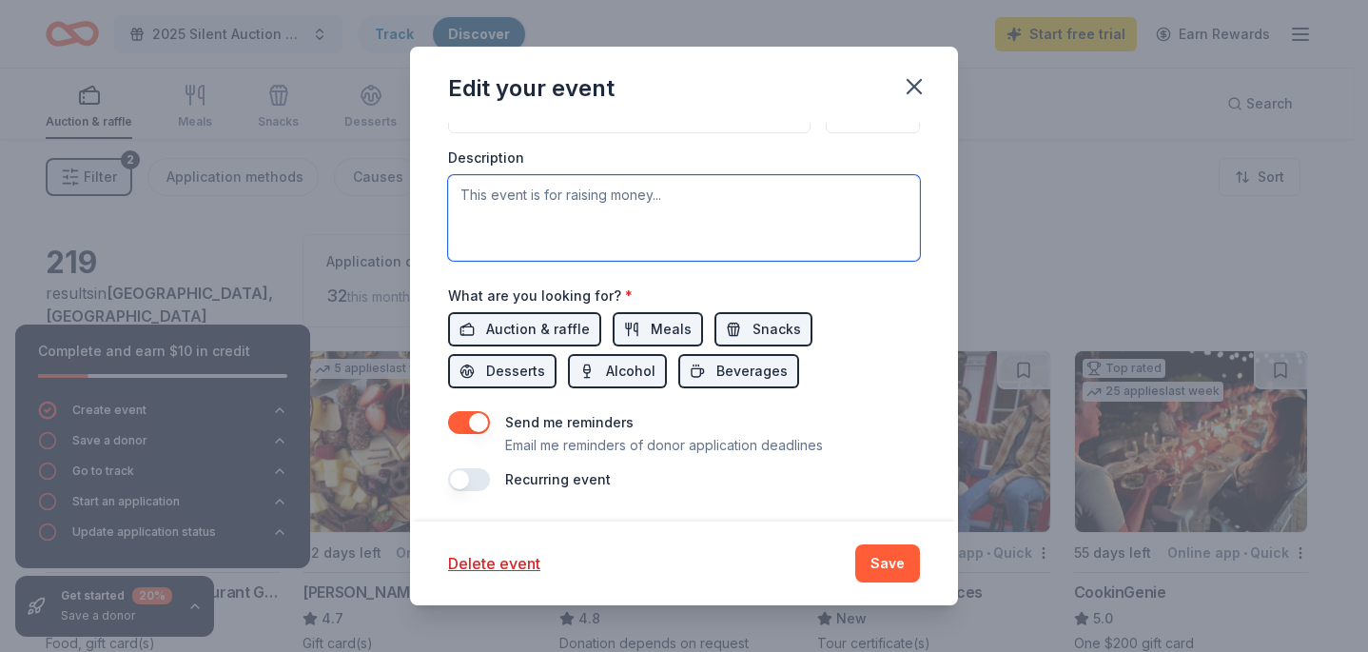
click at [629, 230] on textarea at bounding box center [684, 218] width 472 height 86
paste textarea "Every year the Kentucky Psychological Association hosts a silent auction at the…"
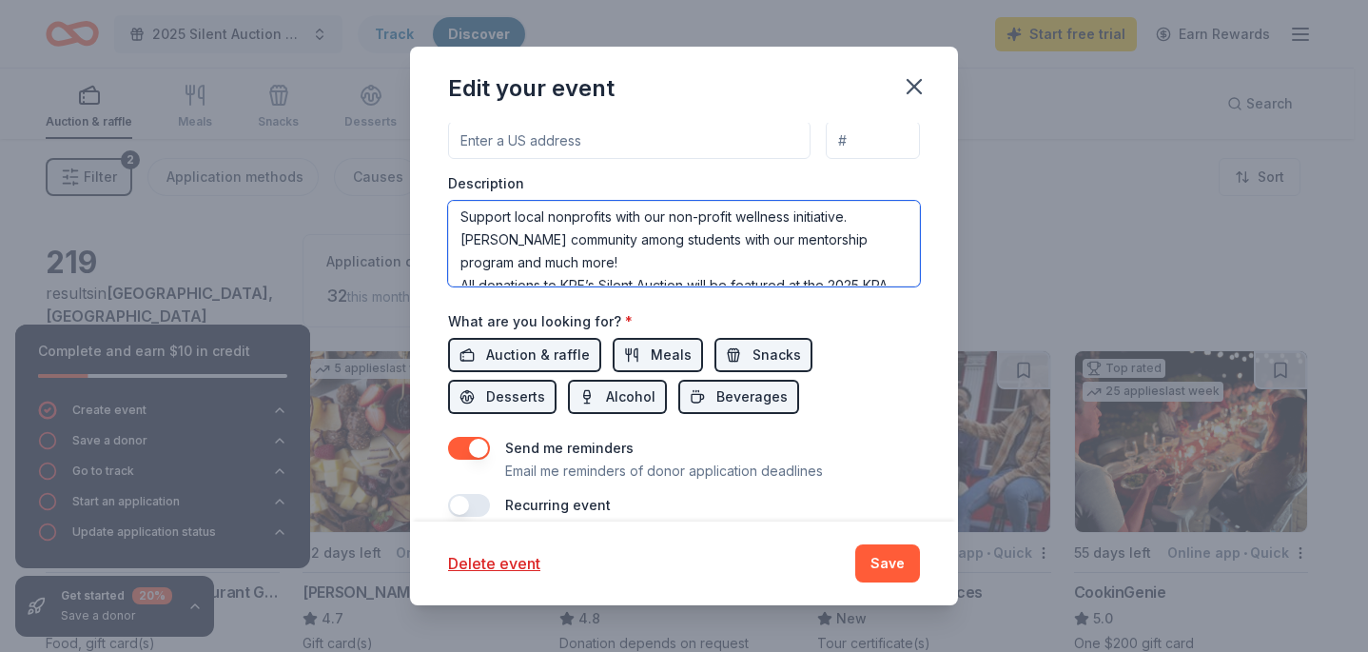
scroll to position [110, 0]
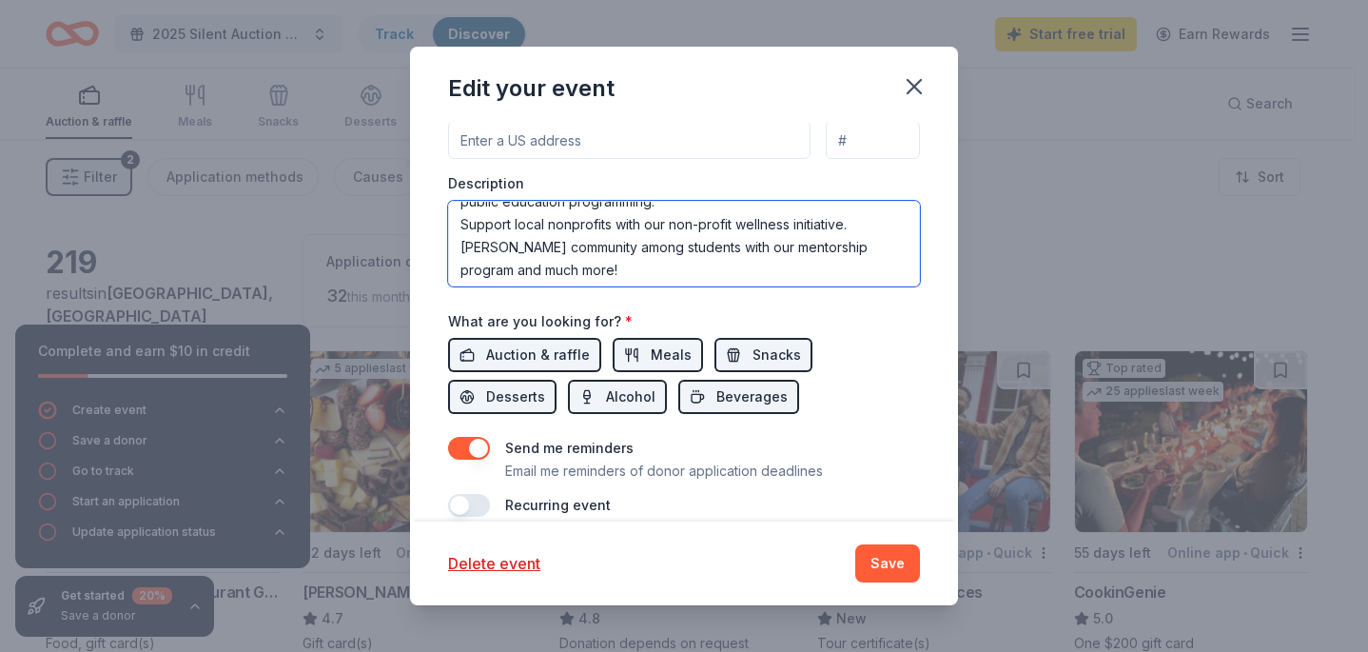
click at [464, 259] on textarea "Every year the Kentucky Psychological Association hosts a silent auction at the…" at bounding box center [684, 244] width 472 height 86
click at [462, 282] on textarea "Every year the Kentucky Psychological Association hosts a silent auction at the…" at bounding box center [684, 244] width 472 height 86
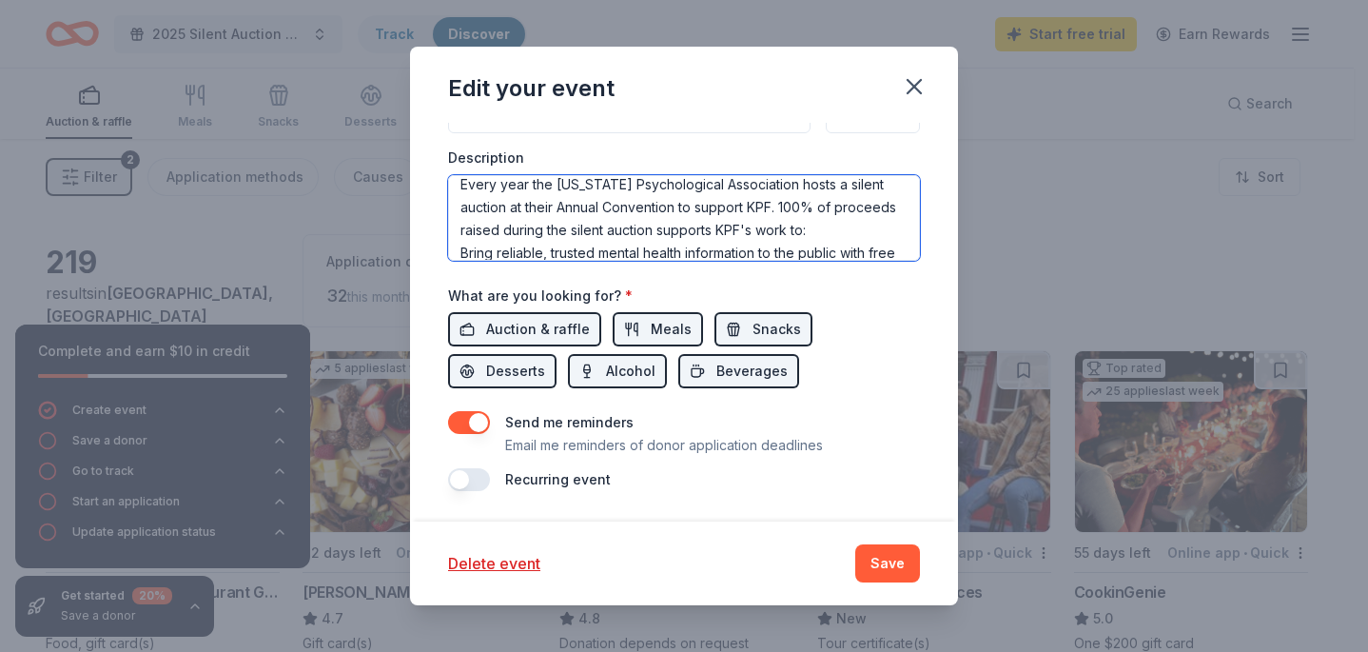
scroll to position [26, 0]
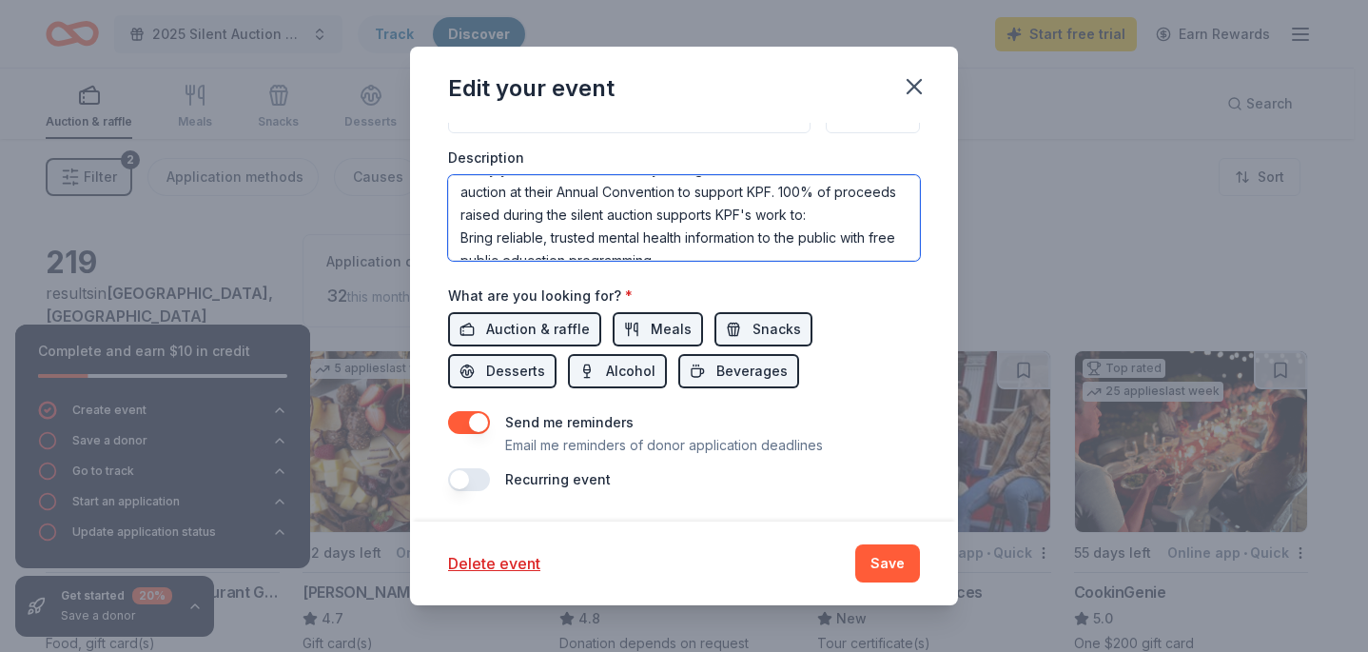
click at [463, 261] on textarea "Every year the Kentucky Psychological Association hosts a silent auction at the…" at bounding box center [684, 218] width 472 height 86
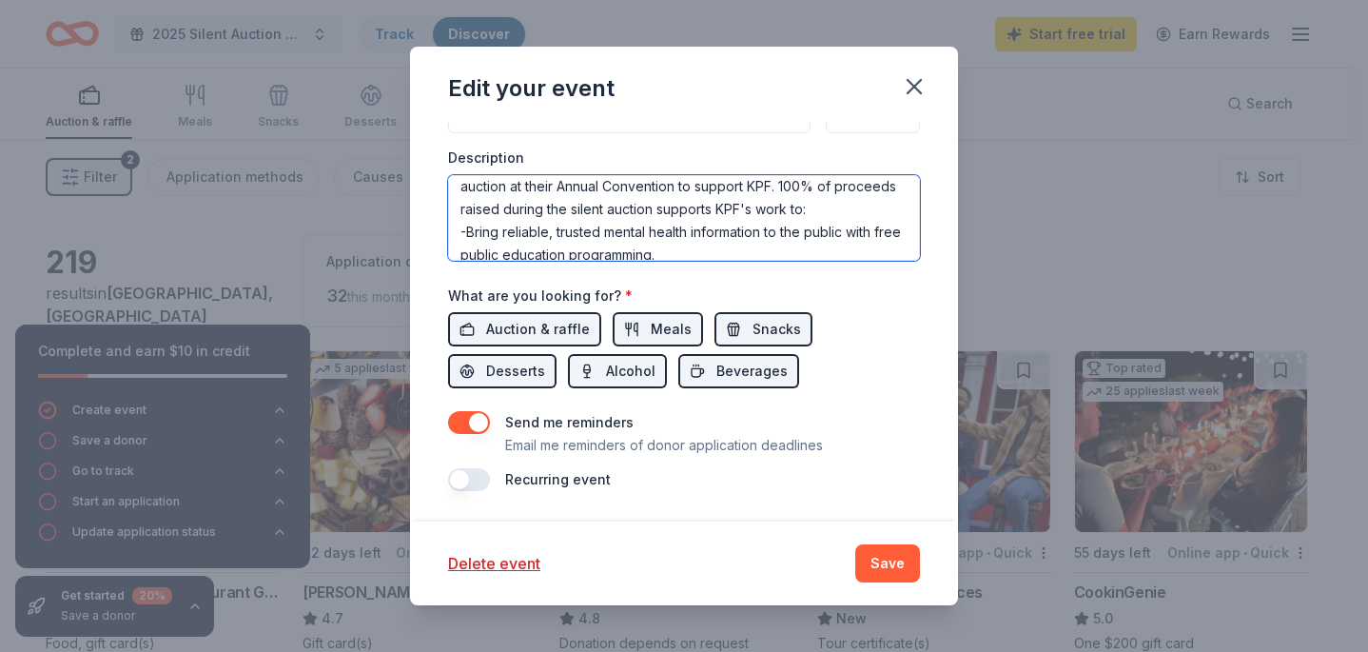
scroll to position [31, 0]
click at [870, 237] on textarea "Every year the Kentucky Psychological Association hosts a silent auction at the…" at bounding box center [684, 218] width 472 height 86
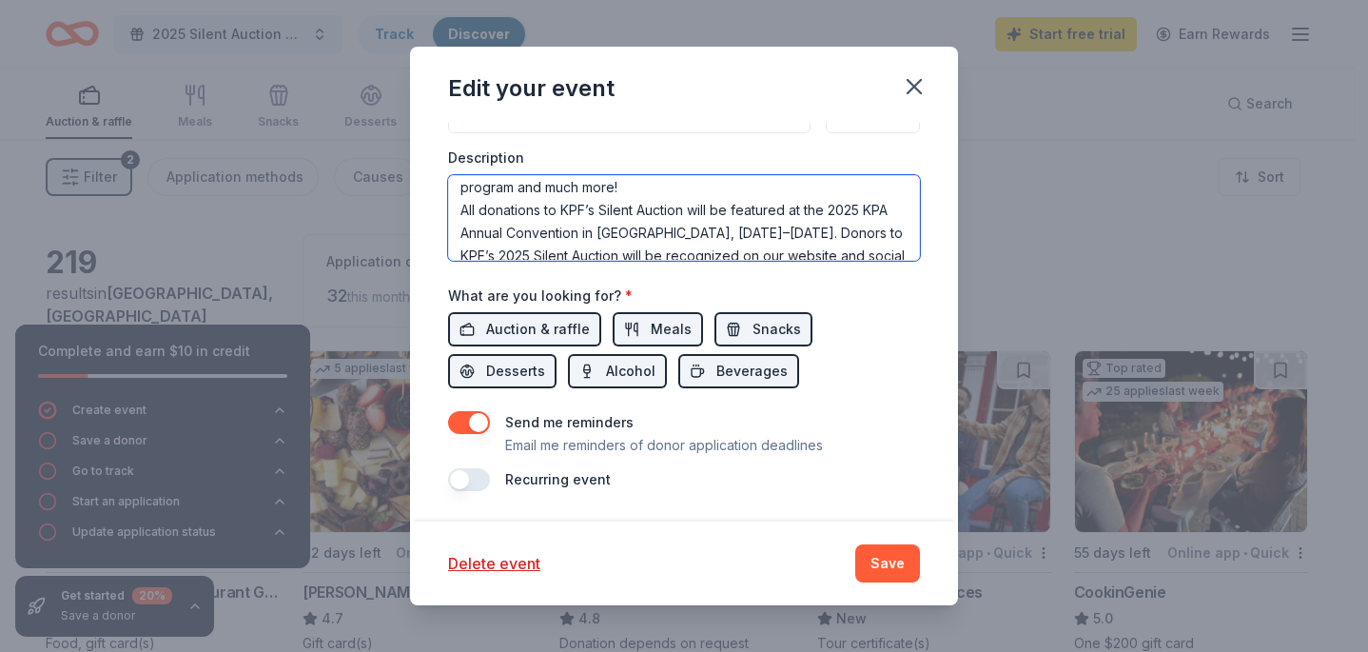
scroll to position [183, 0]
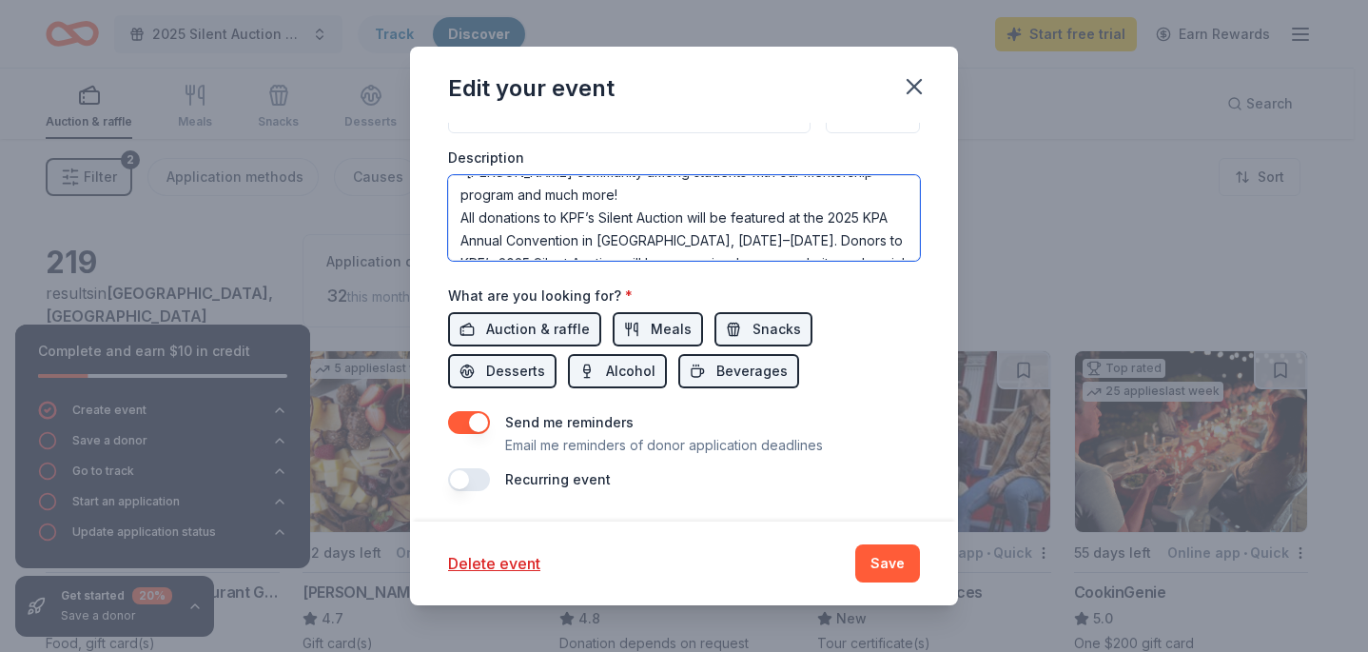
click at [631, 227] on textarea "Every year the Kentucky Psychological Association hosts a silent auction at the…" at bounding box center [684, 218] width 472 height 86
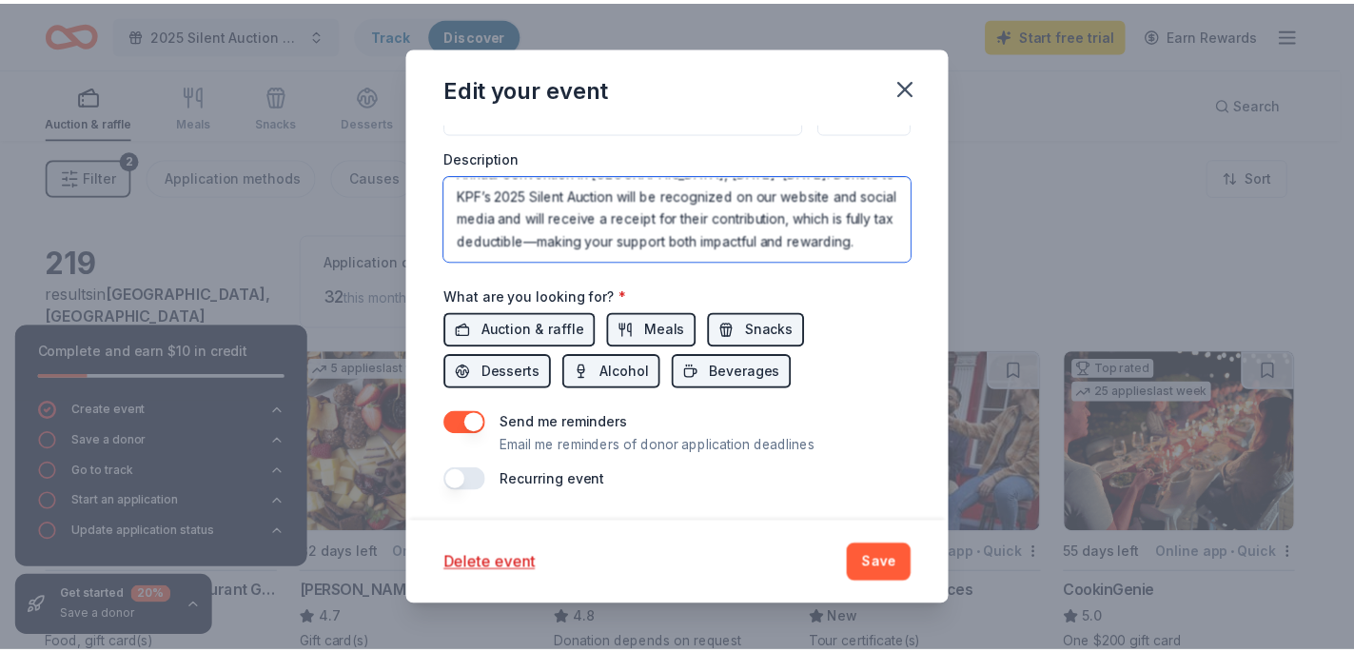
scroll to position [696, 0]
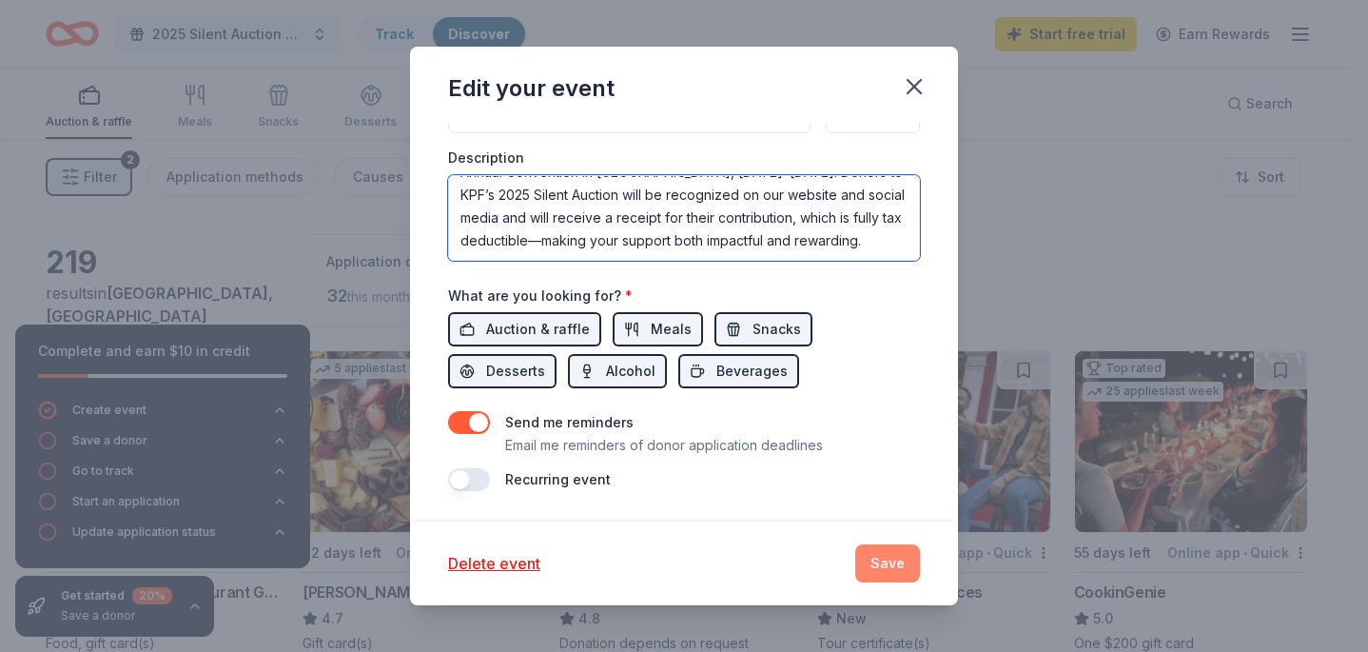
type textarea "Every year the Kentucky Psychological Association hosts a silent auction at the…"
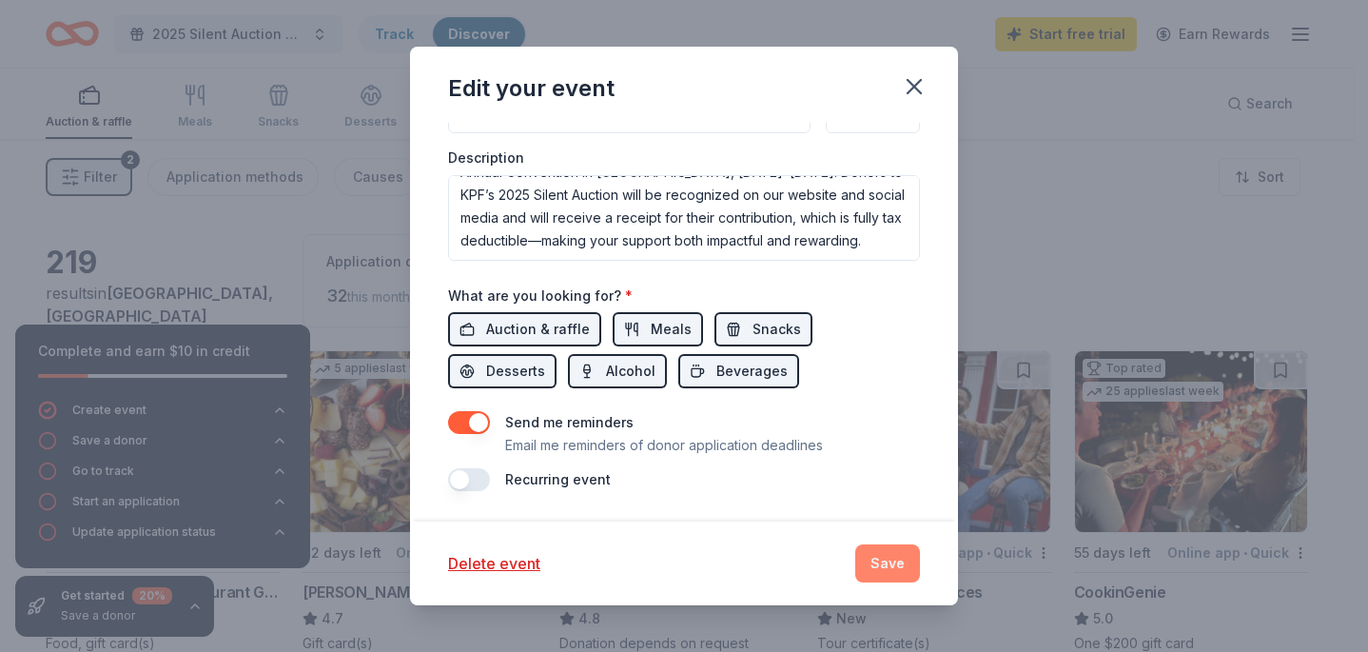
click at [880, 557] on button "Save" at bounding box center [887, 563] width 65 height 38
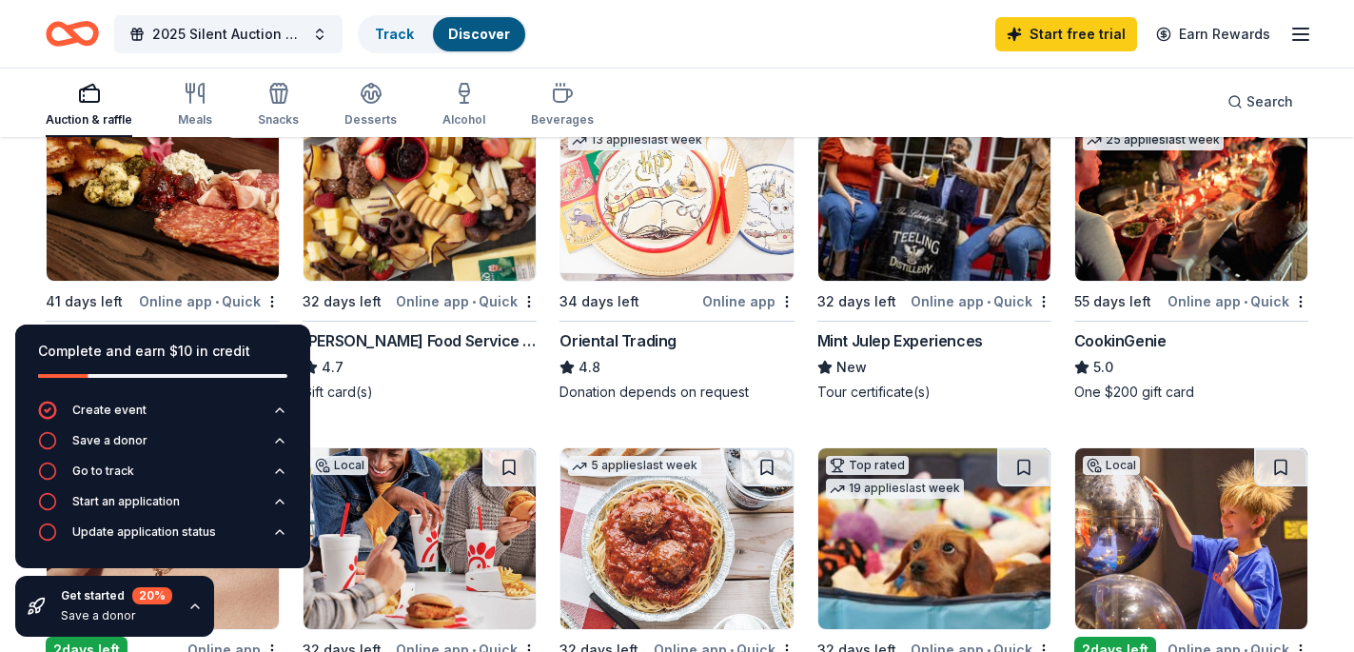
scroll to position [321, 0]
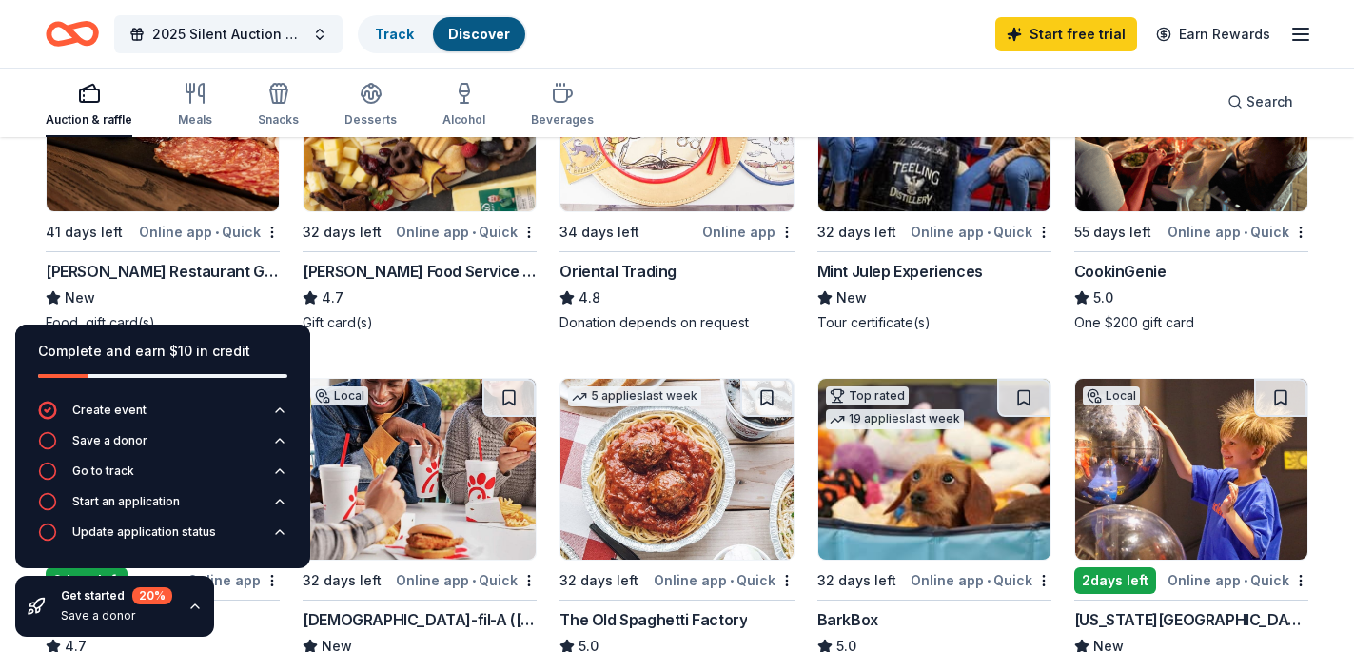
click at [131, 189] on img at bounding box center [163, 120] width 232 height 181
click at [68, 35] on icon "Home" at bounding box center [72, 33] width 53 height 45
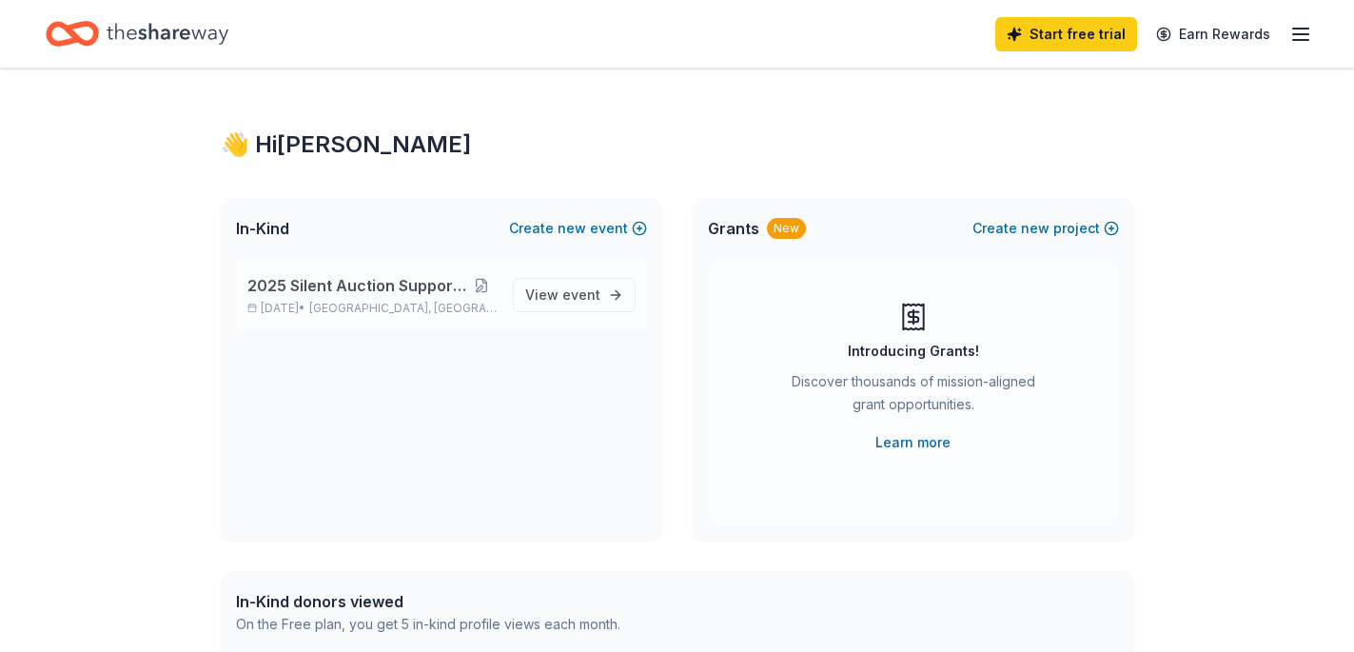
click at [476, 285] on button at bounding box center [481, 285] width 31 height 15
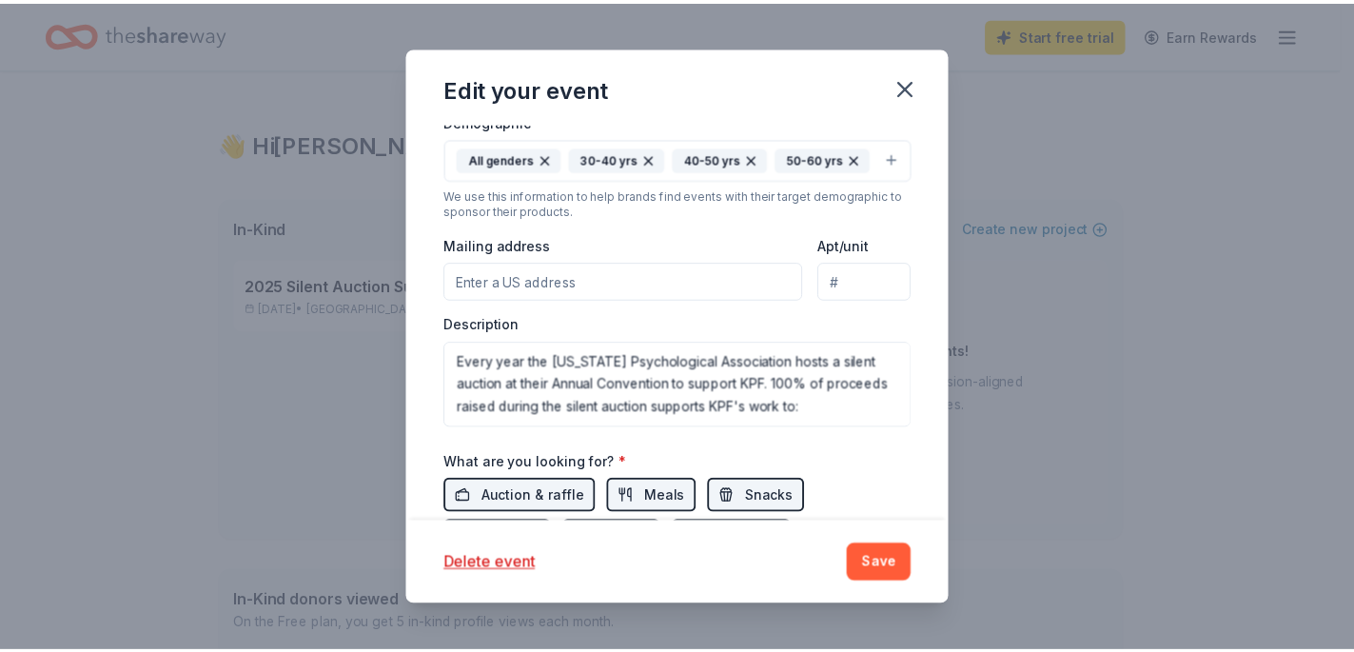
scroll to position [507, 0]
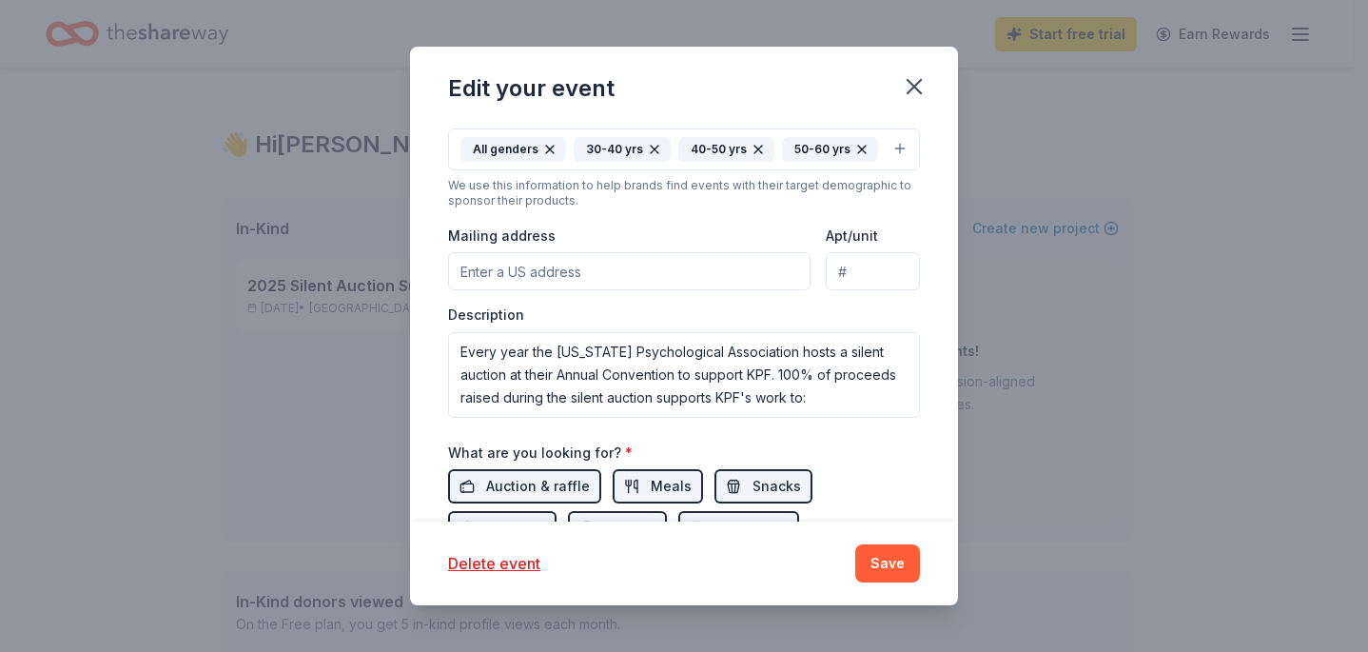
click at [499, 290] on input "Mailing address" at bounding box center [629, 271] width 362 height 38
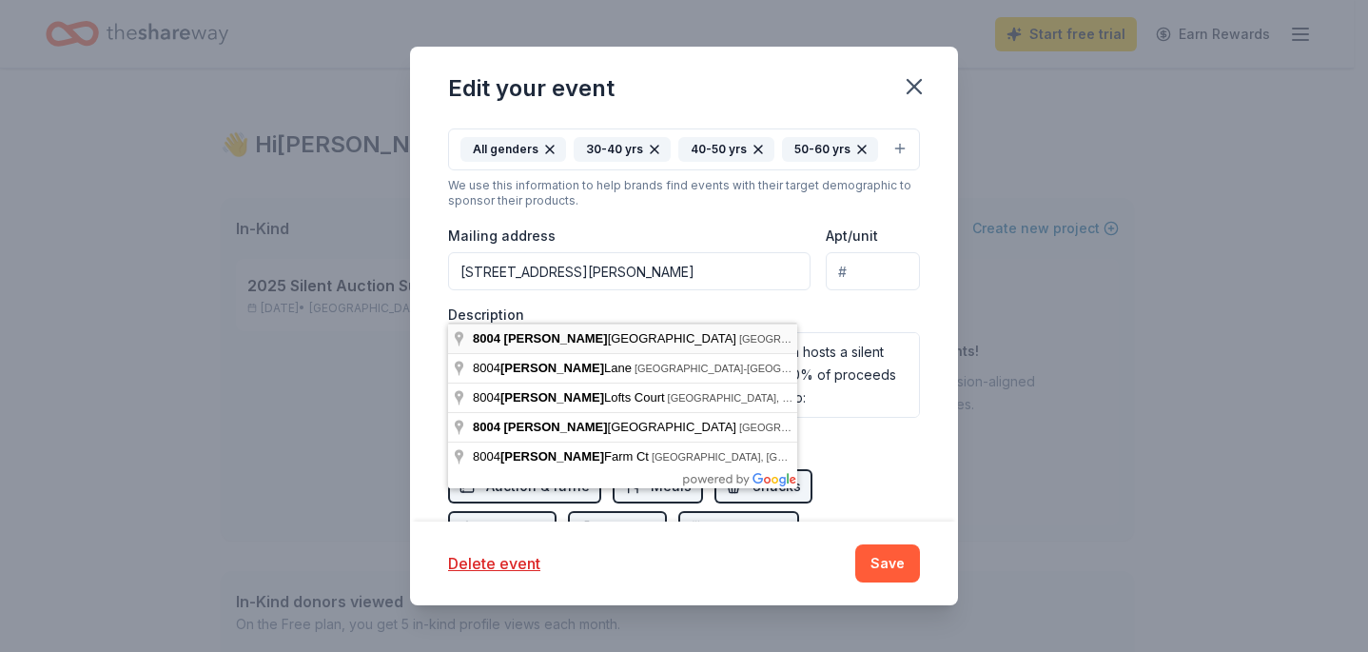
type input "8004 Lyndon Centre Way, Lyndon, KY, 40222"
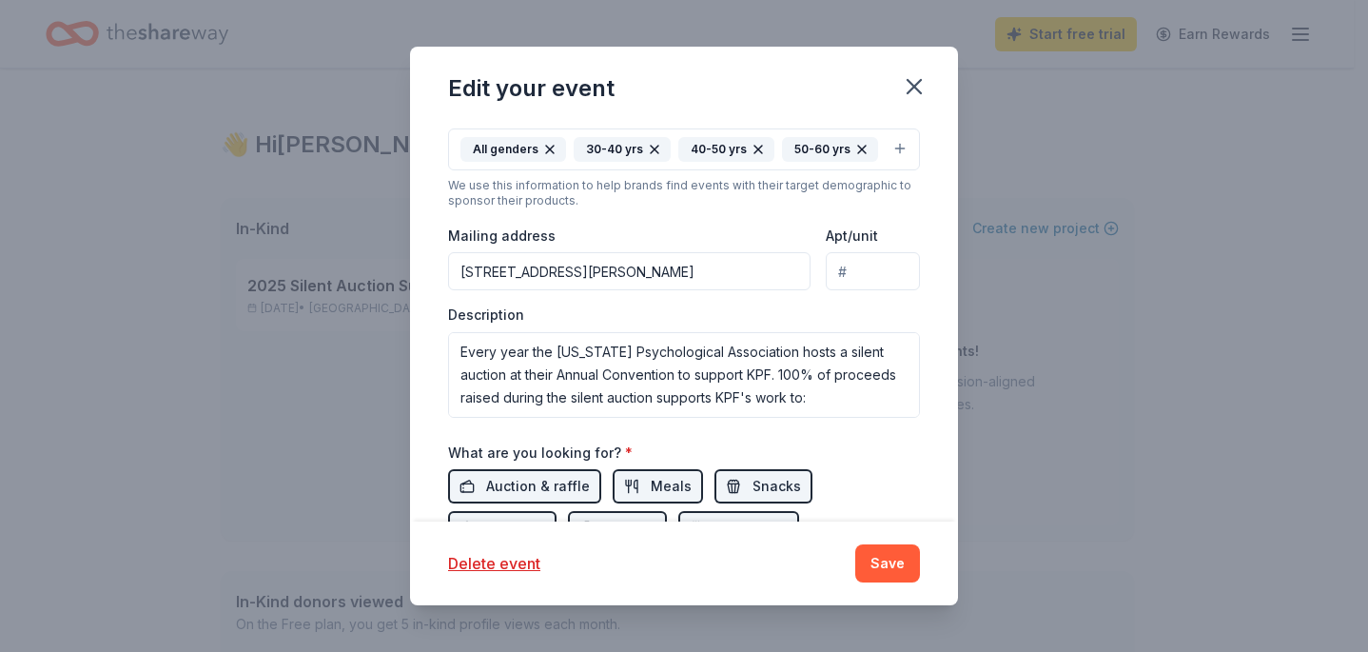
click at [852, 290] on input "Apt/unit" at bounding box center [873, 271] width 94 height 38
type input "Suite 202"
click at [904, 558] on button "Save" at bounding box center [887, 563] width 65 height 38
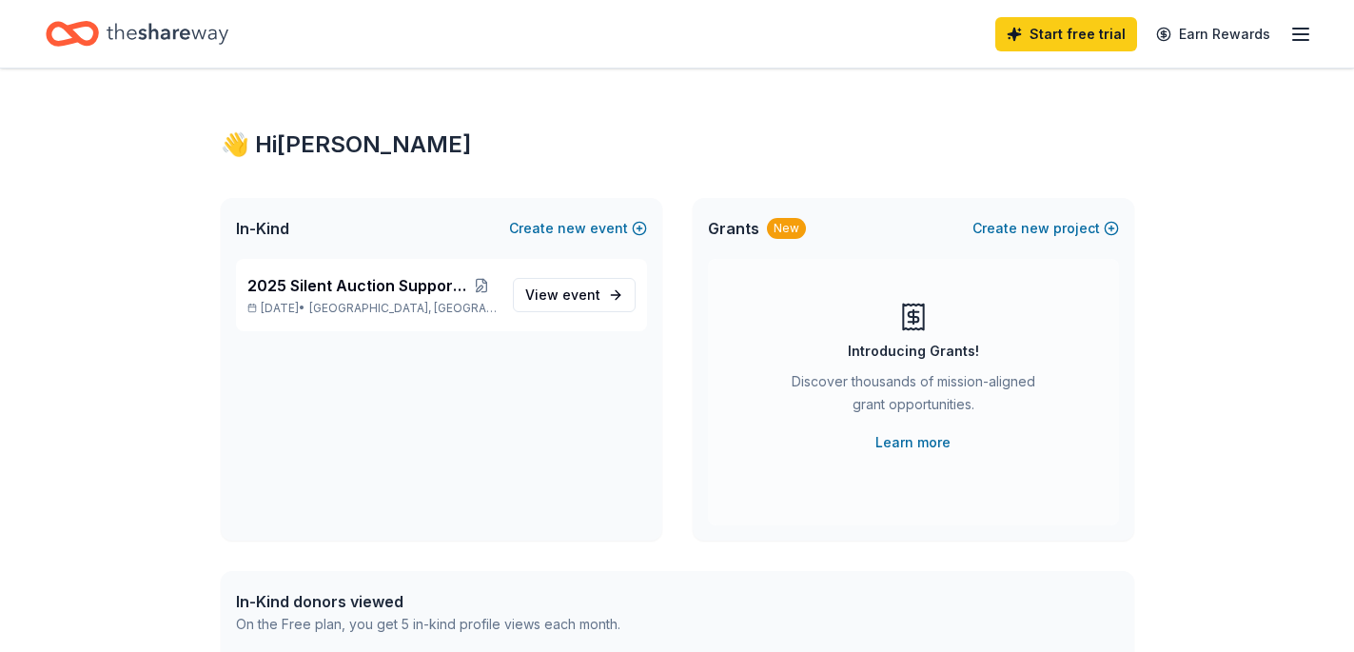
click at [96, 40] on icon "Home" at bounding box center [81, 33] width 29 height 19
click at [80, 31] on icon "Home" at bounding box center [72, 33] width 53 height 45
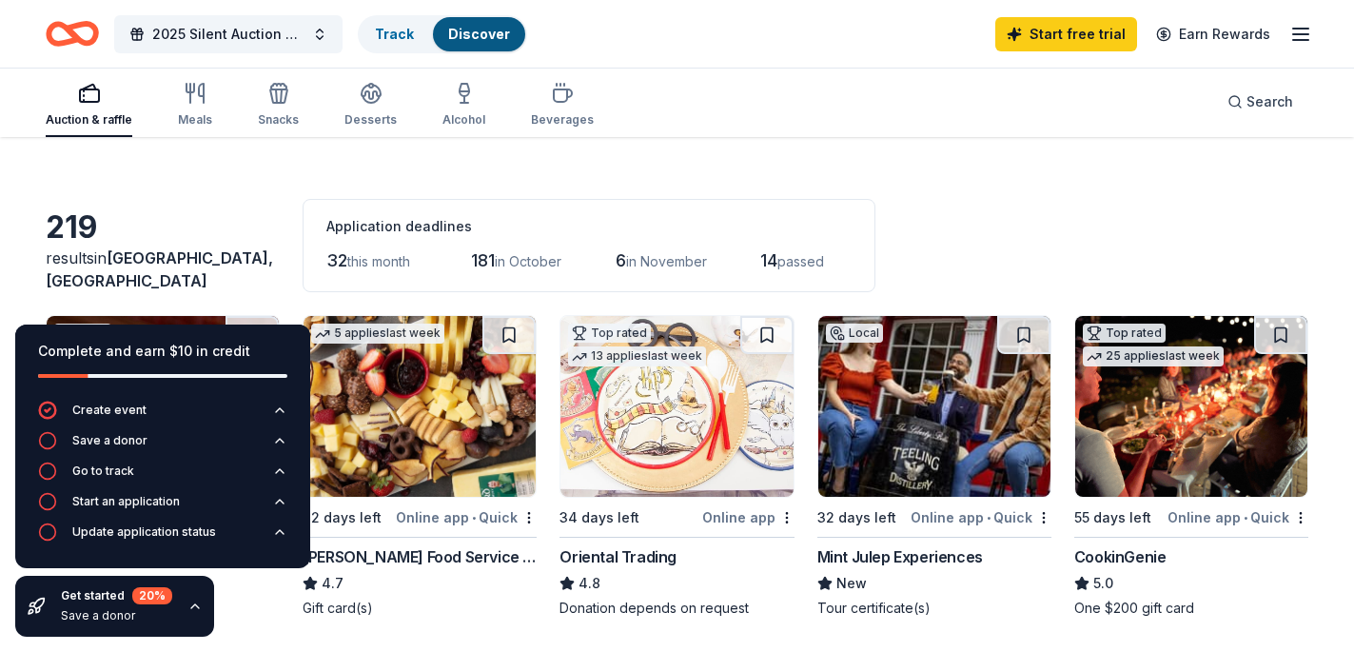
scroll to position [36, 0]
click at [418, 418] on img at bounding box center [419, 405] width 232 height 181
click at [701, 443] on img at bounding box center [676, 405] width 232 height 181
click at [941, 400] on img at bounding box center [934, 405] width 232 height 181
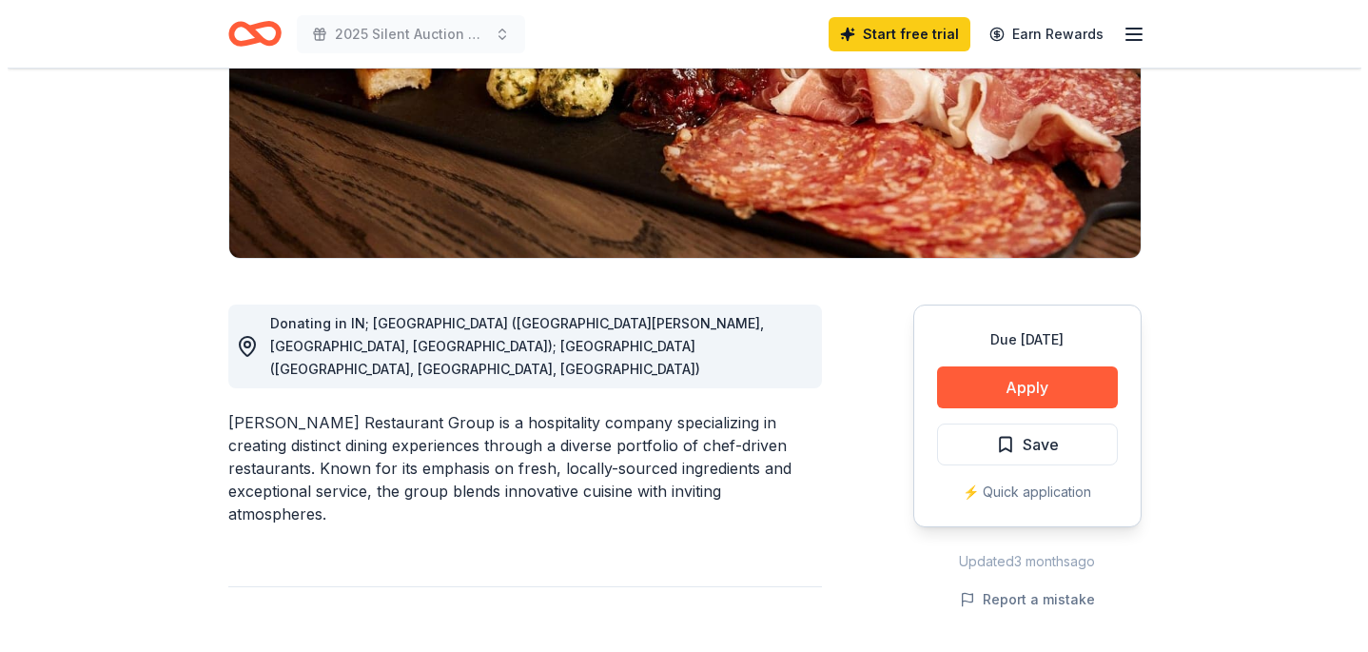
scroll to position [366, 0]
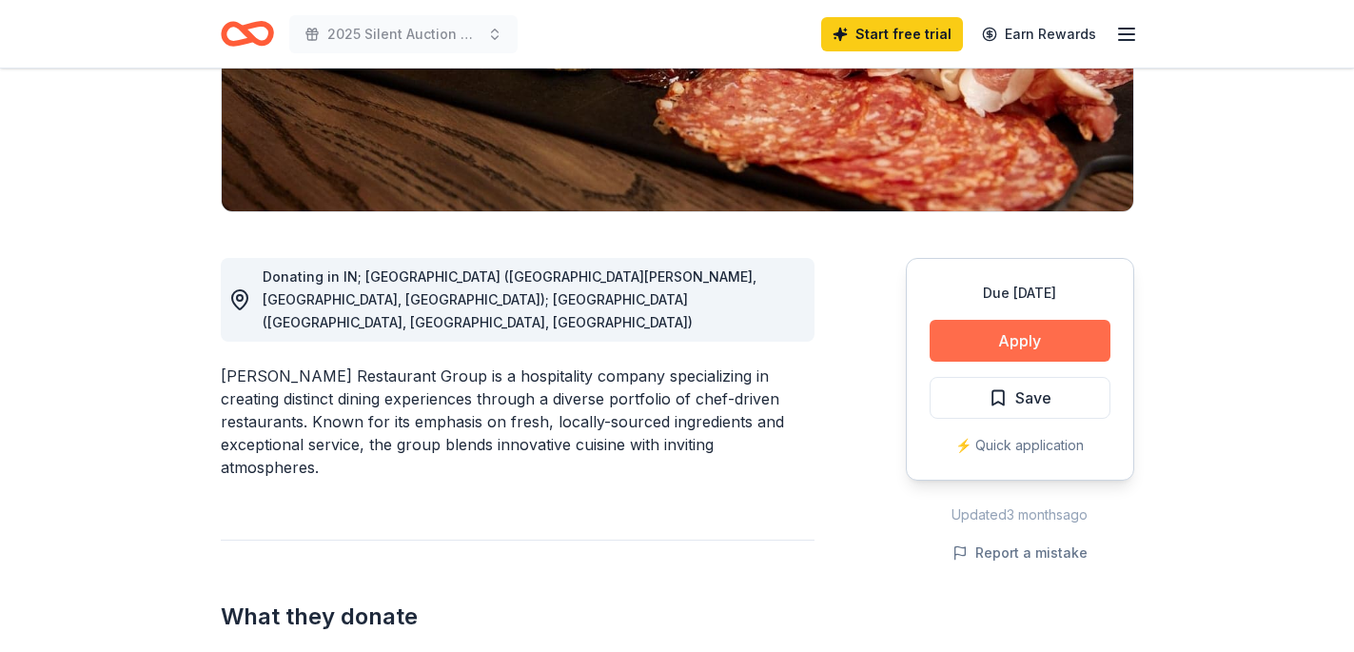
click at [970, 349] on button "Apply" at bounding box center [1019, 341] width 181 height 42
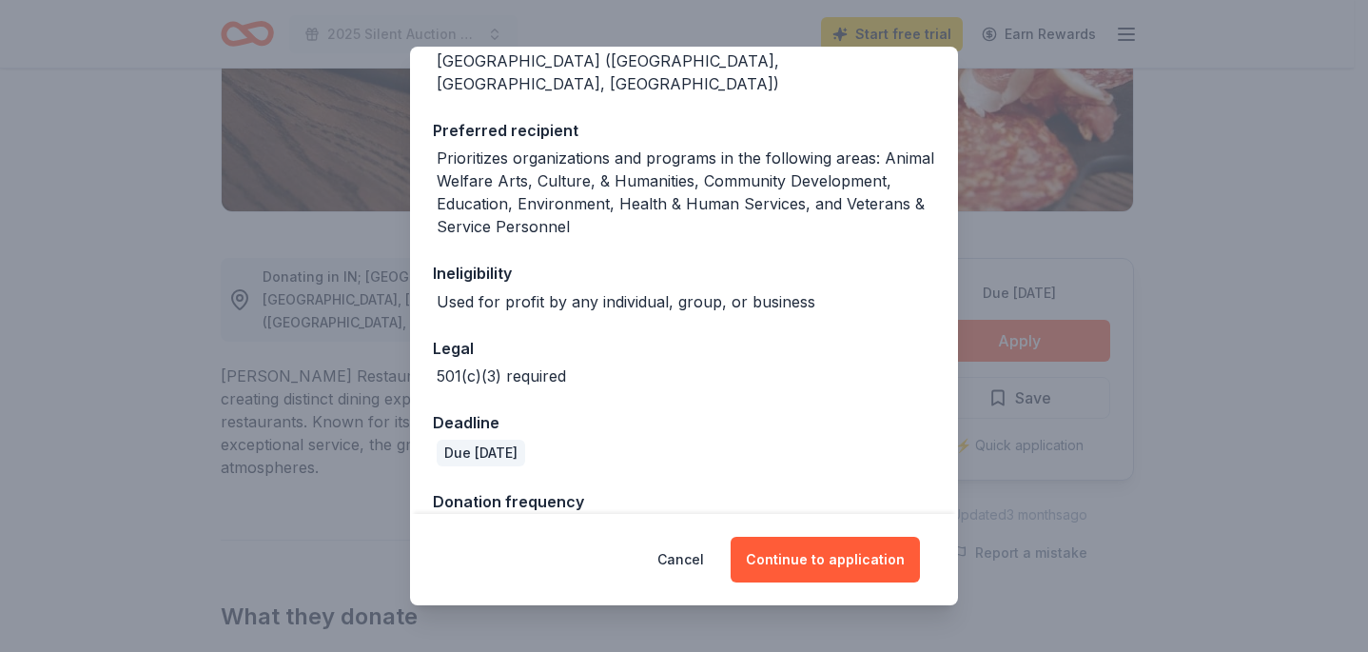
scroll to position [303, 0]
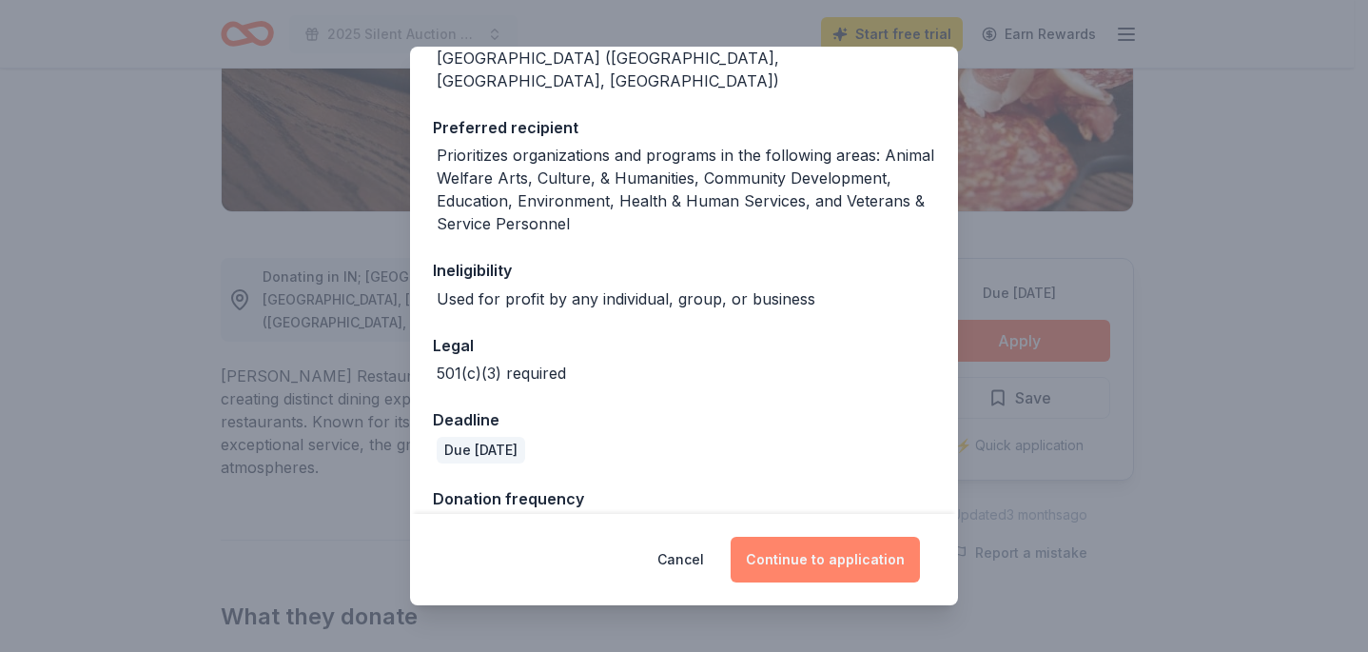
click at [870, 575] on button "Continue to application" at bounding box center [825, 560] width 189 height 46
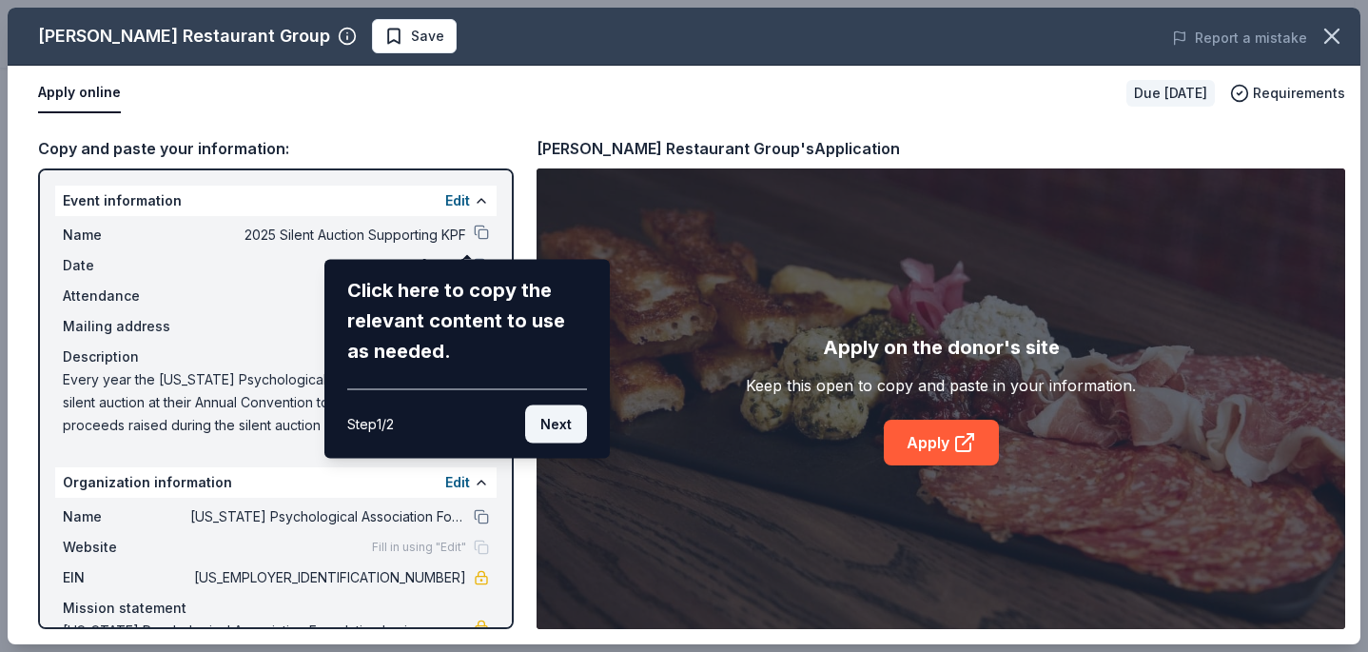
click at [541, 431] on button "Next" at bounding box center [556, 424] width 62 height 38
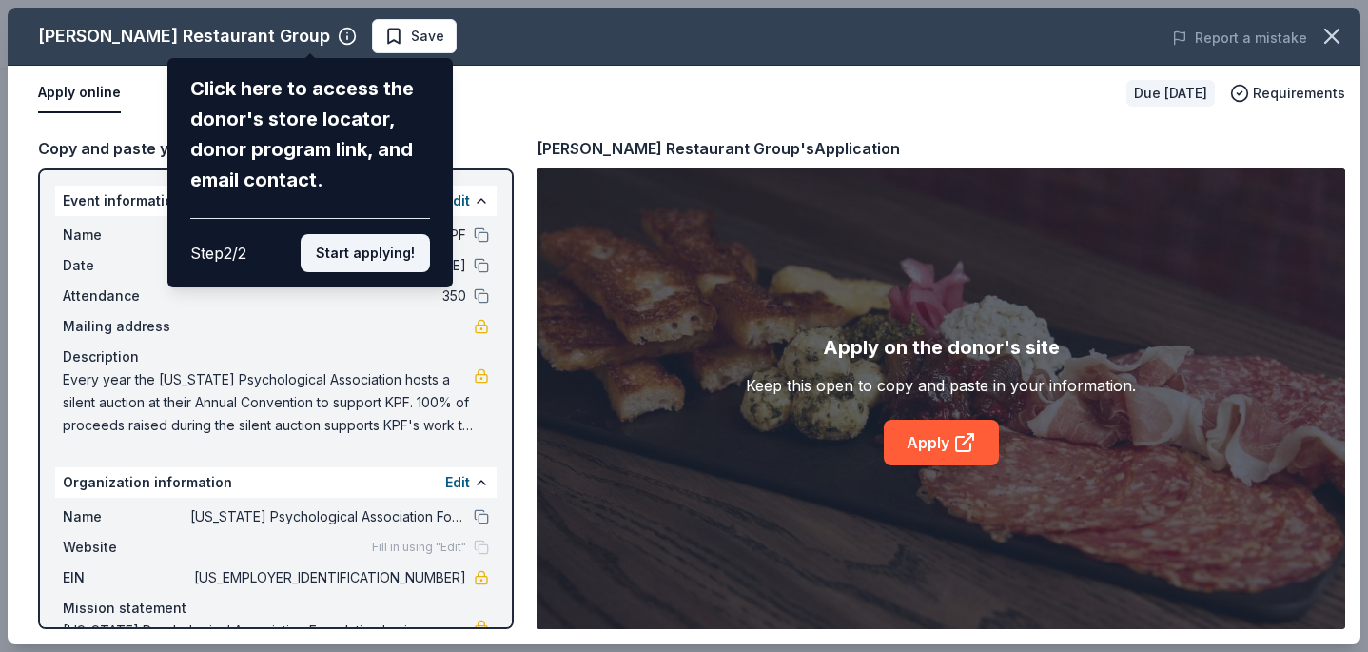
click at [371, 247] on button "Start applying!" at bounding box center [365, 253] width 129 height 38
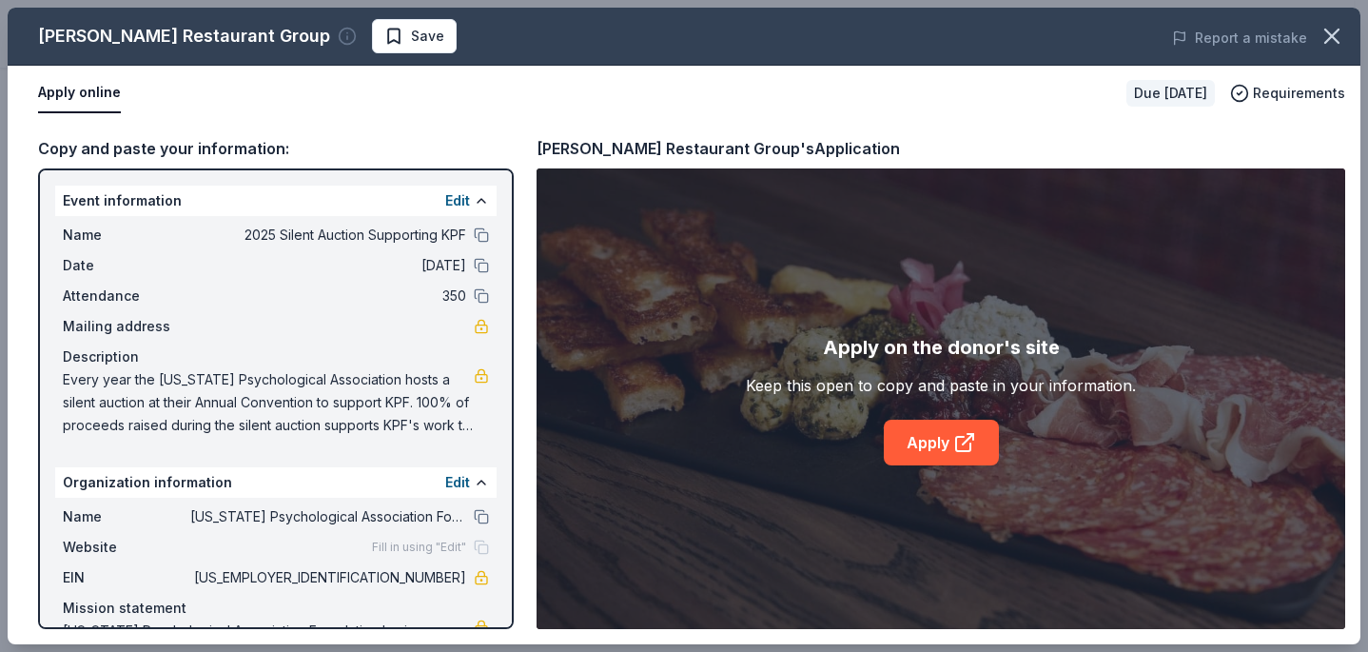
click at [347, 37] on icon "button" at bounding box center [347, 37] width 0 height 3
click at [340, 29] on circle "button" at bounding box center [348, 37] width 16 height 16
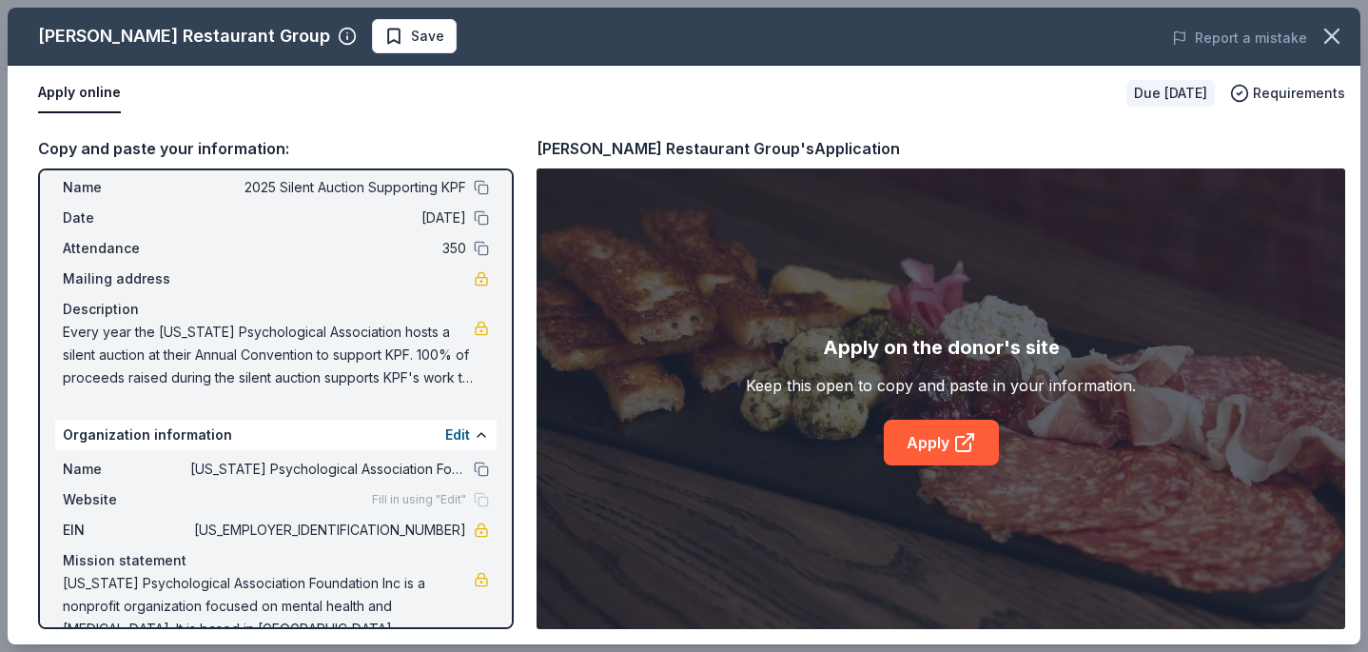
scroll to position [84, 0]
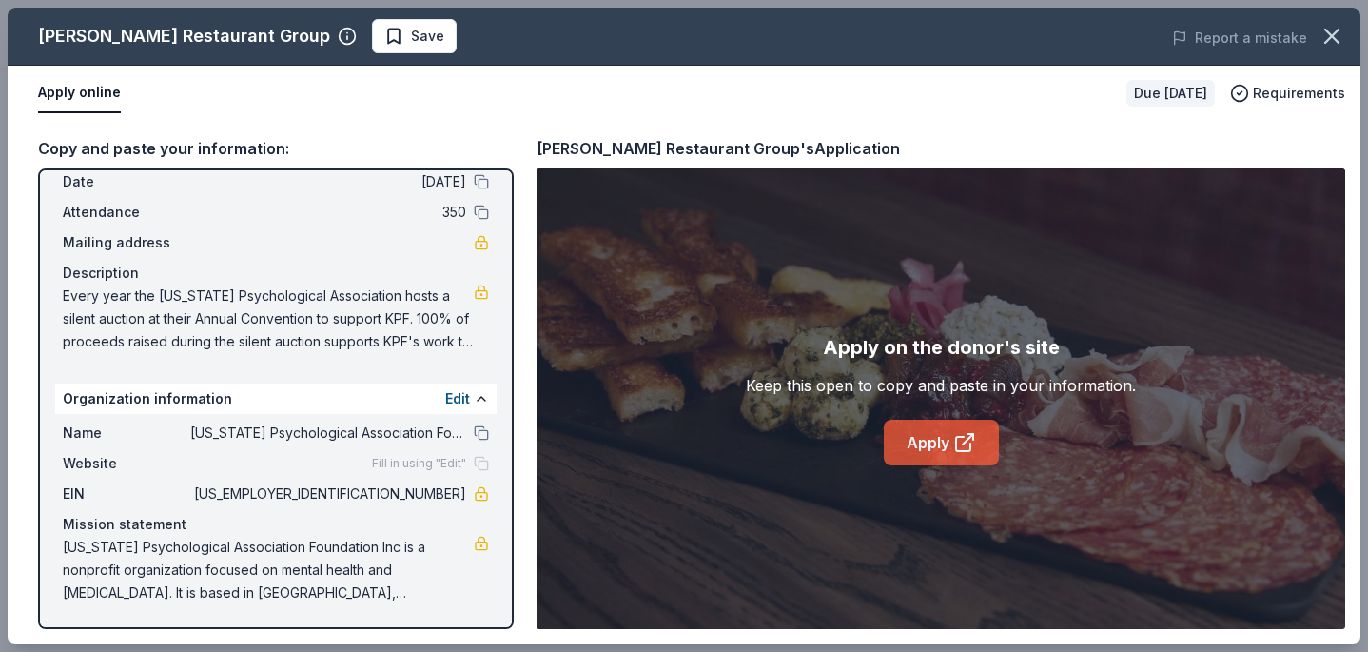
click at [941, 442] on link "Apply" at bounding box center [941, 443] width 115 height 46
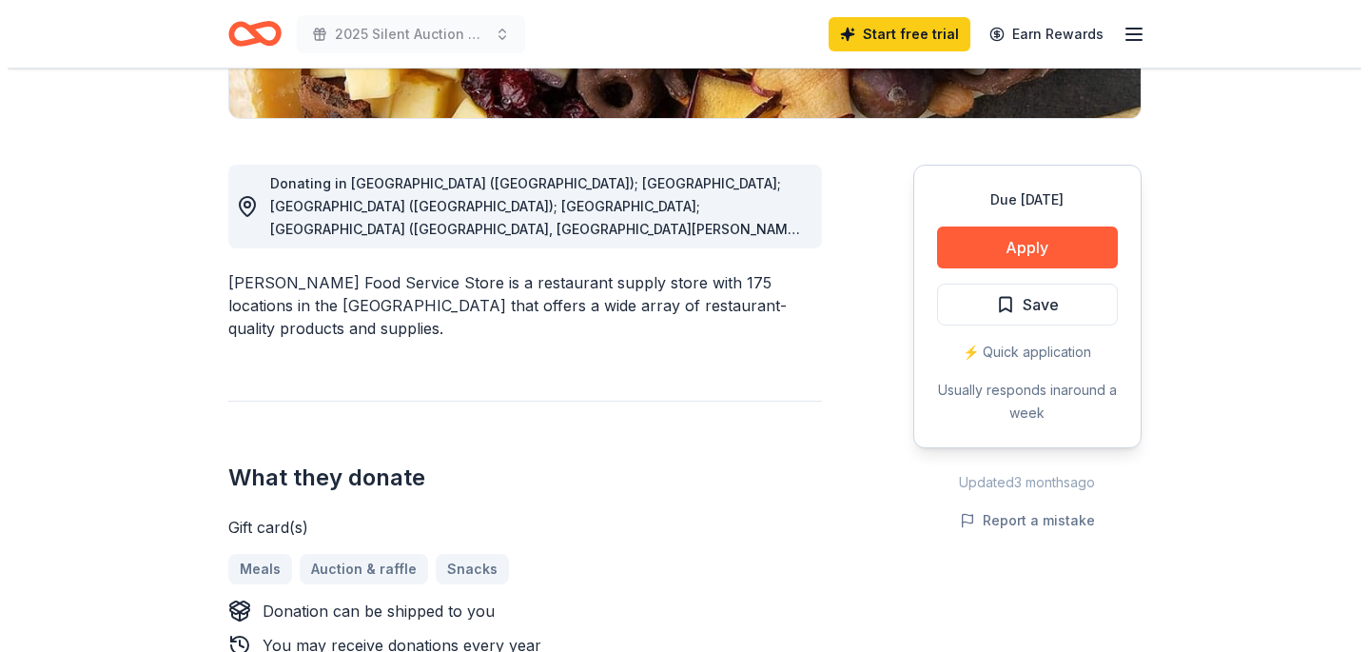
scroll to position [460, 0]
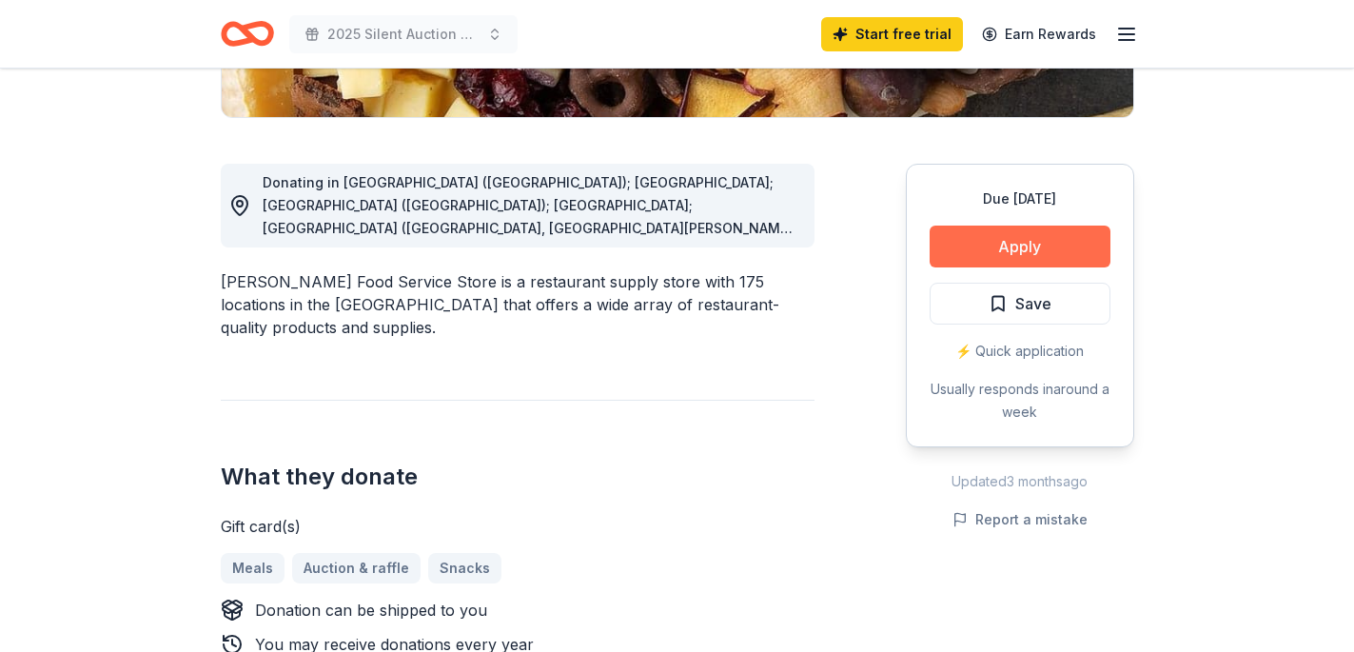
click at [988, 244] on button "Apply" at bounding box center [1019, 246] width 181 height 42
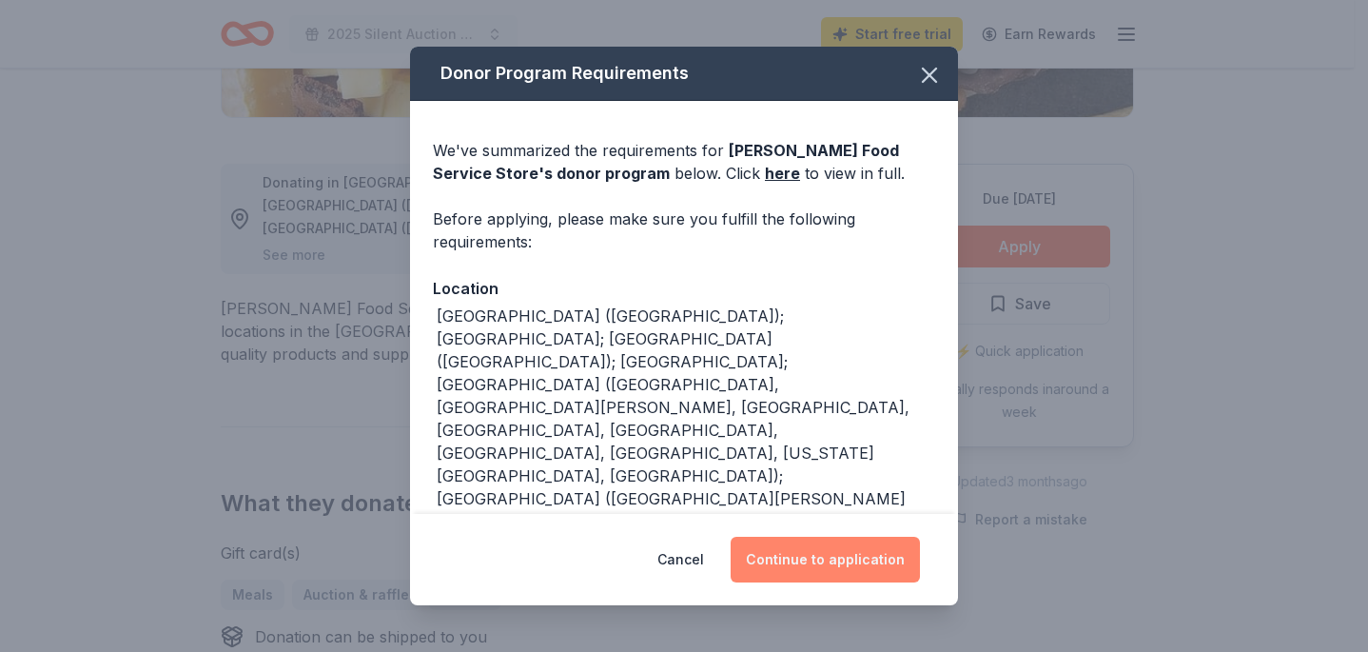
click at [771, 570] on button "Continue to application" at bounding box center [825, 560] width 189 height 46
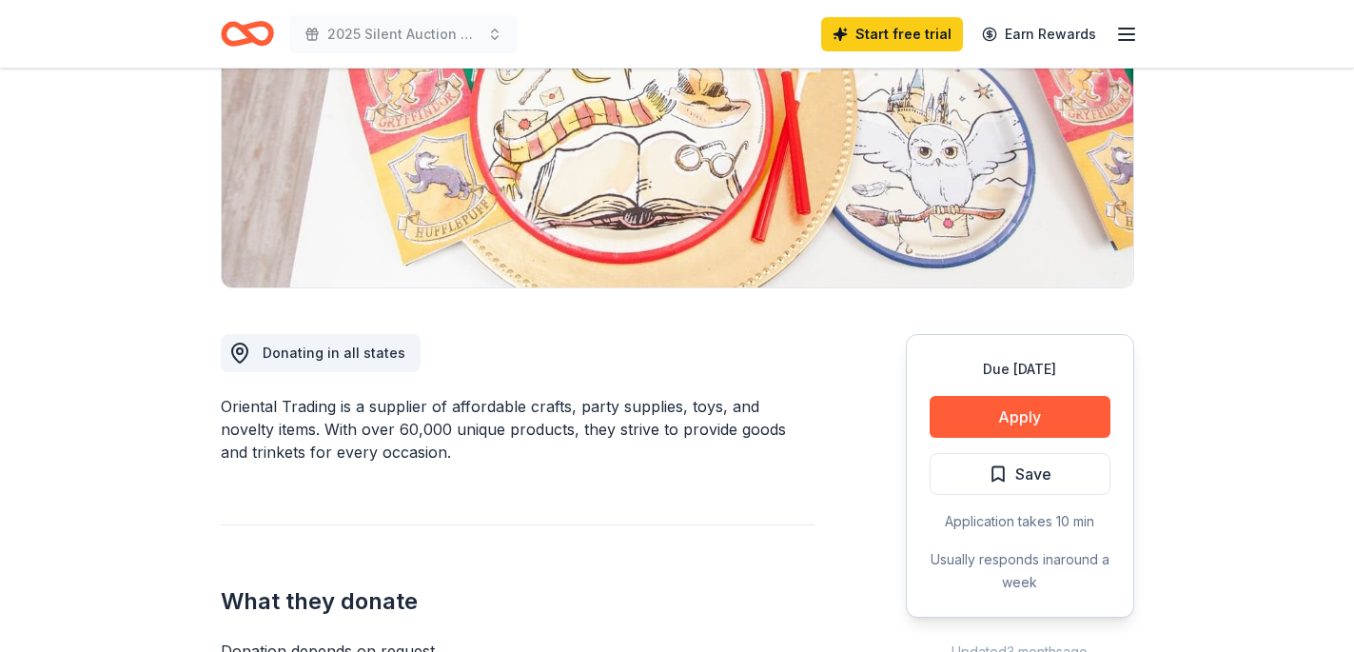
scroll to position [299, 0]
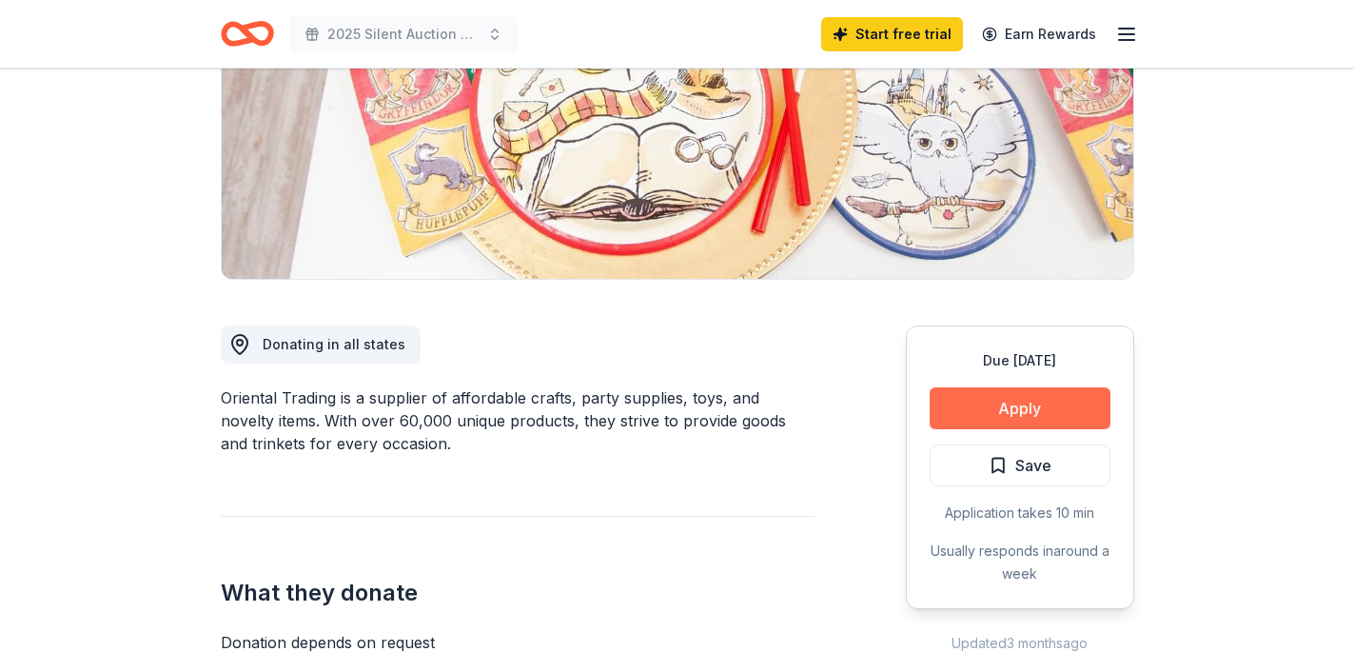
click at [968, 416] on button "Apply" at bounding box center [1019, 408] width 181 height 42
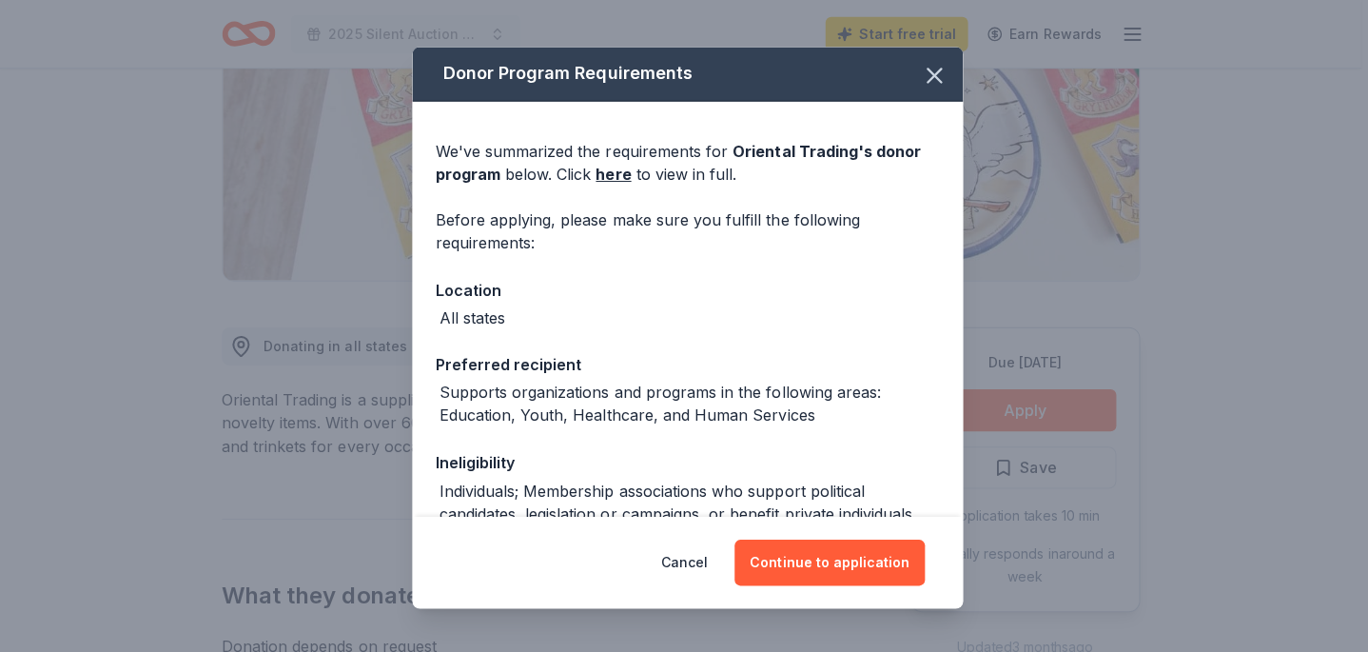
click at [968, 416] on div "Donor Program Requirements We've summarized the requirements for Oriental Tradi…" at bounding box center [684, 326] width 1368 height 652
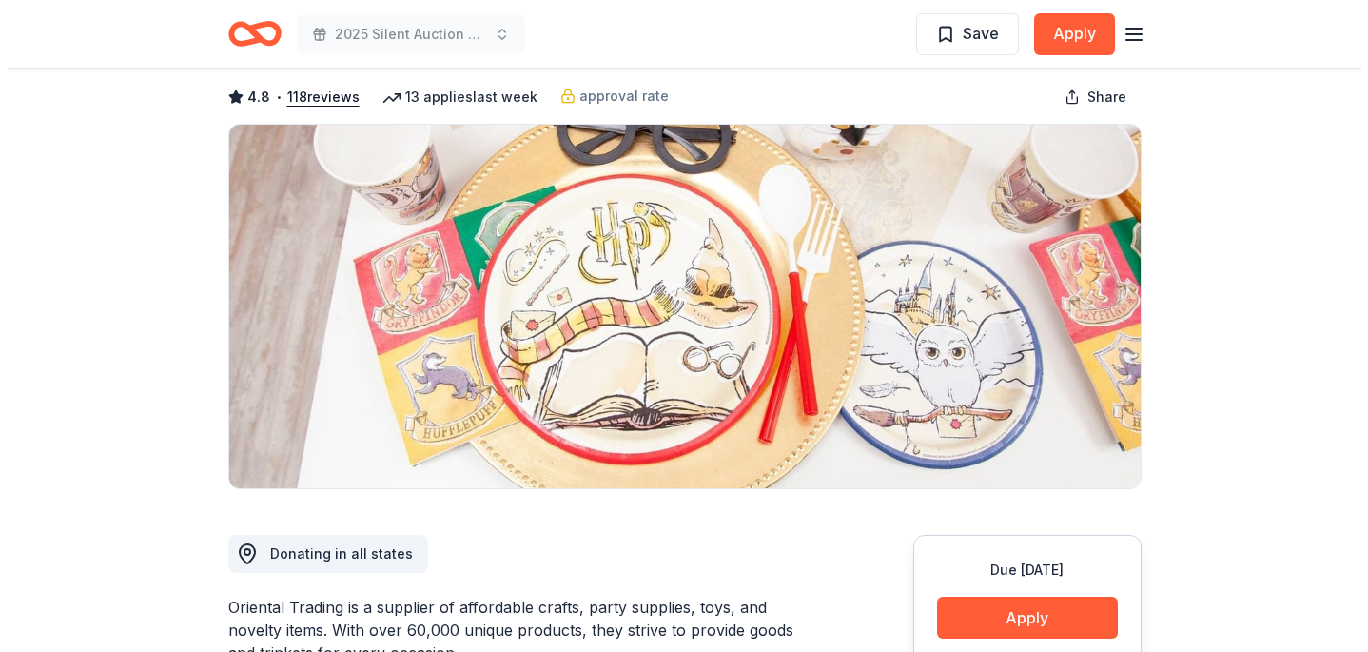
scroll to position [194, 0]
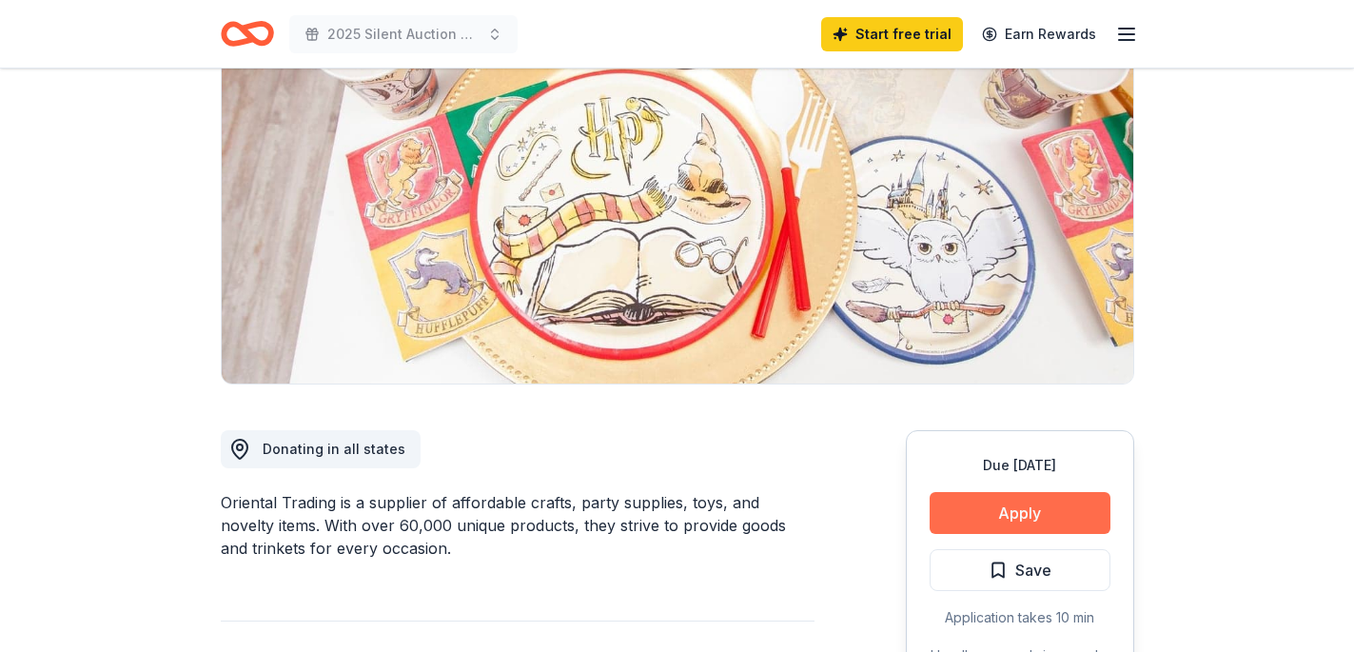
click at [993, 514] on button "Apply" at bounding box center [1019, 513] width 181 height 42
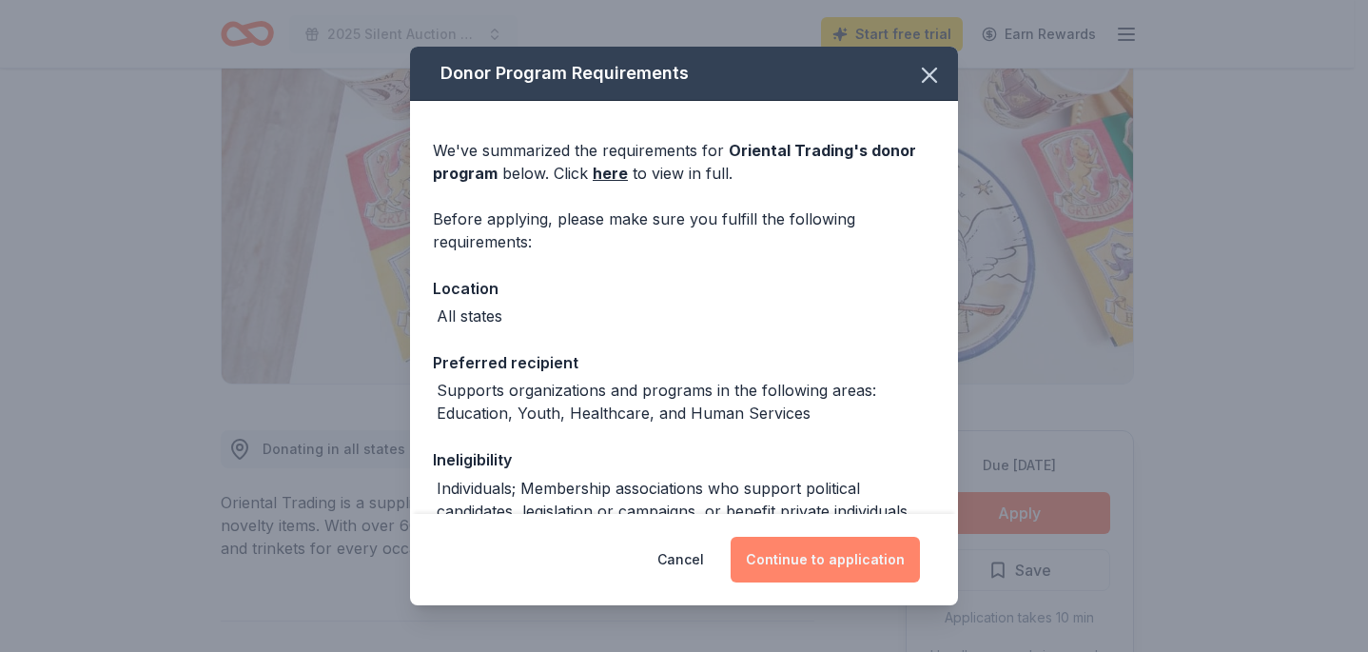
click at [837, 555] on button "Continue to application" at bounding box center [825, 560] width 189 height 46
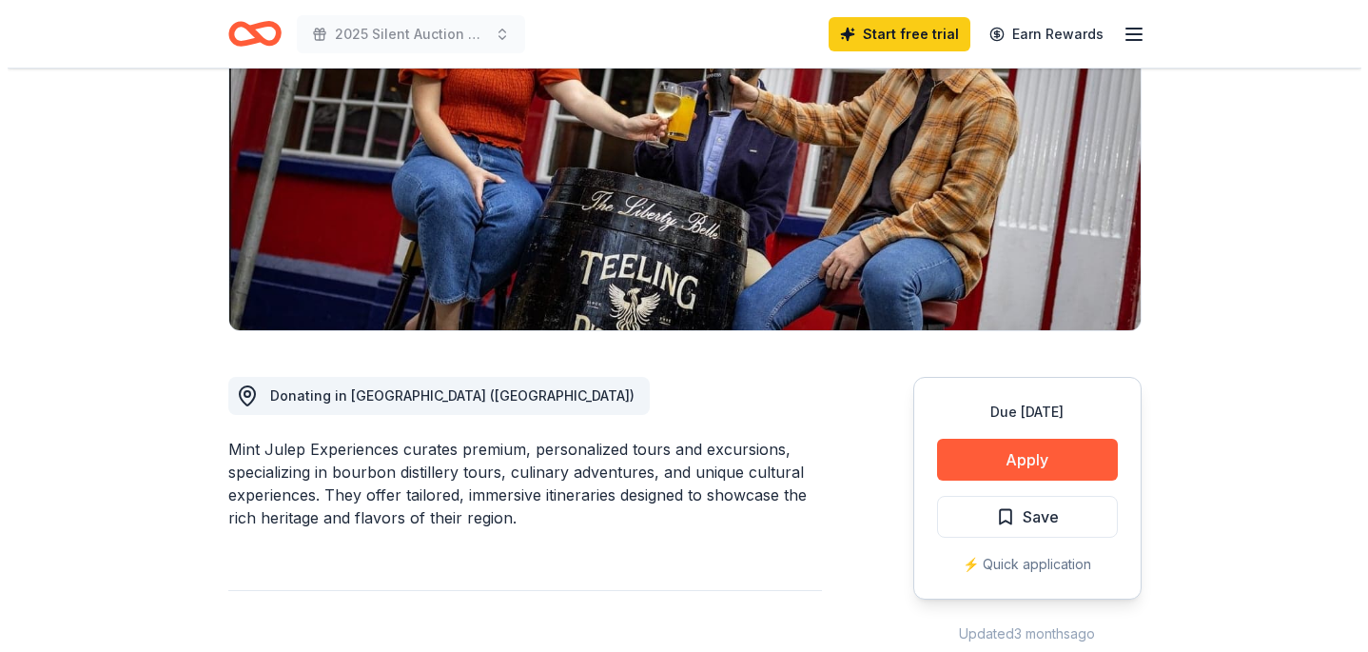
scroll to position [350, 0]
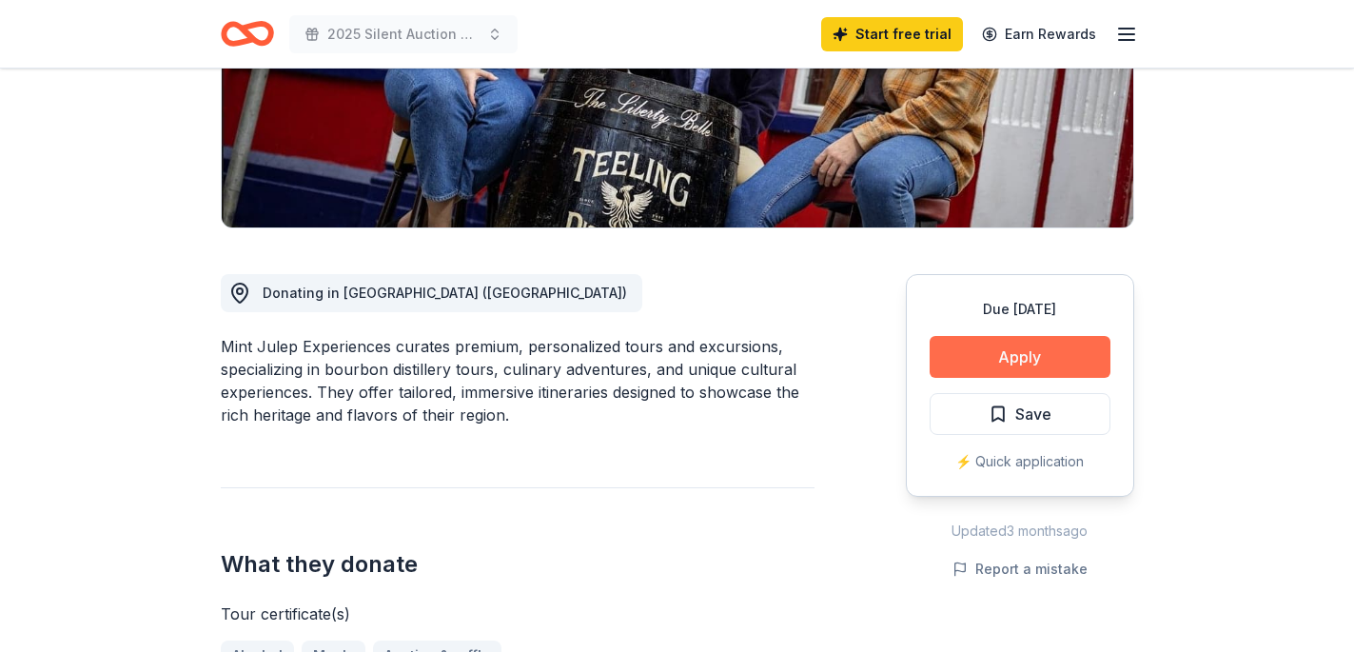
click at [1097, 367] on button "Apply" at bounding box center [1019, 357] width 181 height 42
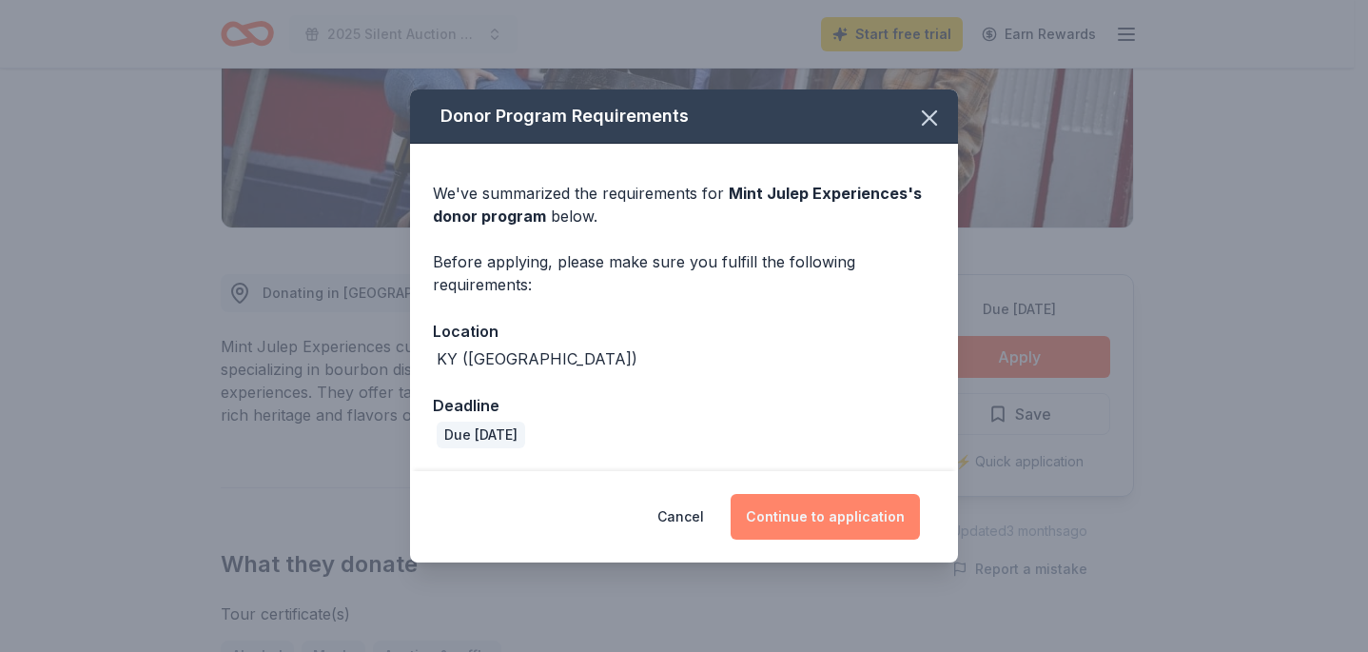
click at [840, 523] on button "Continue to application" at bounding box center [825, 517] width 189 height 46
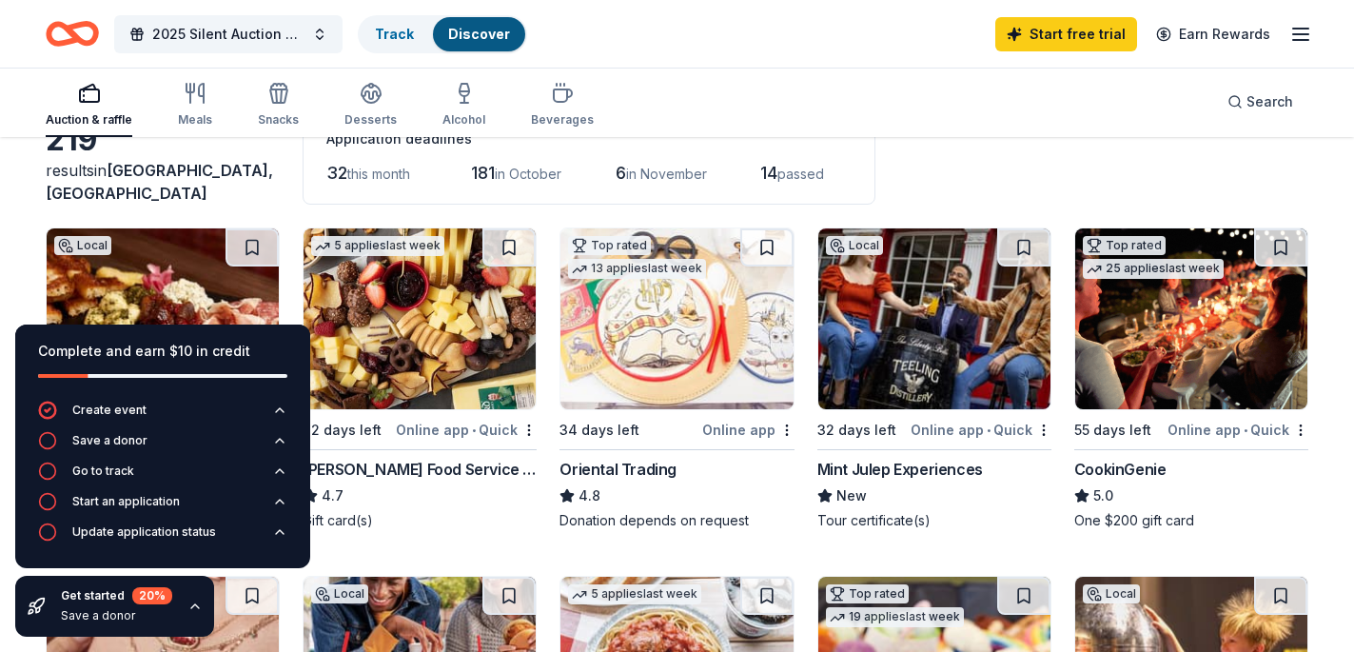
scroll to position [142, 0]
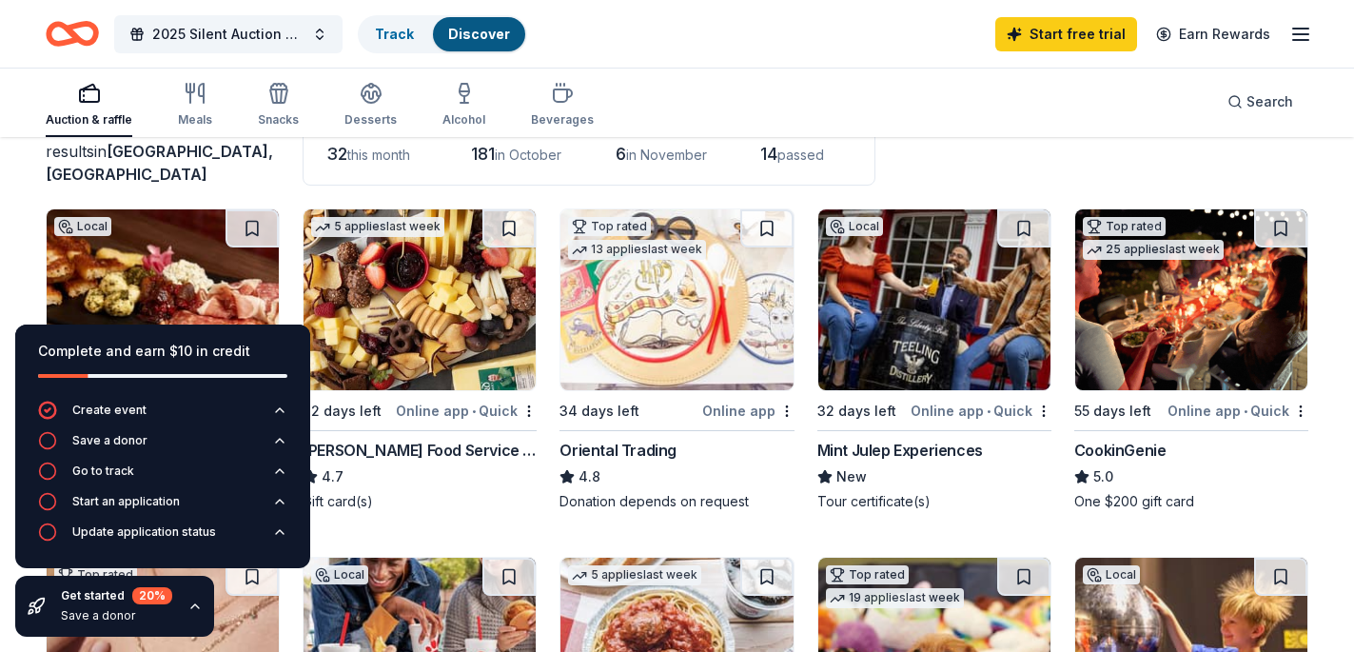
click at [1187, 361] on img at bounding box center [1191, 299] width 232 height 181
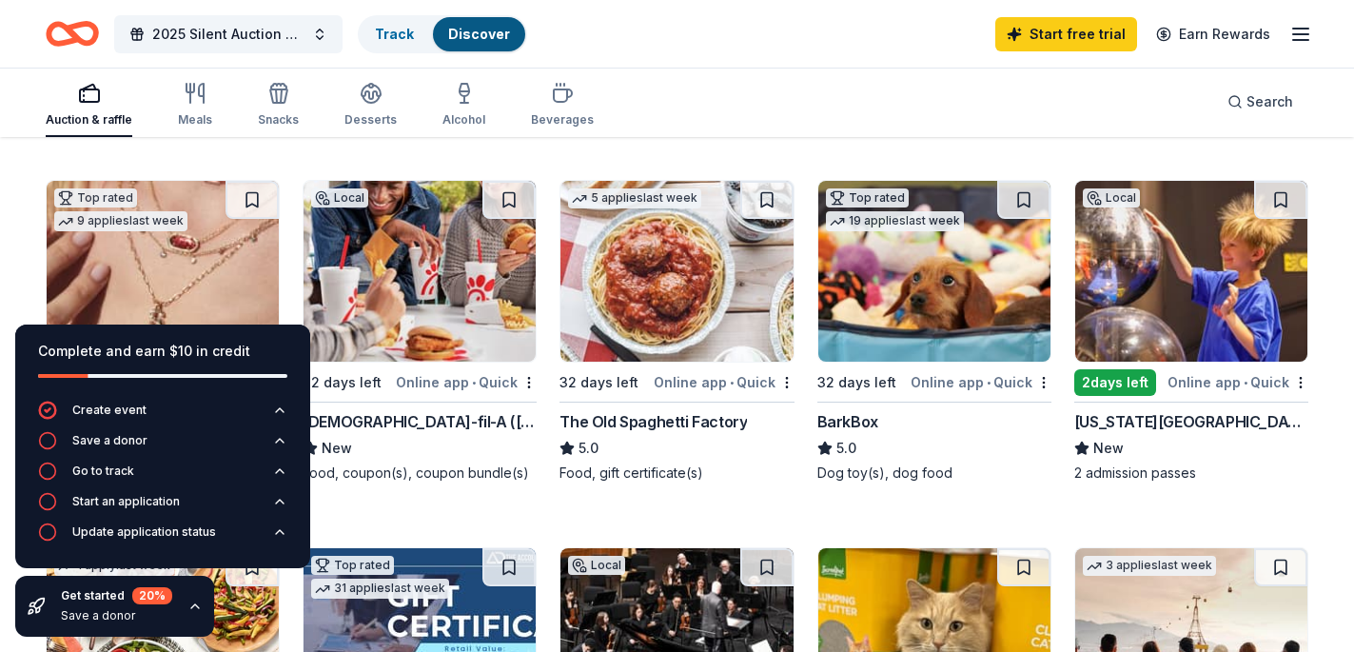
scroll to position [505, 0]
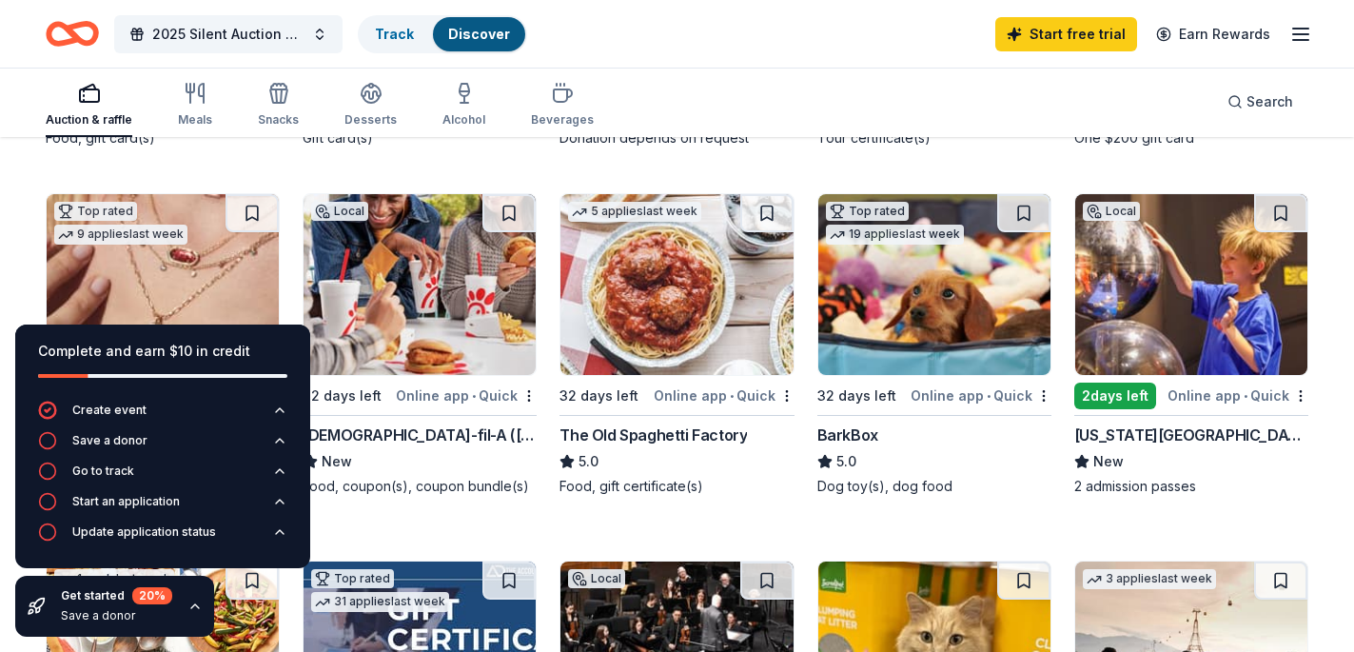
click at [681, 250] on img at bounding box center [676, 284] width 232 height 181
click at [1142, 322] on img at bounding box center [1191, 284] width 232 height 181
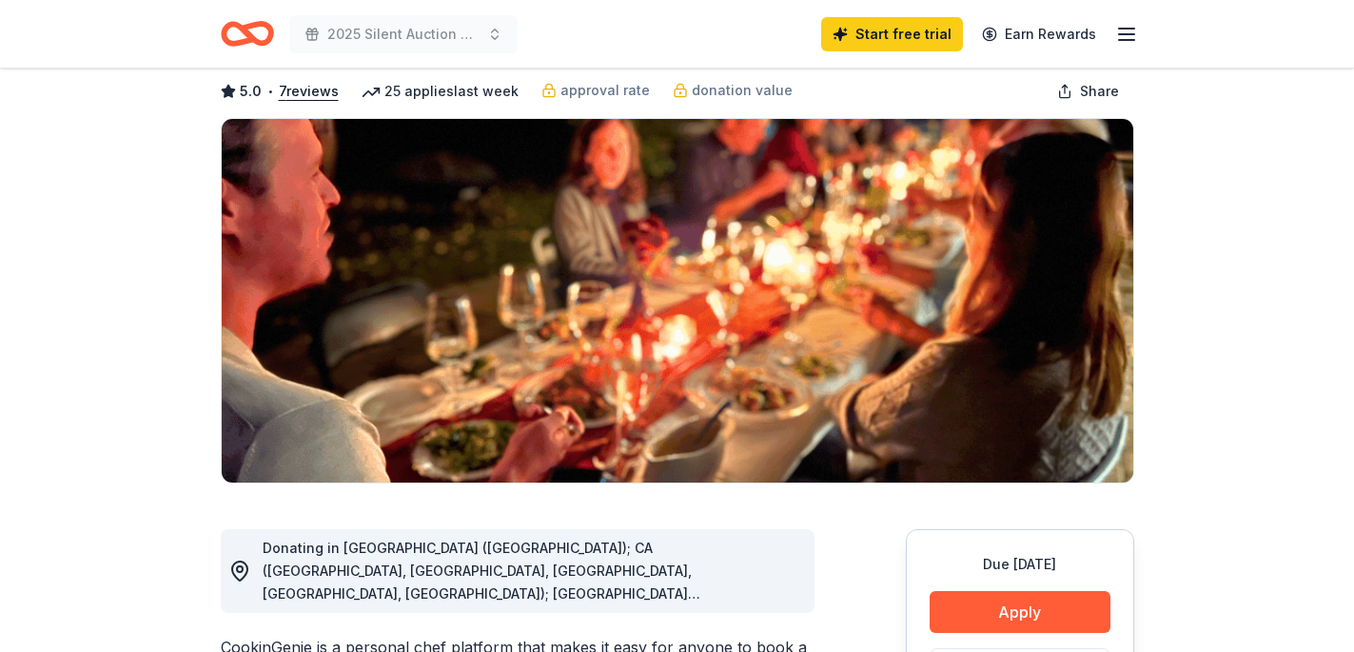
scroll to position [161, 0]
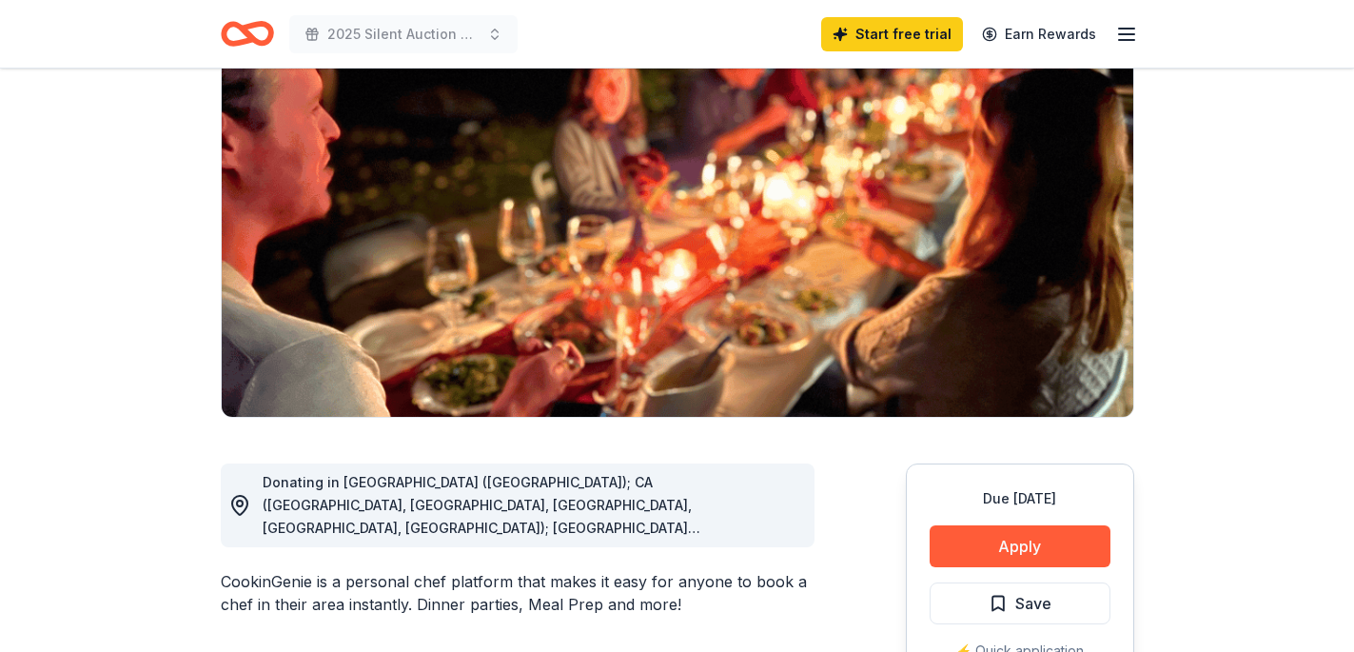
click at [762, 526] on div "Donating in [GEOGRAPHIC_DATA] ([GEOGRAPHIC_DATA]); CA ([GEOGRAPHIC_DATA], [GEOG…" at bounding box center [531, 505] width 537 height 68
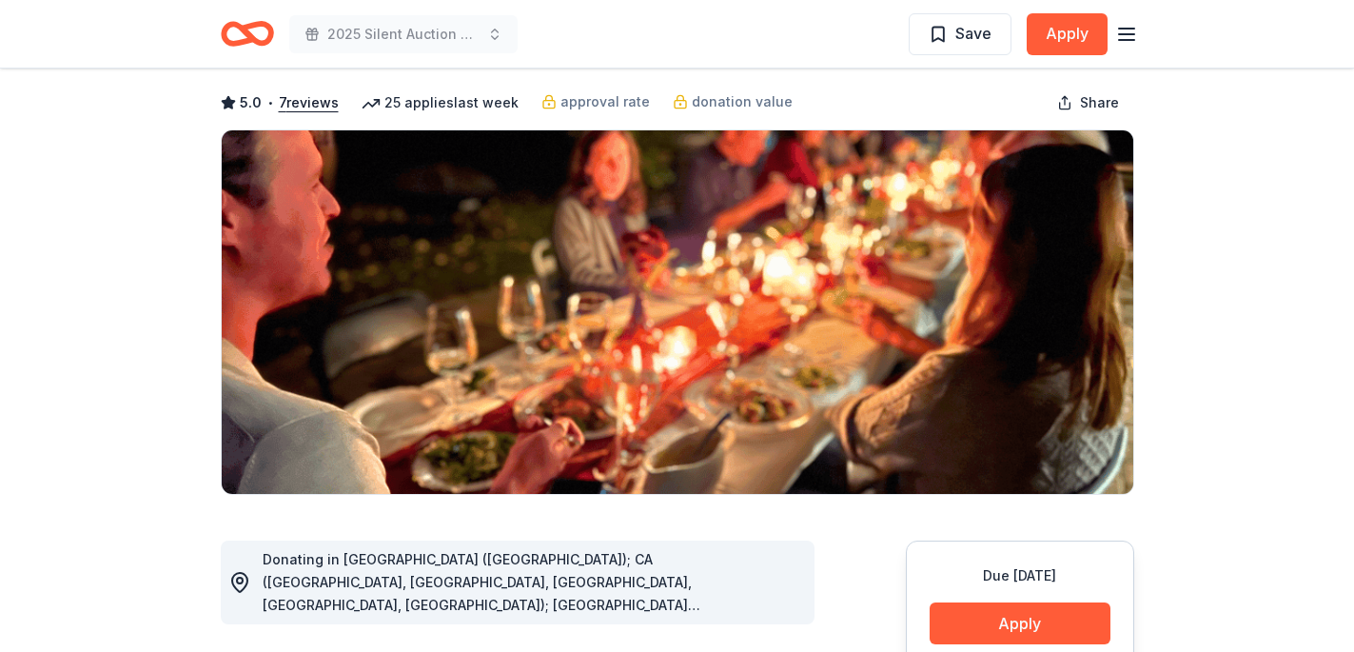
scroll to position [0, 0]
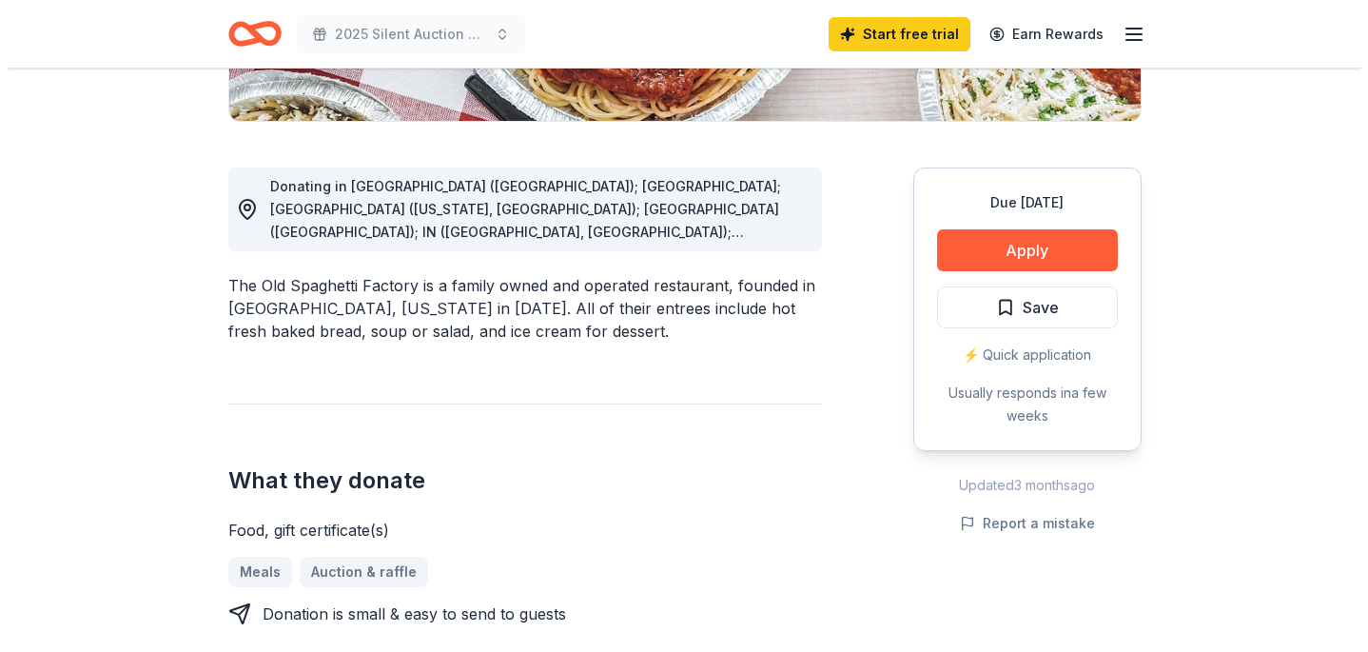
scroll to position [460, 0]
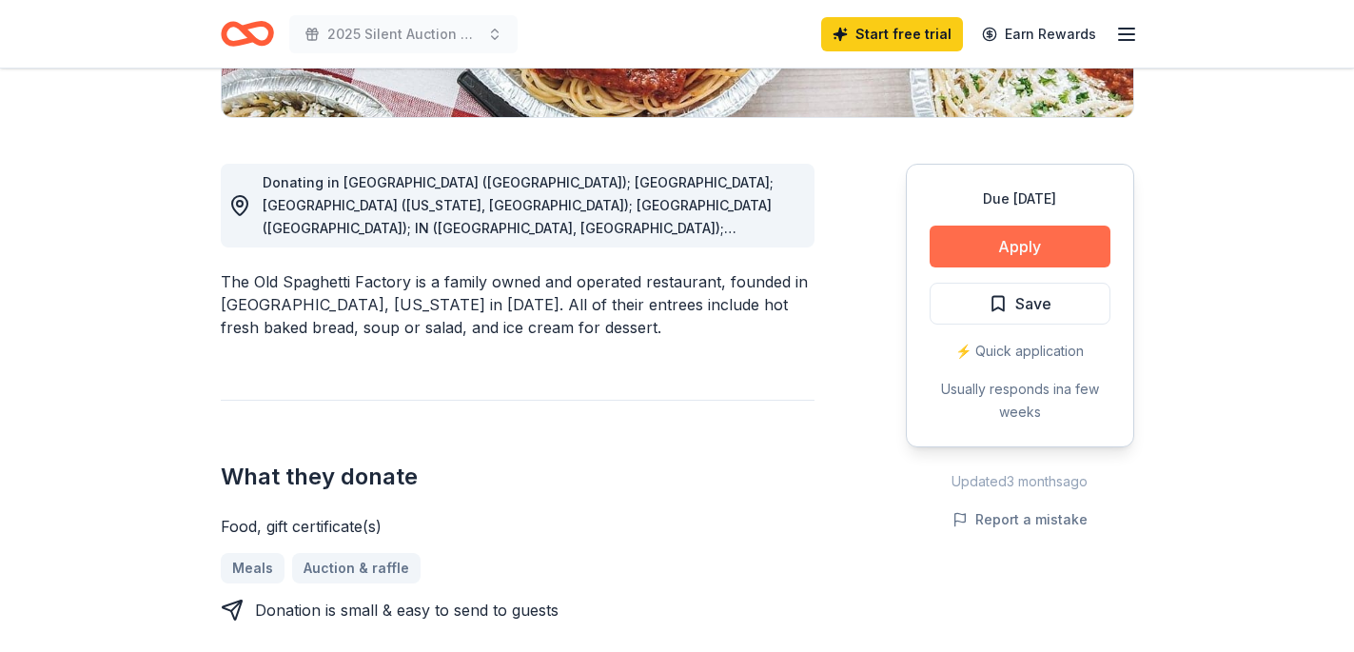
click at [1054, 239] on button "Apply" at bounding box center [1019, 246] width 181 height 42
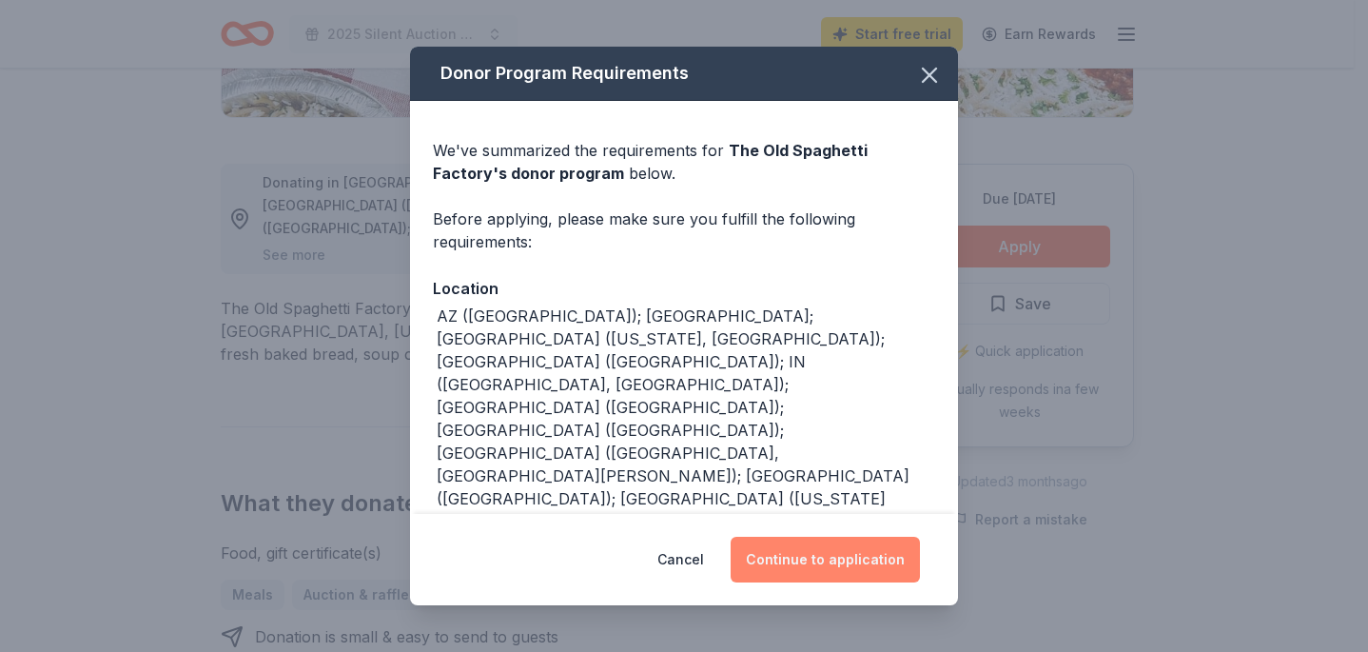
click at [833, 570] on button "Continue to application" at bounding box center [825, 560] width 189 height 46
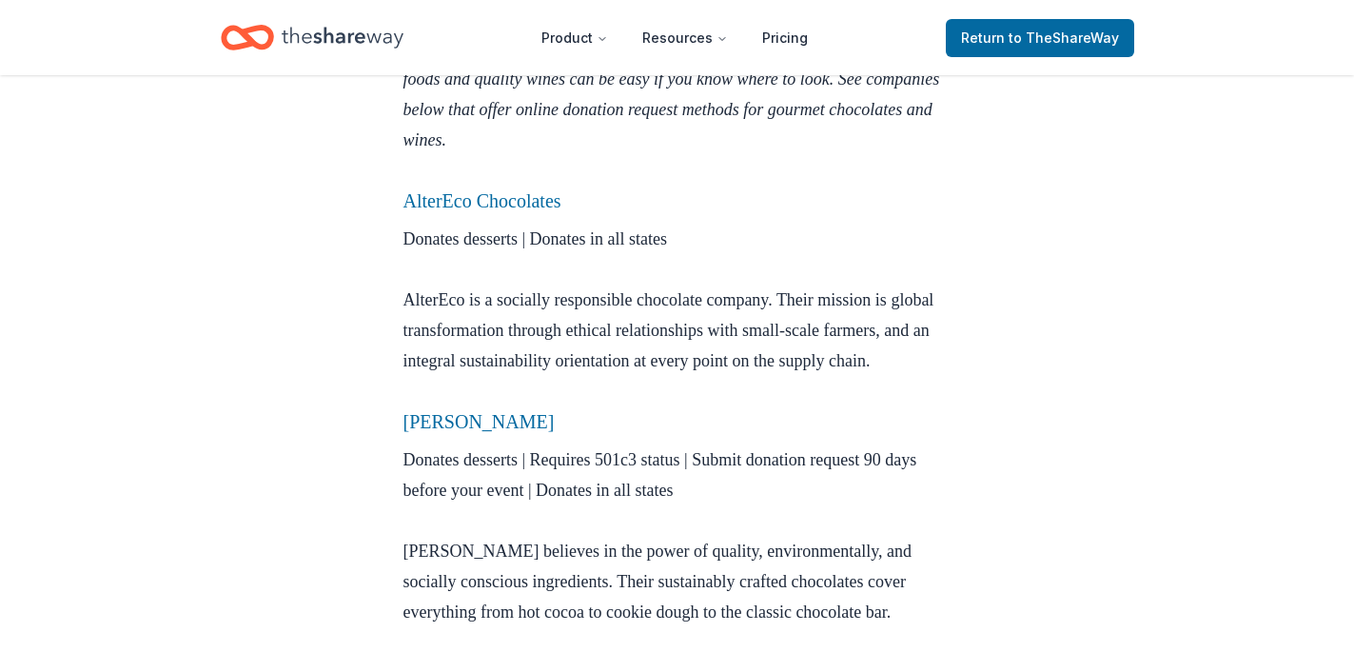
scroll to position [4782, 0]
